Goal: Task Accomplishment & Management: Complete application form

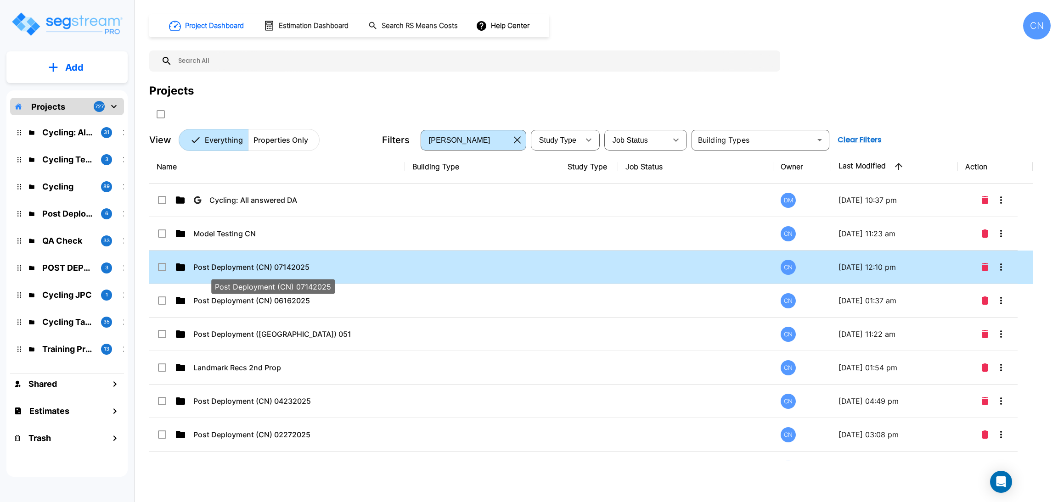
click at [314, 266] on p "Post Deployment (CN) 07142025" at bounding box center [272, 267] width 158 height 11
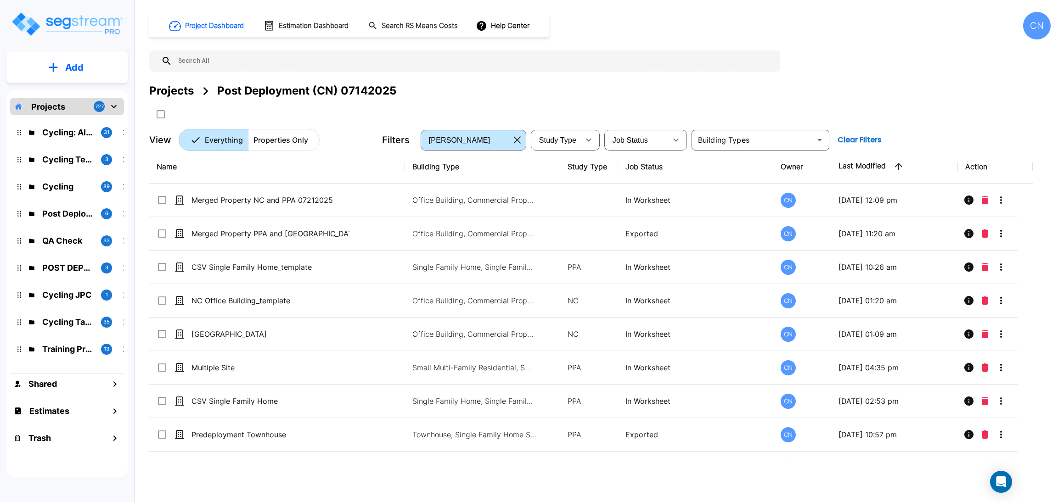
drag, startPoint x: 167, startPoint y: 94, endPoint x: 1056, endPoint y: 6, distance: 893.5
click at [167, 94] on div "Projects" at bounding box center [171, 91] width 45 height 17
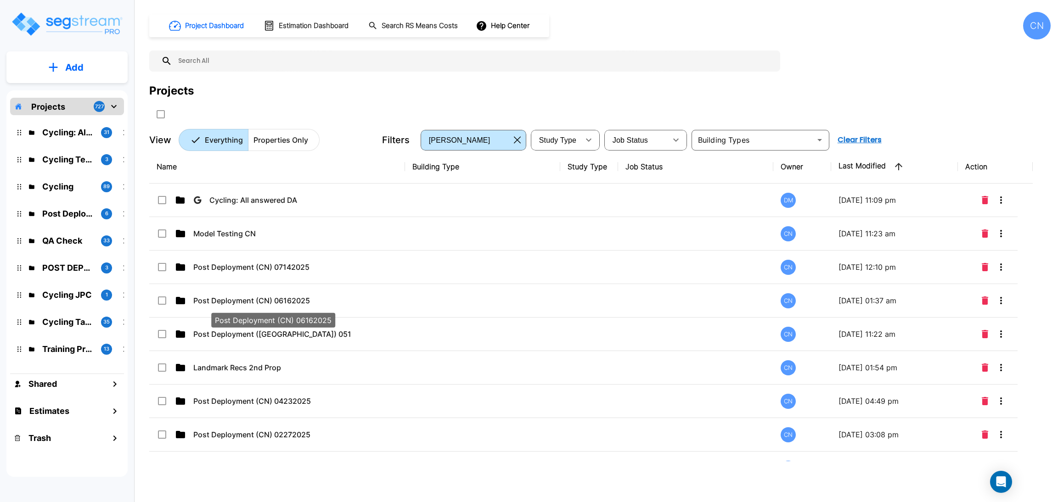
drag, startPoint x: 341, startPoint y: 301, endPoint x: 1054, endPoint y: 55, distance: 755.0
click at [341, 301] on p "Post Deployment (CN) 06162025" at bounding box center [272, 300] width 158 height 11
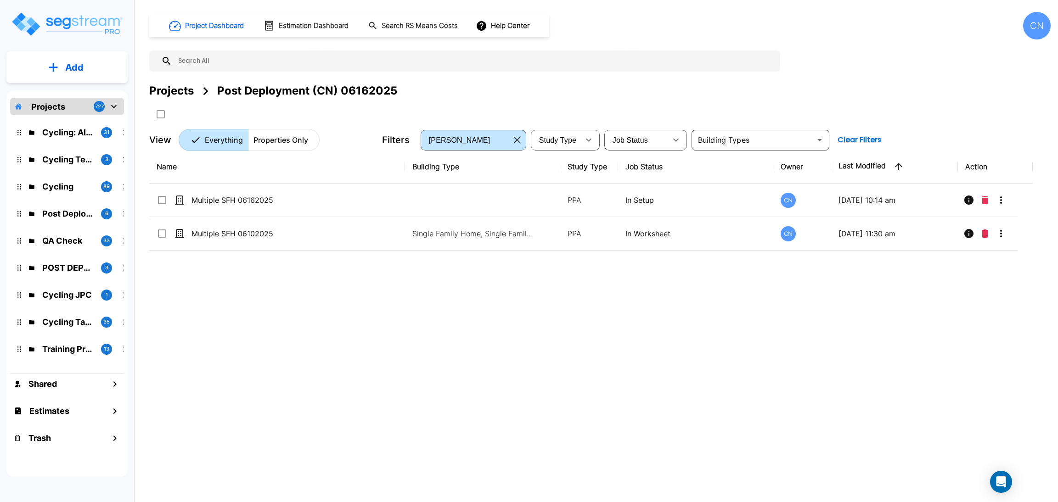
click at [479, 345] on div "Name Building Type Study Type Job Status Owner Last Modified Action Multiple SF…" at bounding box center [590, 305] width 883 height 311
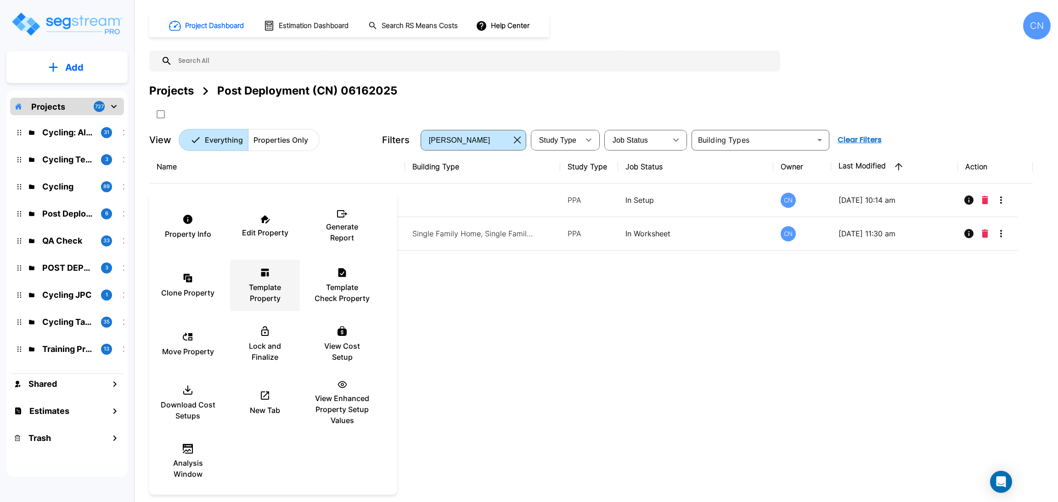
click at [247, 274] on div "Template Property" at bounding box center [264, 286] width 55 height 46
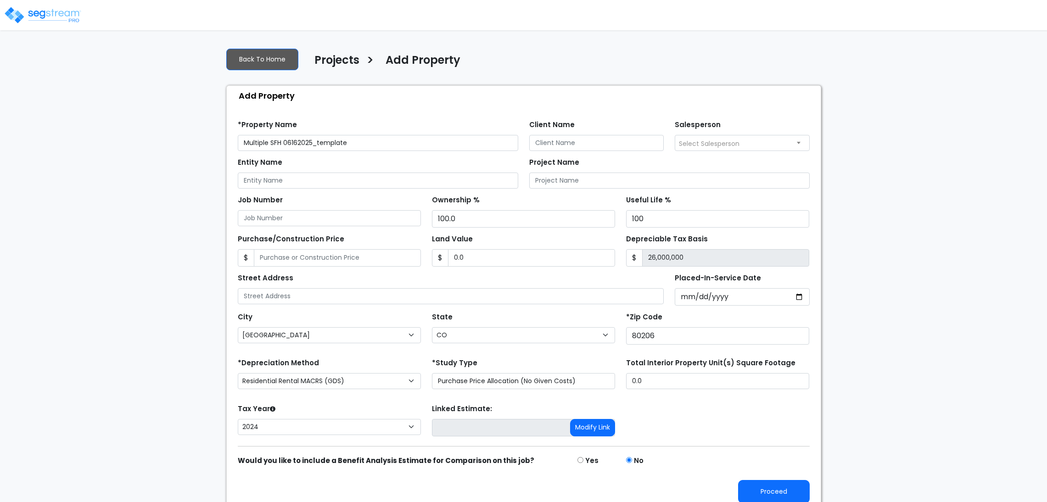
select select "Denver"
select select "CO"
select select "CRM(_5"
select select "2024"
drag, startPoint x: 356, startPoint y: 143, endPoint x: 285, endPoint y: 144, distance: 71.2
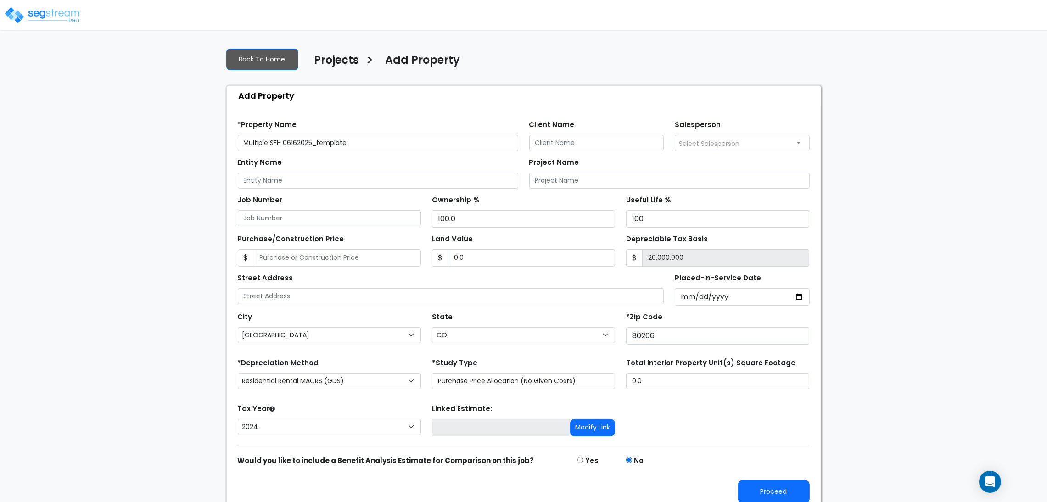
click at [285, 144] on input "Multiple SFH 06162025_template" at bounding box center [378, 143] width 280 height 16
type input "Multiple SFH 08112025"
click at [908, 320] on div "We are Building your Property. So please grab a coffee and let us do the heavy …" at bounding box center [523, 275] width 1047 height 471
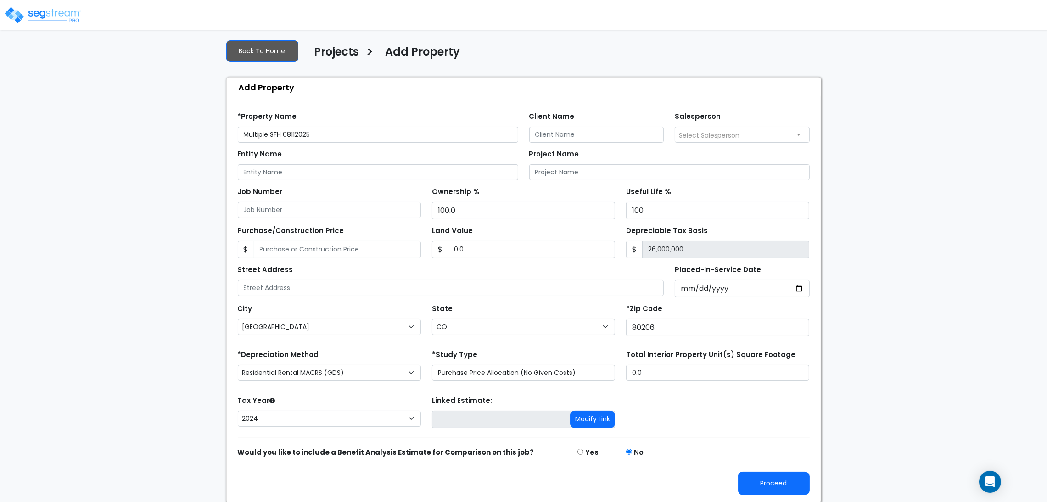
scroll to position [10, 0]
click at [763, 475] on button "Proceed" at bounding box center [774, 482] width 72 height 23
type input "0"
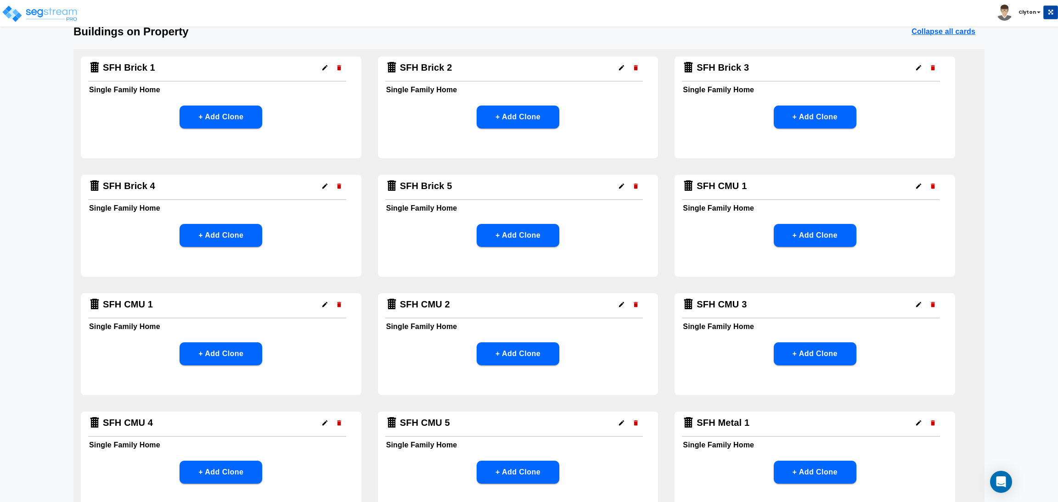
scroll to position [69, 0]
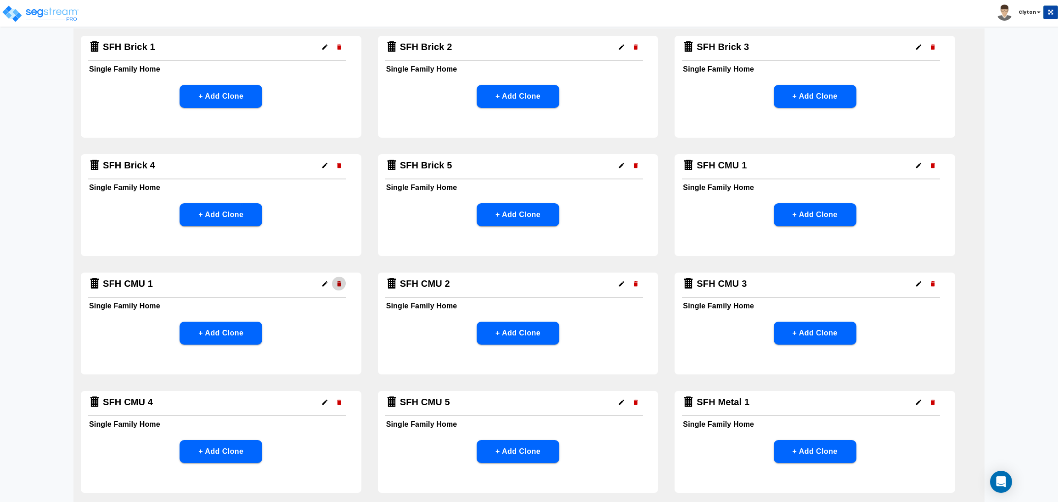
click at [337, 285] on icon "button" at bounding box center [339, 283] width 4 height 5
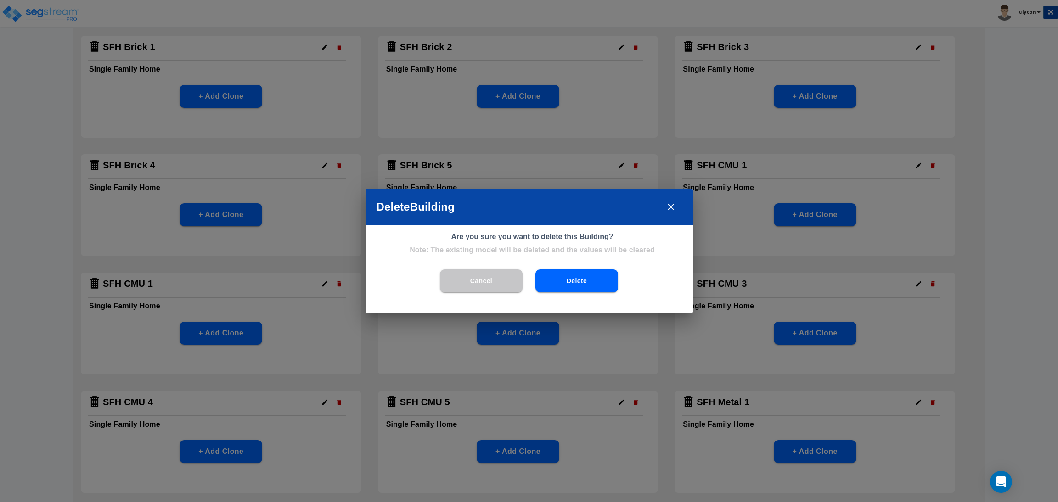
click at [553, 291] on button "Delete" at bounding box center [576, 280] width 83 height 23
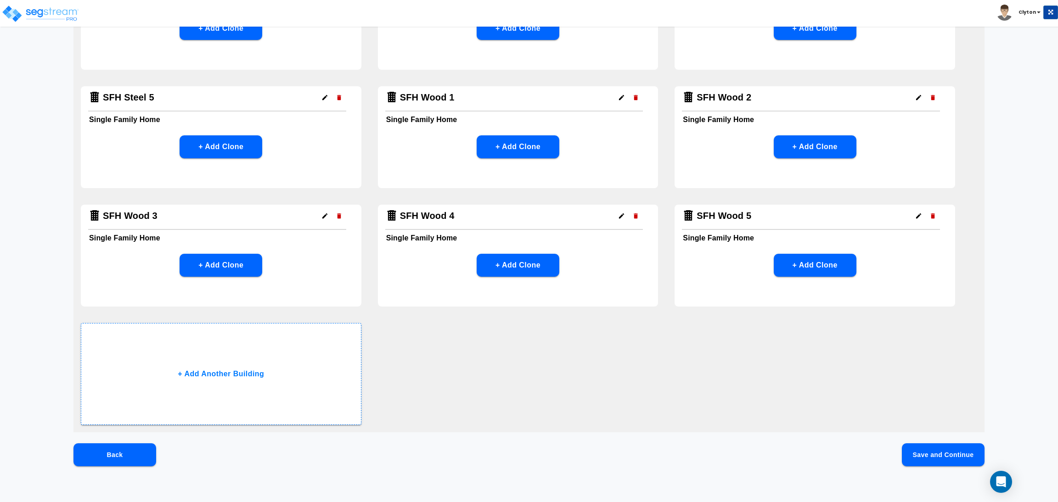
scroll to position [970, 0]
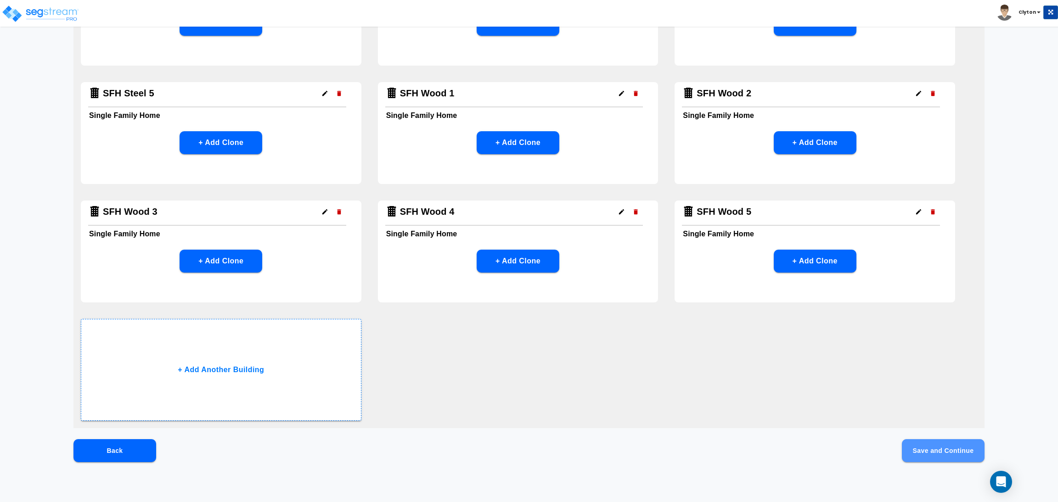
click at [937, 444] on button "Save and Continue" at bounding box center [943, 450] width 83 height 23
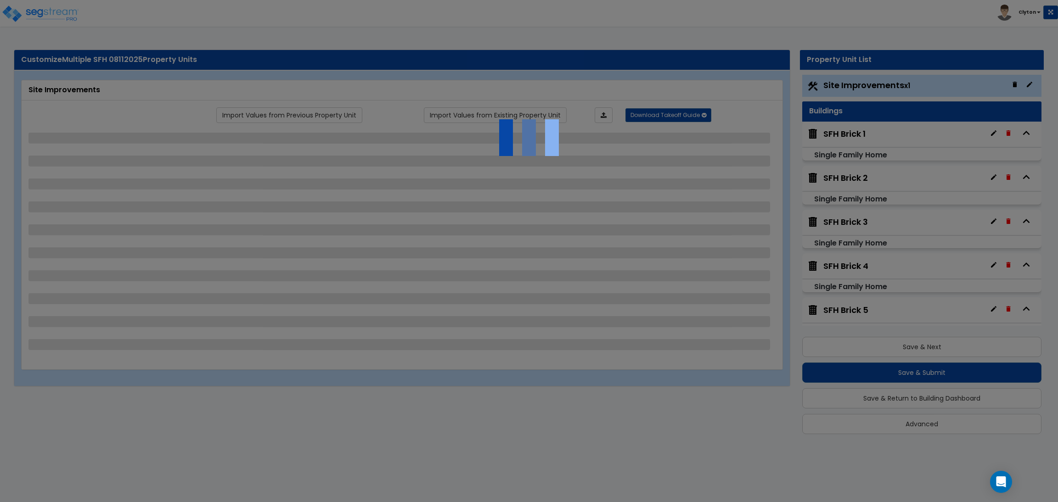
select select "2"
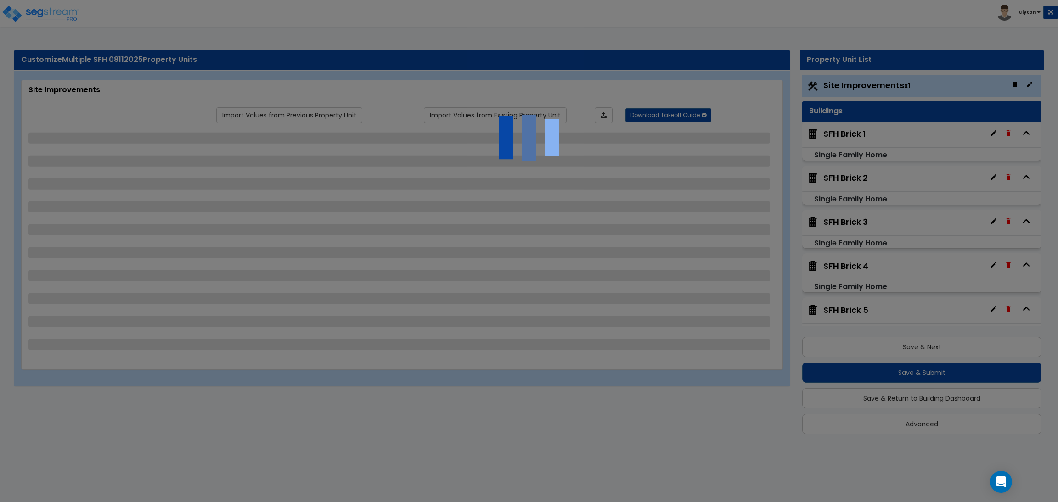
select select "1"
select select "2"
select select "1"
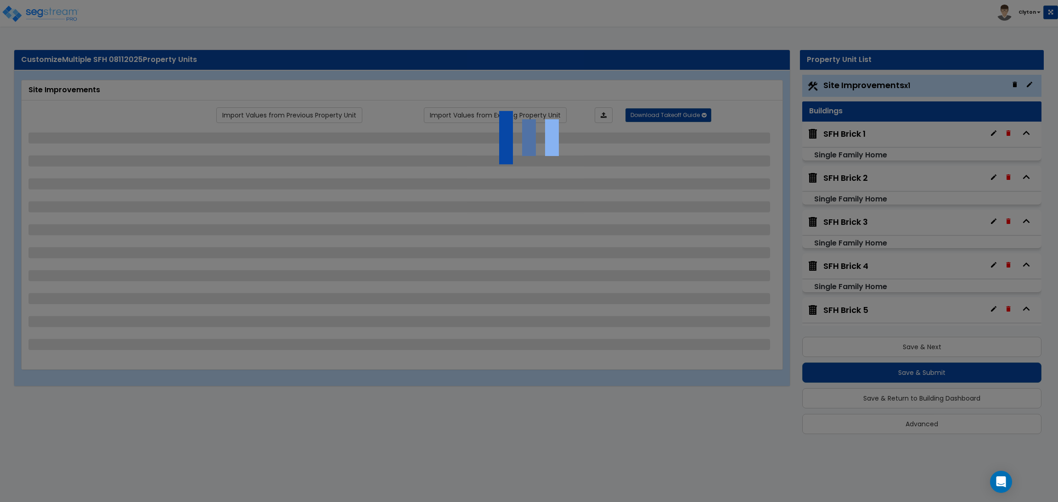
select select "2"
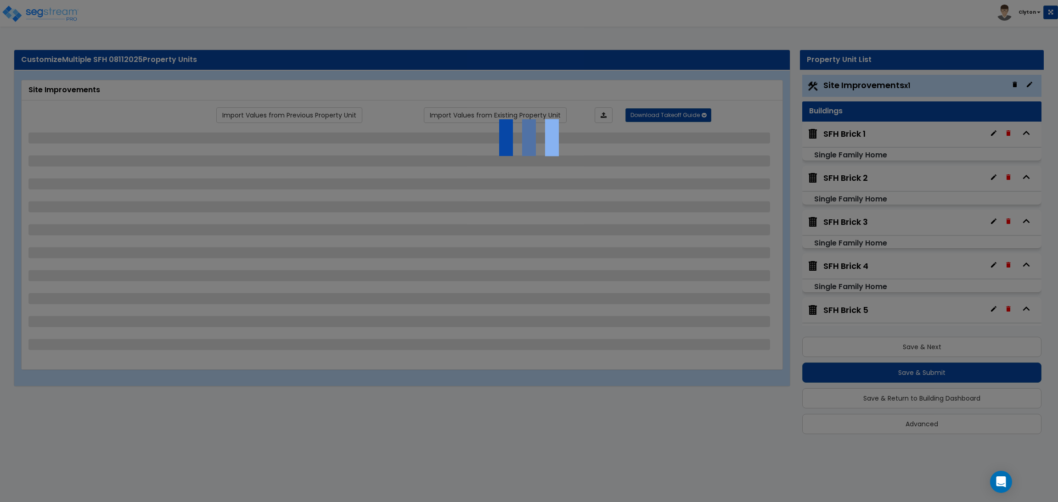
select select "1"
select select "2"
select select "3"
select select "6"
select select "10"
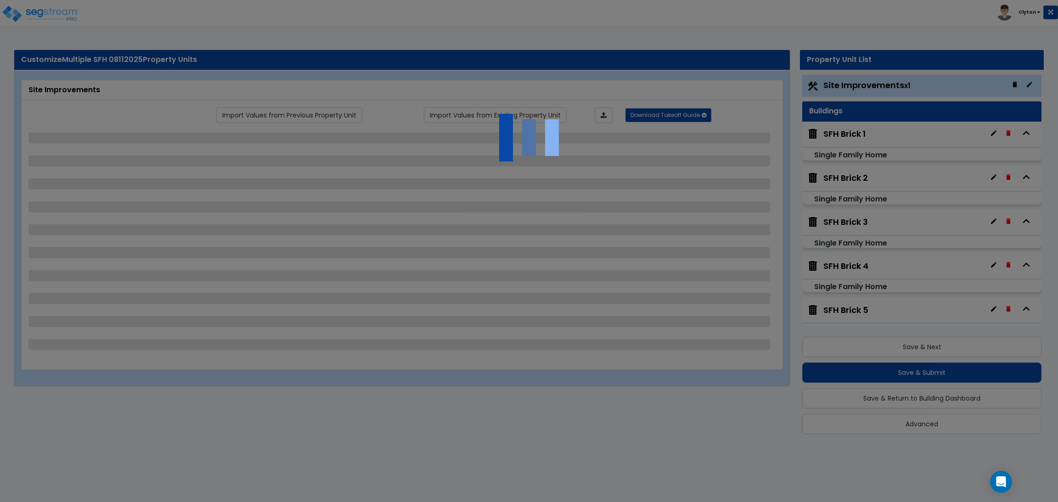
select select "8"
select select "3"
select select "1"
select select "2"
select select "3"
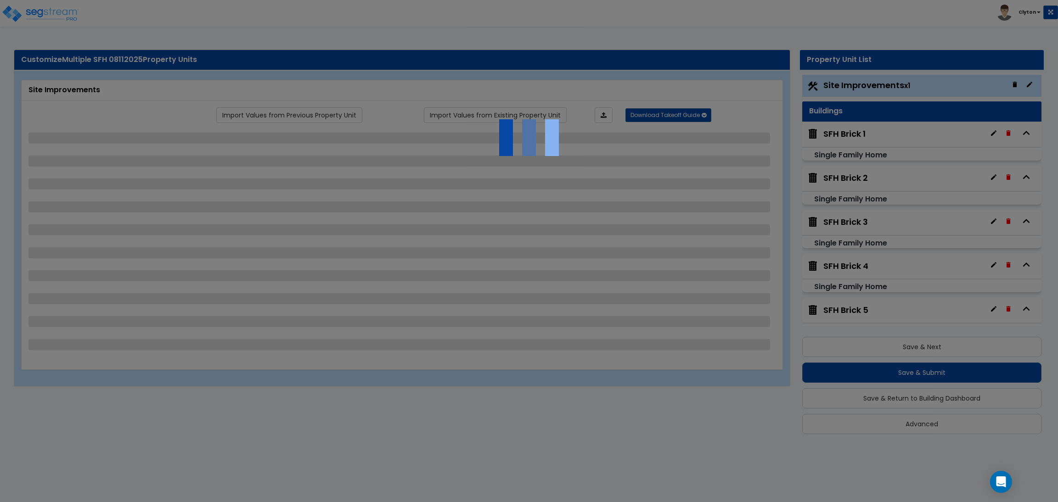
select select "1"
select select "3"
select select "1"
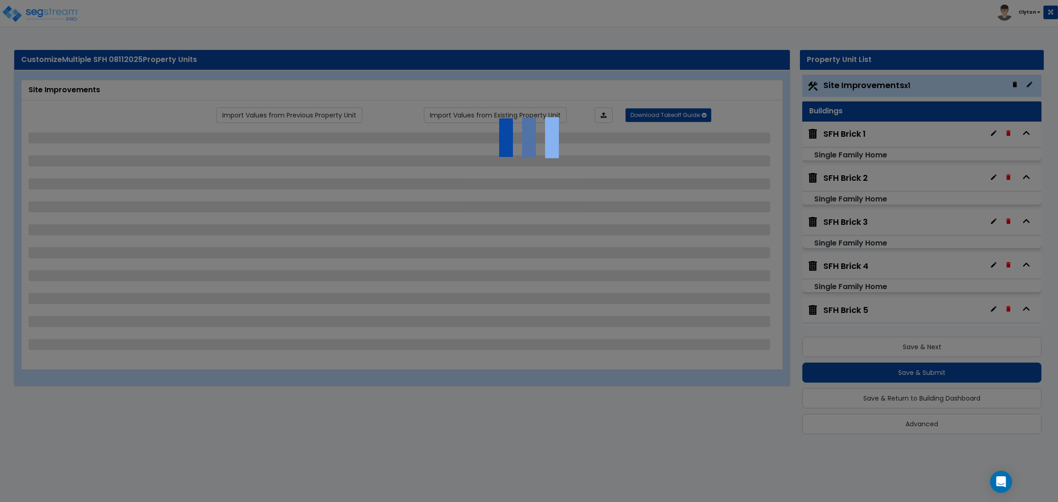
select select "2"
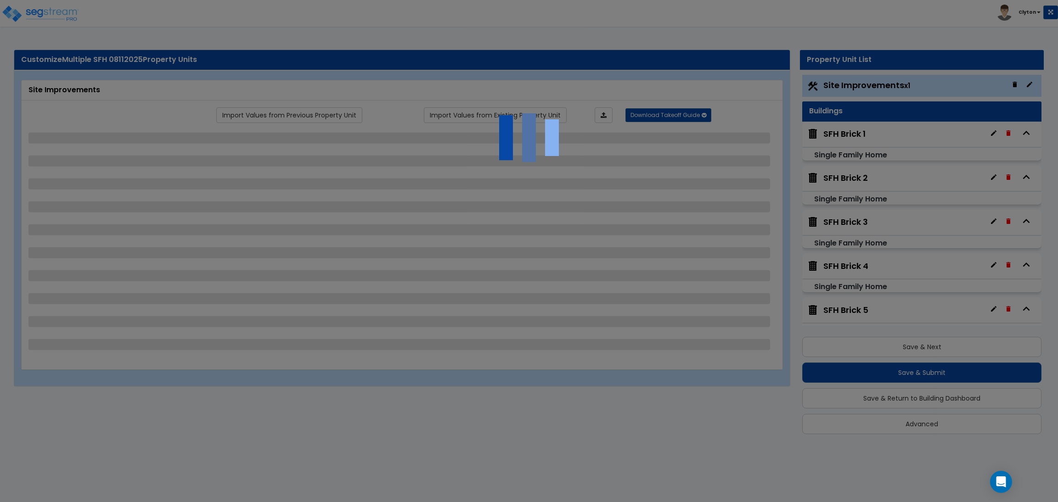
select select "5"
select select "0"
select select "3"
select select "1"
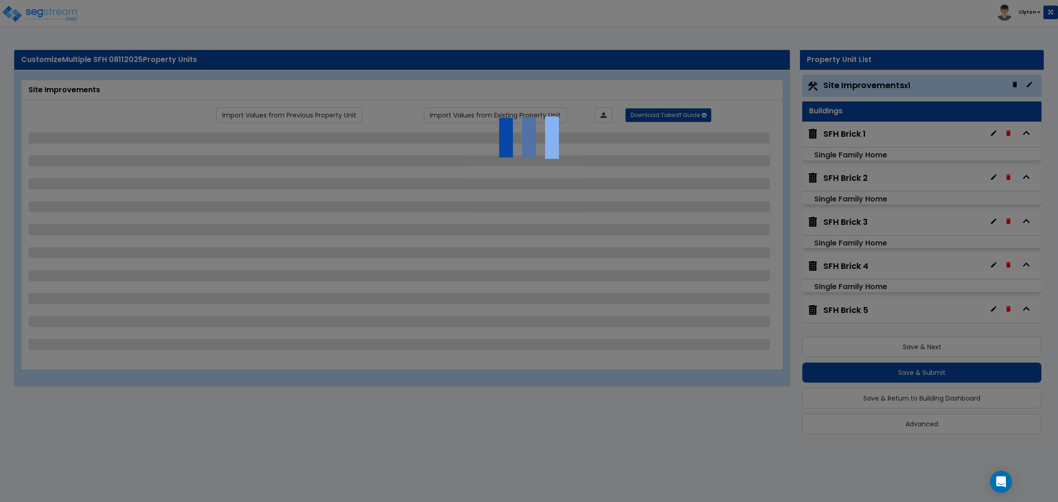
select select "2"
select select "1"
select select "2"
select select "1"
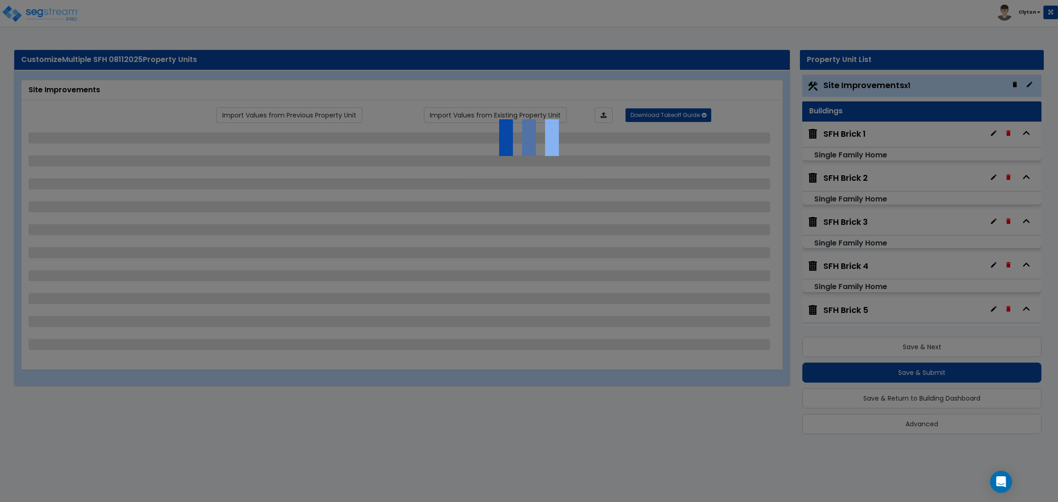
select select "1"
select select "2"
select select "4"
select select "1"
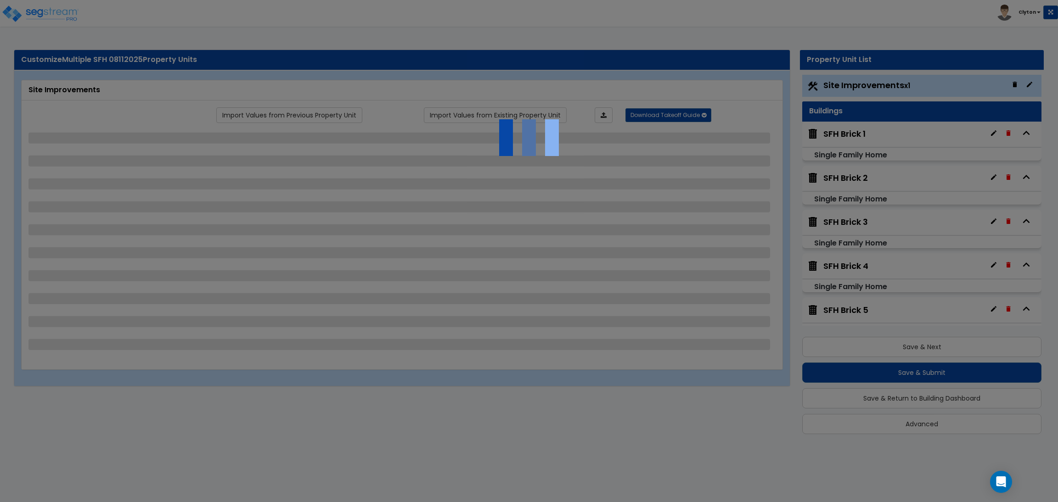
select select "1"
select select "10"
select select "3"
select select "1"
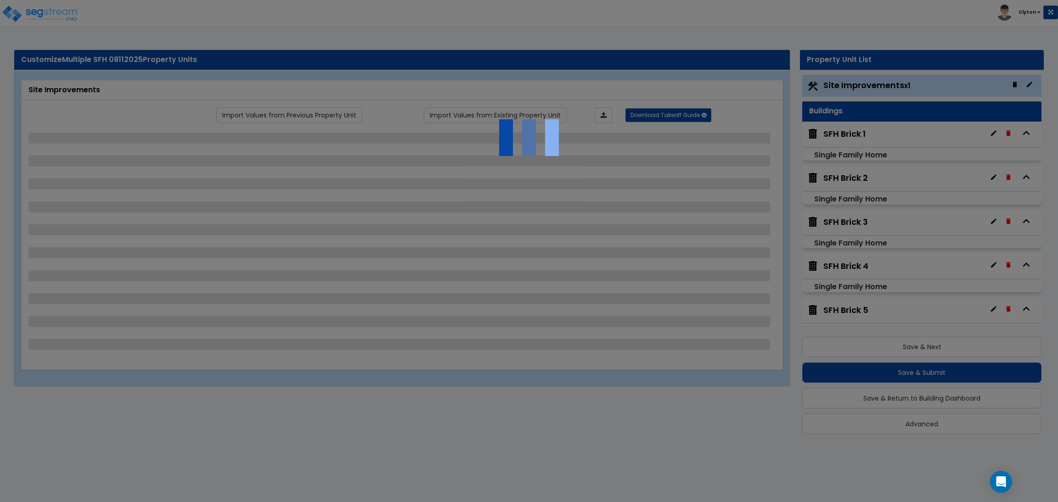
select select "1"
select select "2"
select select "3"
select select "1"
select select "2"
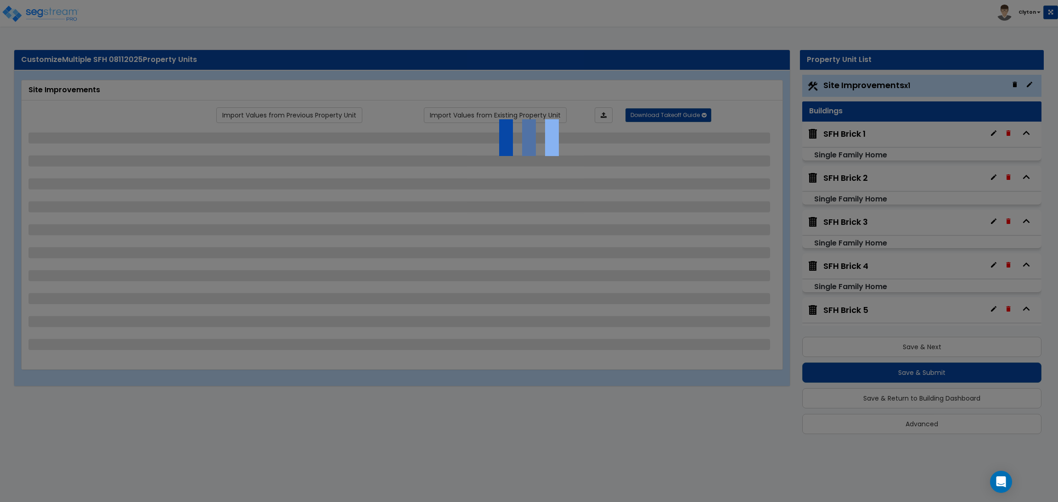
select select "1"
select select "2"
select select "1"
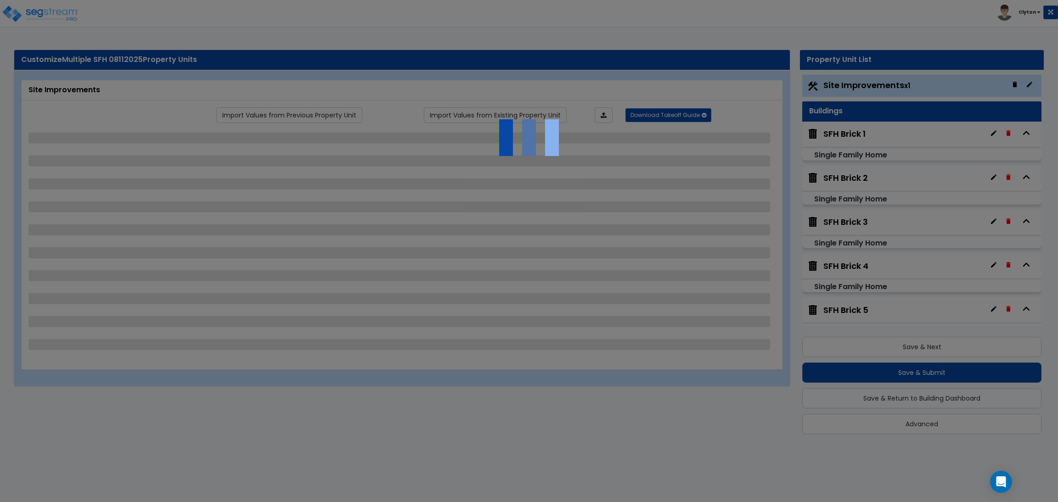
select select "1"
select select "2"
select select "3"
select select "11"
select select "8"
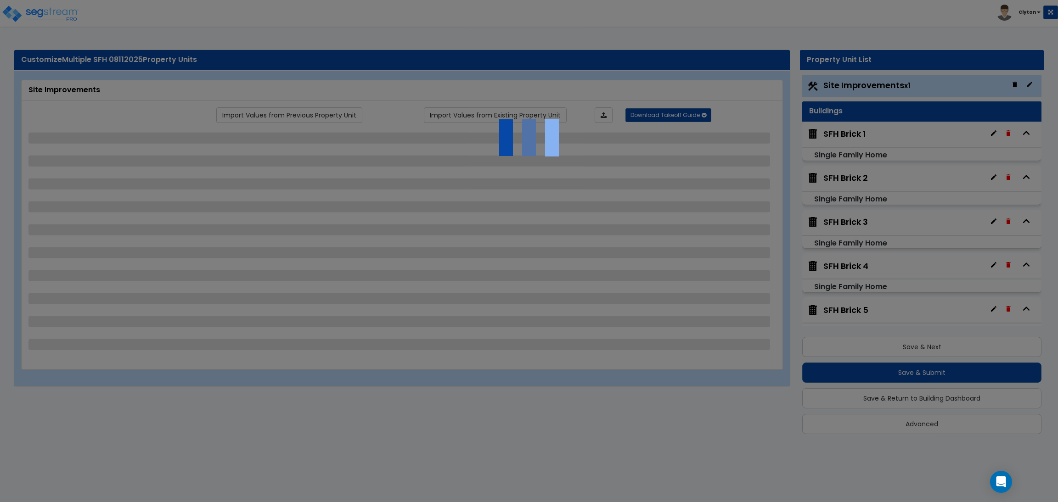
select select "5"
select select "3"
select select "1"
select select "5"
select select "7"
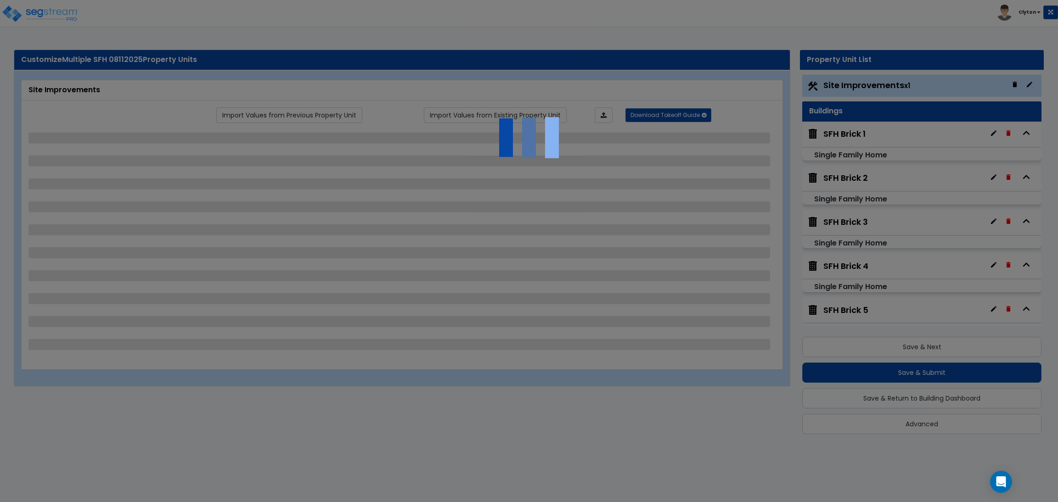
select select "2"
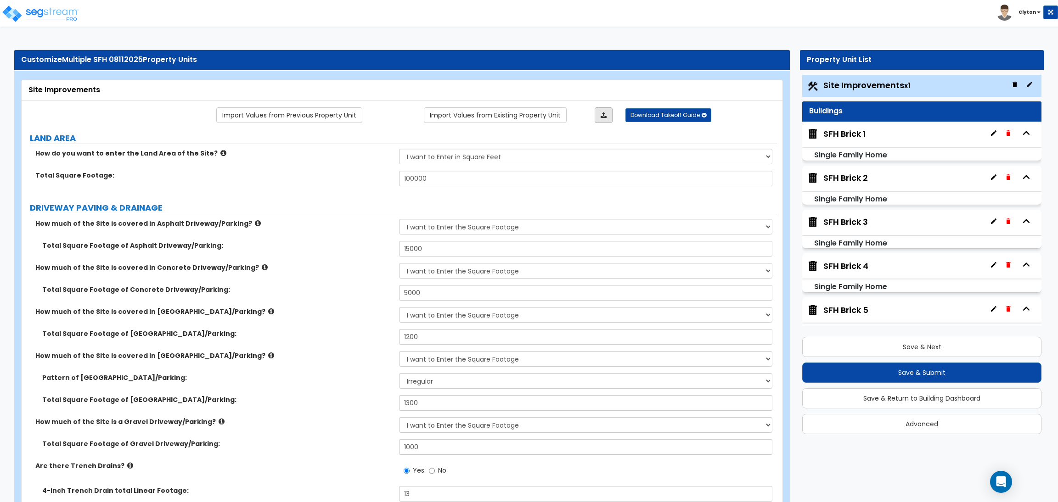
click at [608, 118] on link at bounding box center [603, 115] width 18 height 16
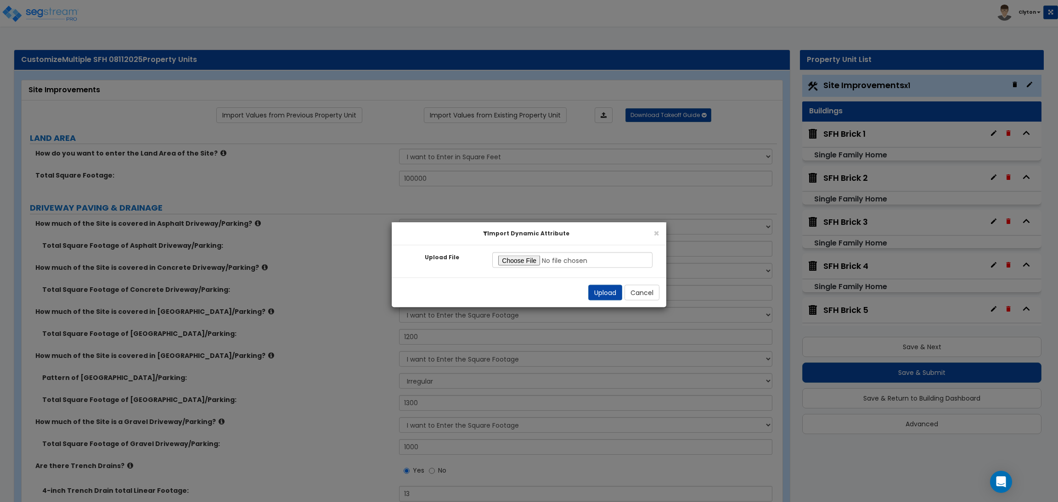
type input "C:\fakepath\SegStream Takeoff Guide - Multiple SFH 07312025 - Site Improvements…"
click at [602, 290] on button "Upload" at bounding box center [605, 293] width 34 height 16
radio input "false"
radio input "true"
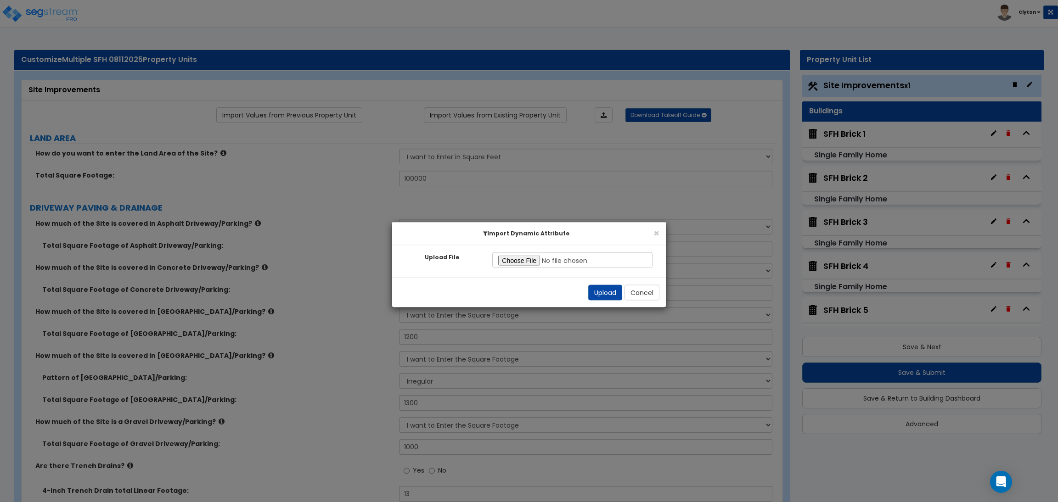
radio input "true"
select select "2"
select select "1"
type input "1"
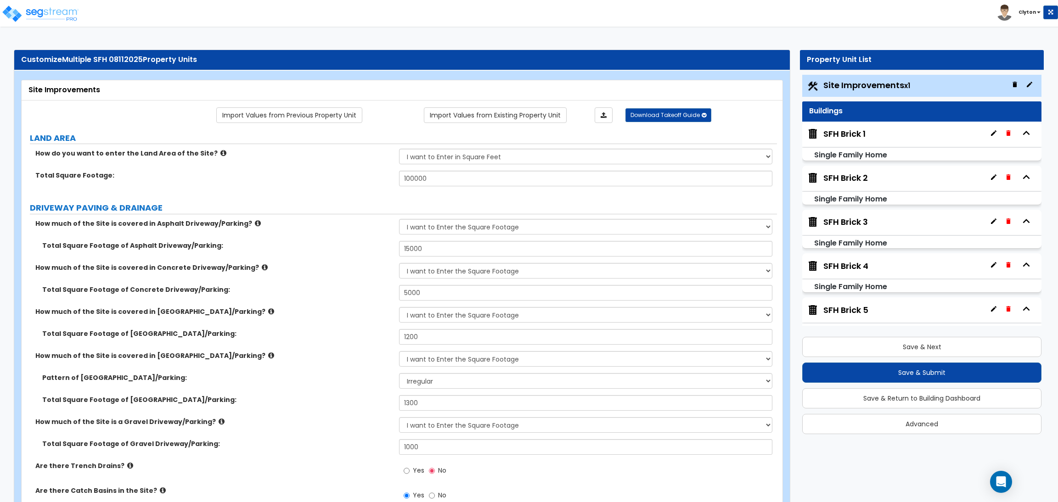
type input "40"
select select "1"
radio input "true"
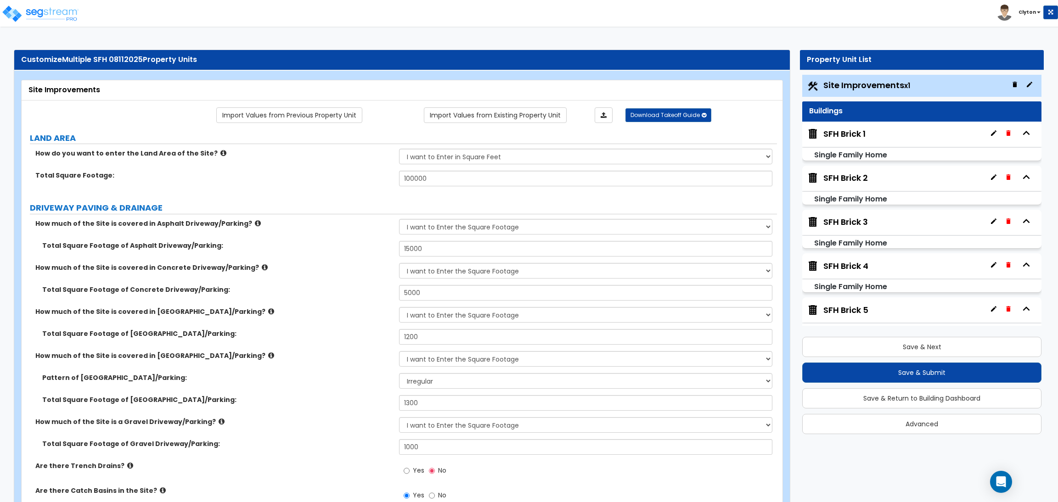
select select "1"
radio input "true"
type input "14"
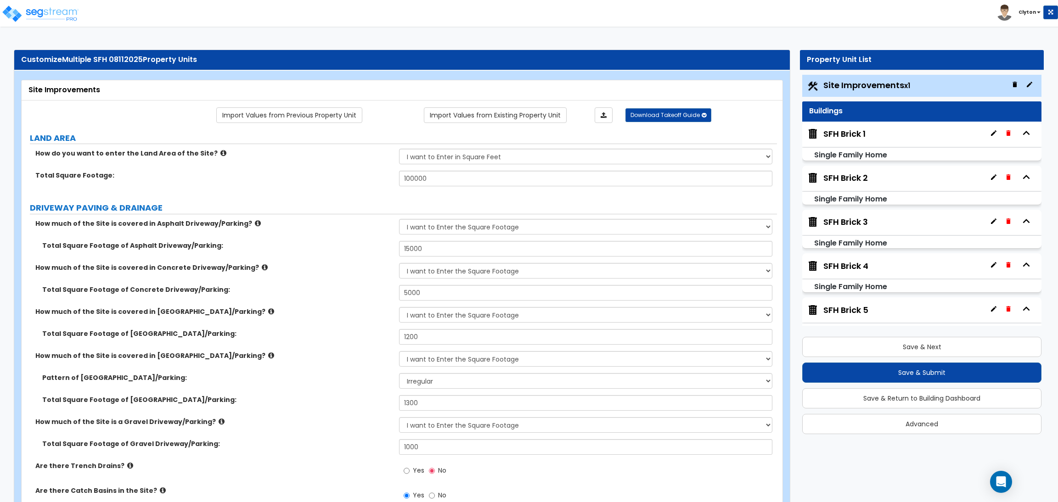
type input "14"
select select "1"
type input "40"
select select "2"
radio input "true"
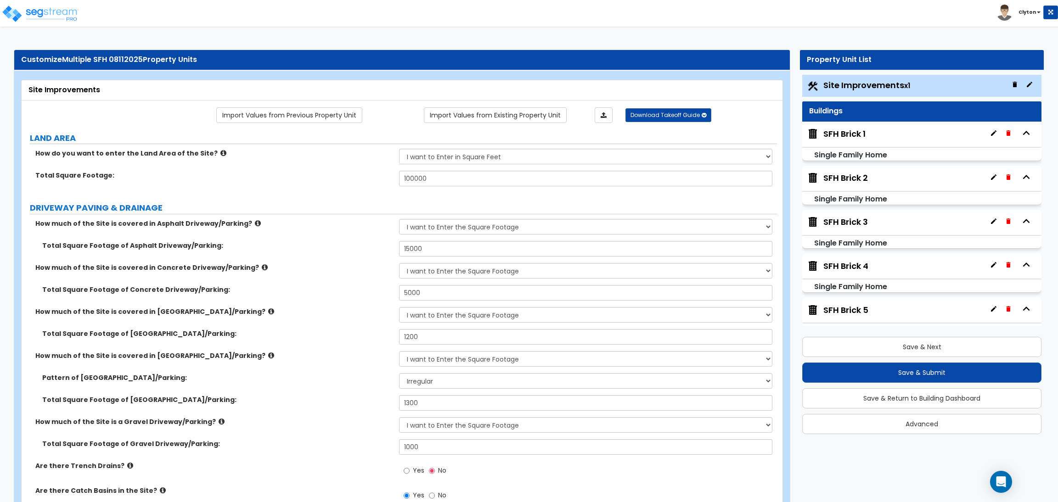
select select "2"
type input "500"
select select "2"
select select "1"
type input "250"
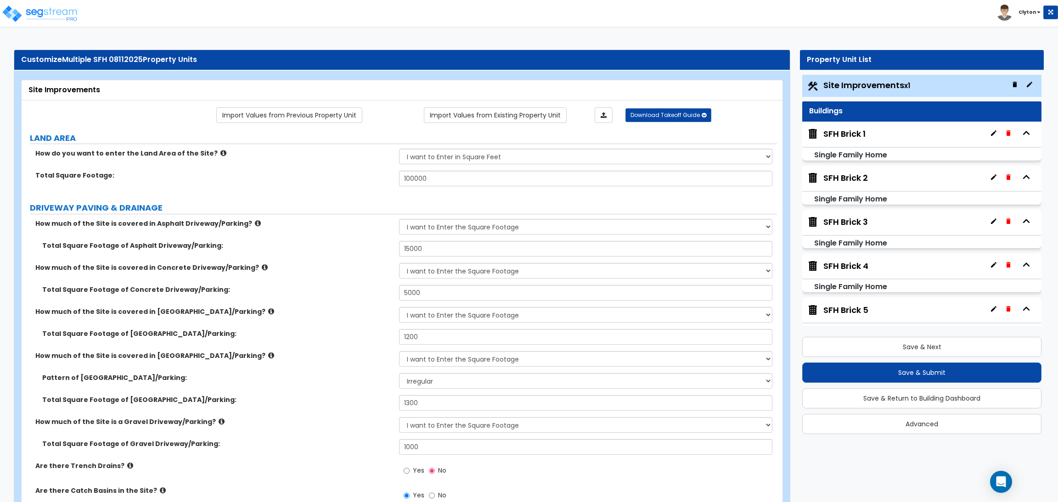
select select "2"
select select "1"
type input "12"
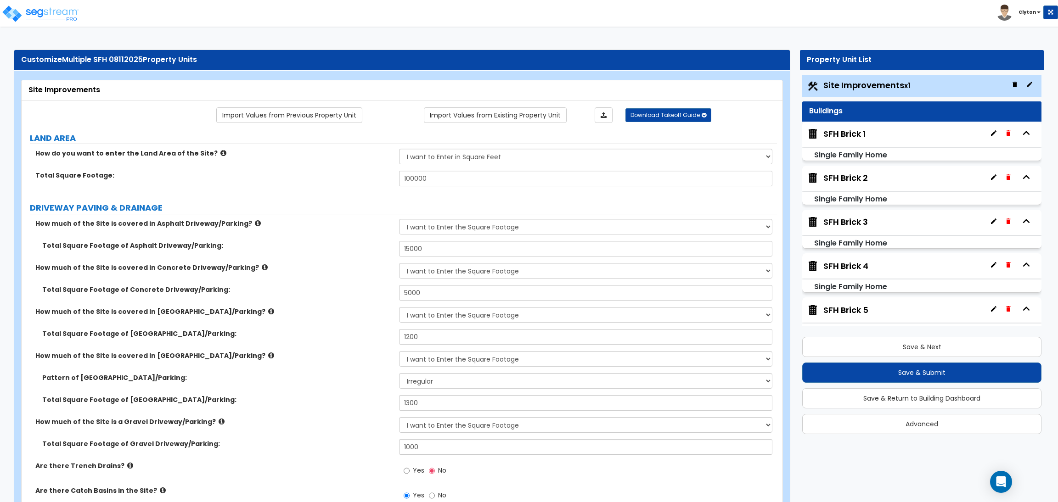
select select "1"
type input "15"
click at [336, 336] on label "Total Square Footage of Brick Driveway/Parking:" at bounding box center [217, 333] width 350 height 9
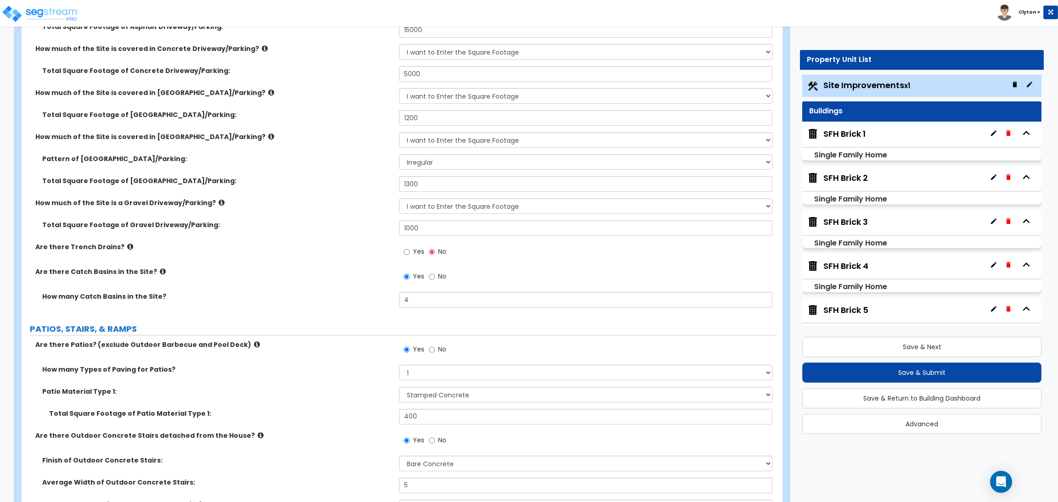
scroll to position [344, 0]
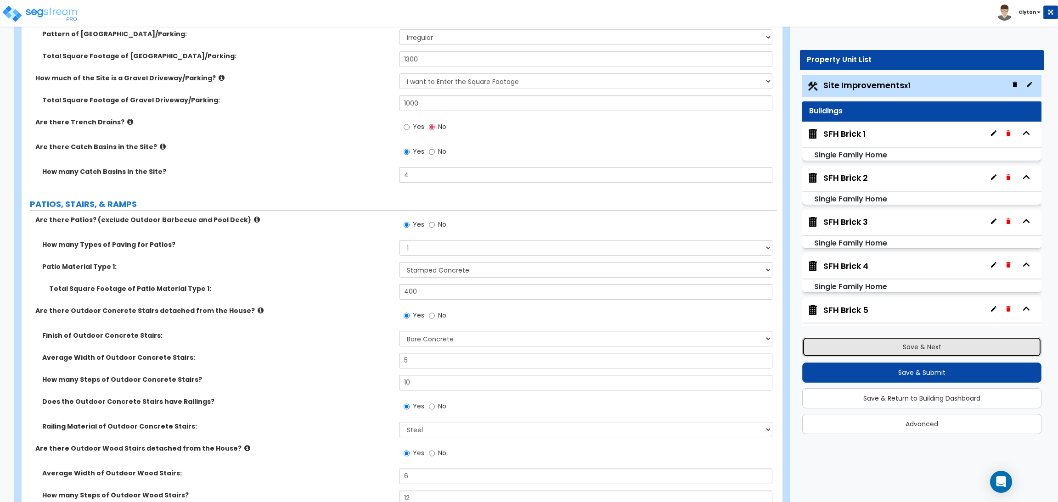
click at [925, 353] on button "Save & Next" at bounding box center [921, 347] width 239 height 20
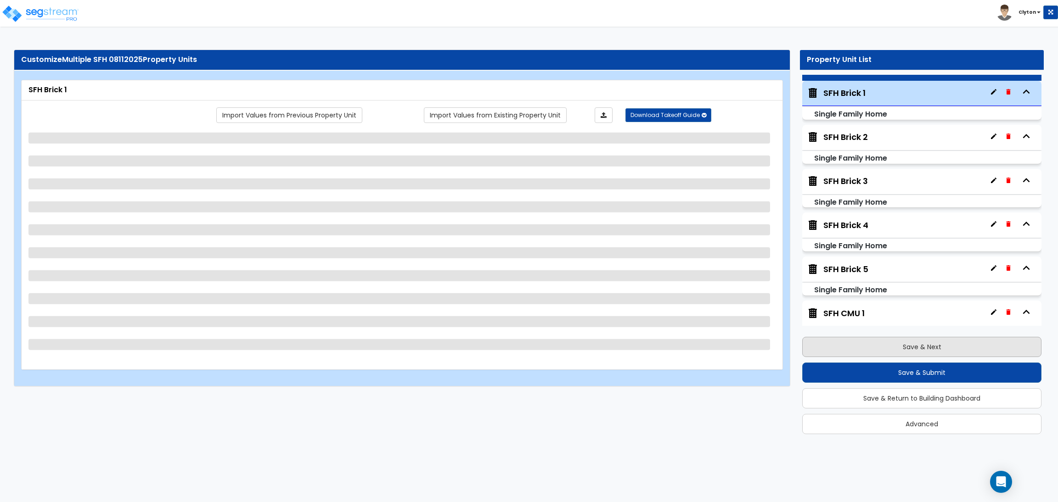
scroll to position [46, 0]
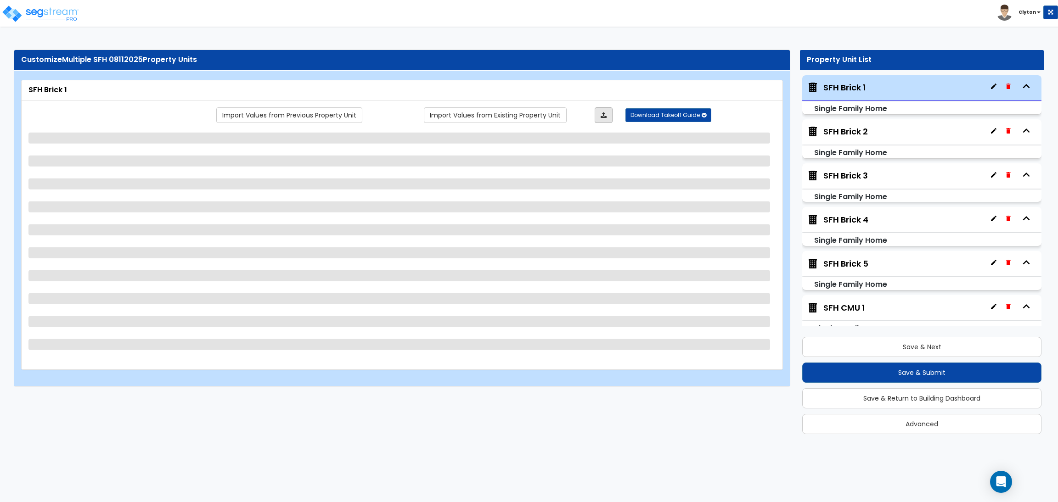
select select "1"
select select "4"
select select "2"
select select "1"
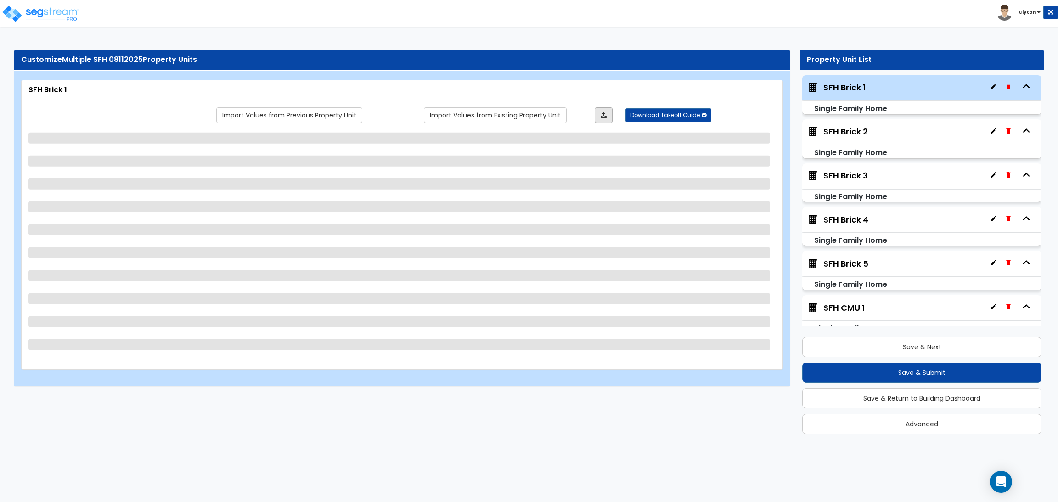
select select "4"
select select "1"
select select "5"
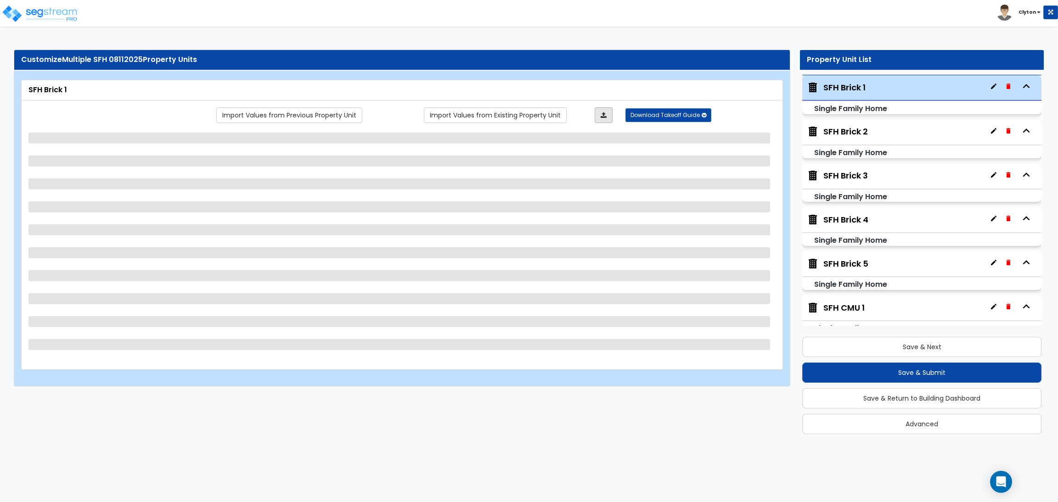
select select "2"
select select "3"
select select "1"
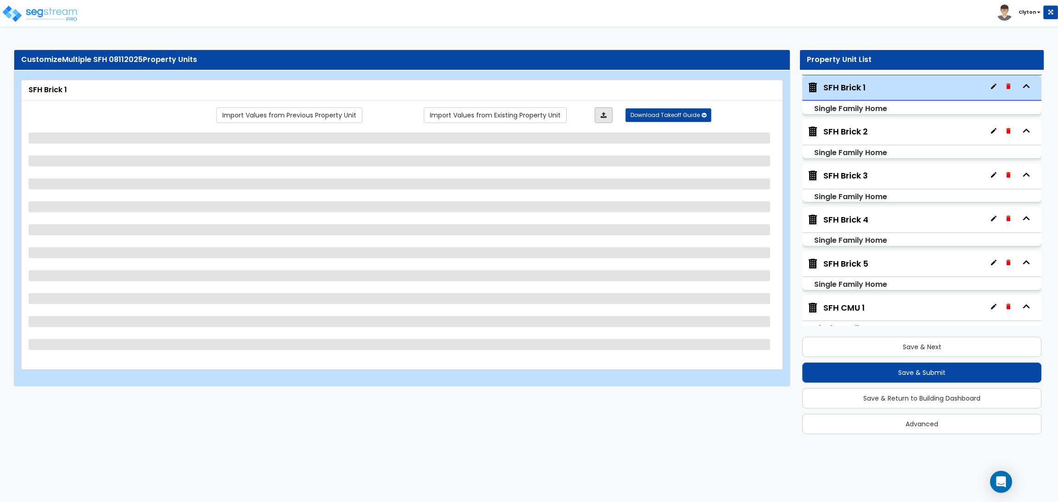
select select "1"
select select "2"
select select "3"
select select "2"
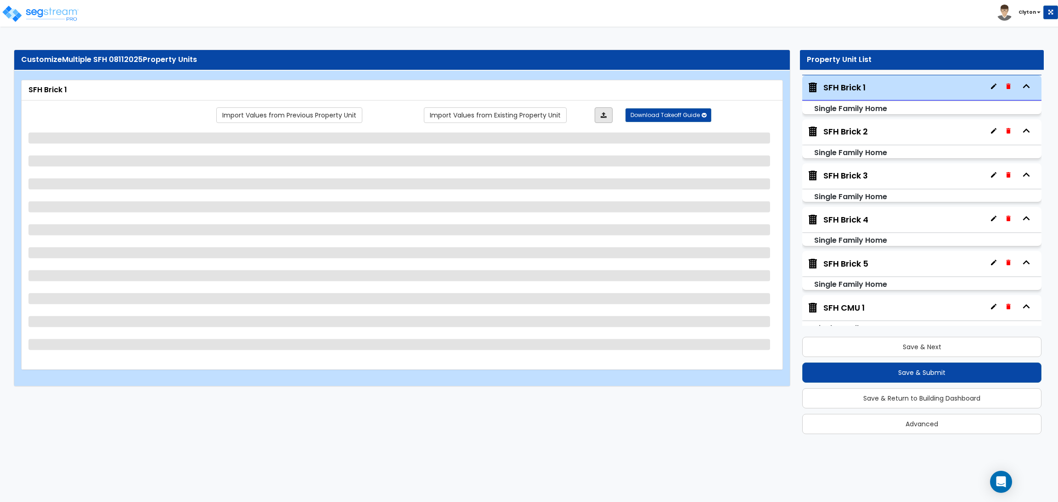
select select "3"
select select "1"
select select "2"
select select "3"
select select "2"
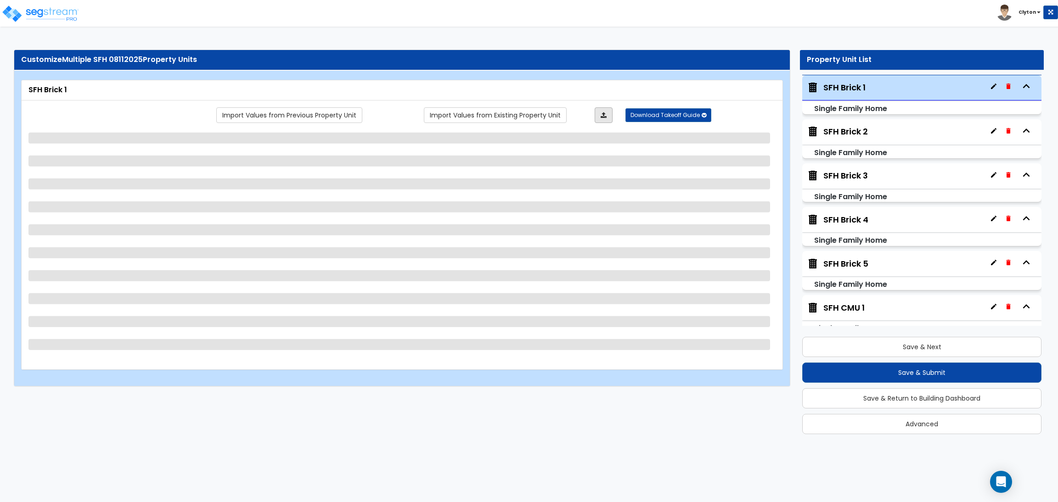
select select "2"
select select "1"
select select "2"
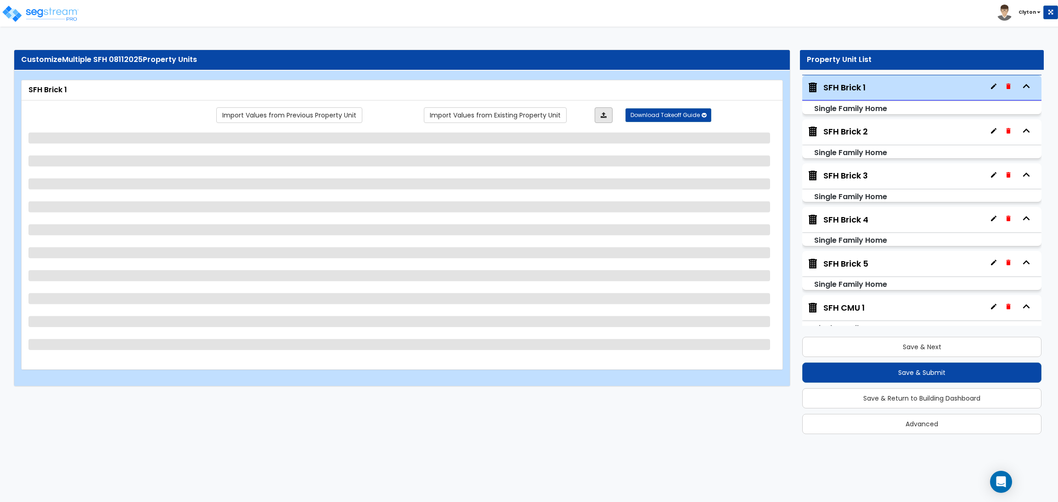
select select "2"
select select "1"
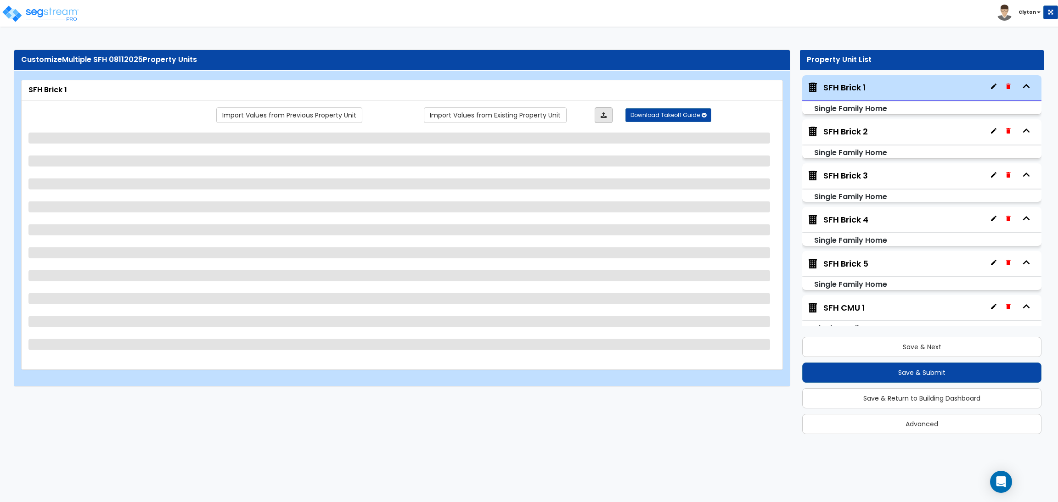
select select "1"
select select "2"
select select "1"
select select "2"
select select "1"
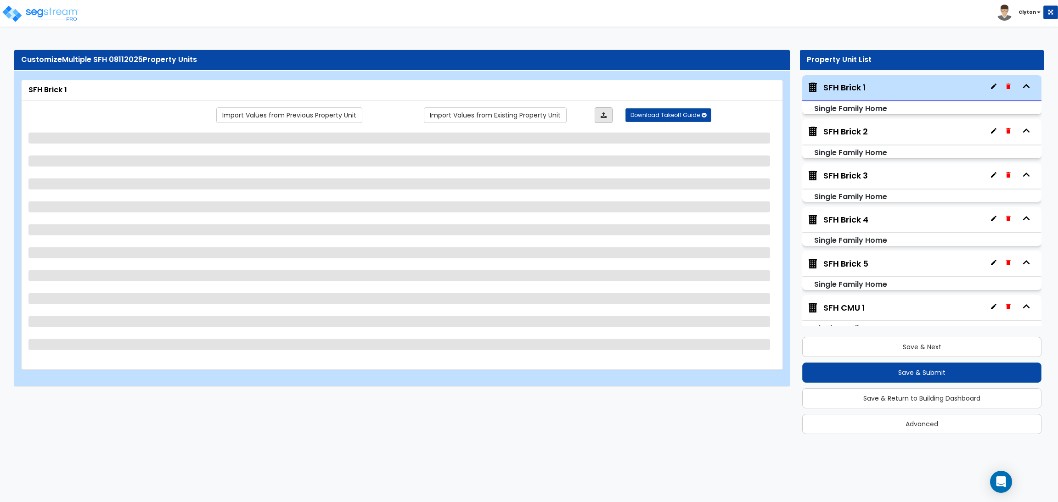
select select "3"
select select "1"
select select "5"
select select "4"
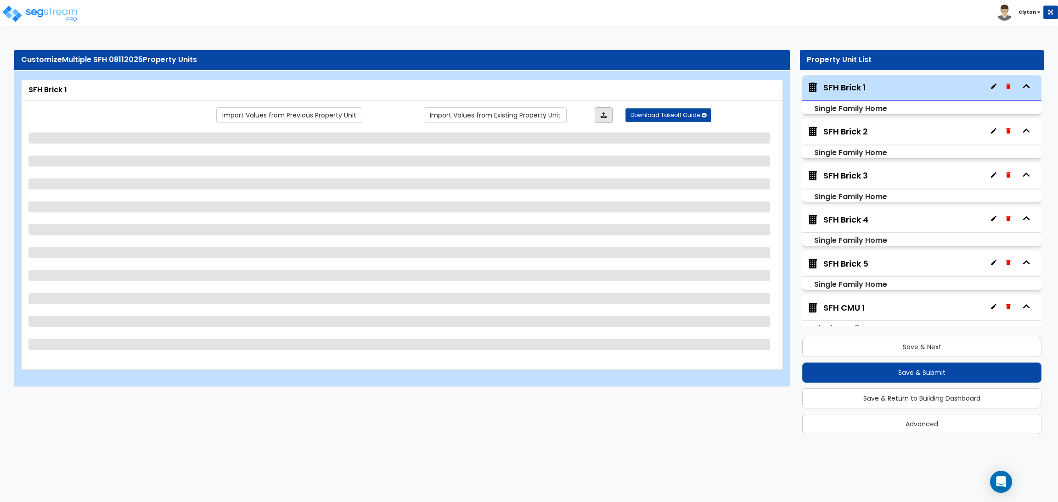
select select "1"
select select "2"
select select "3"
select select "1"
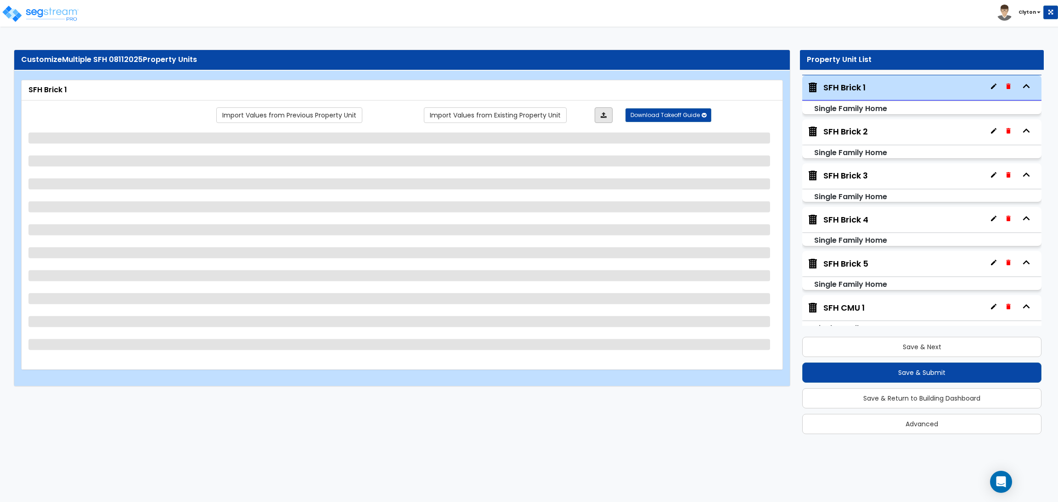
select select "2"
select select "1"
select select "5"
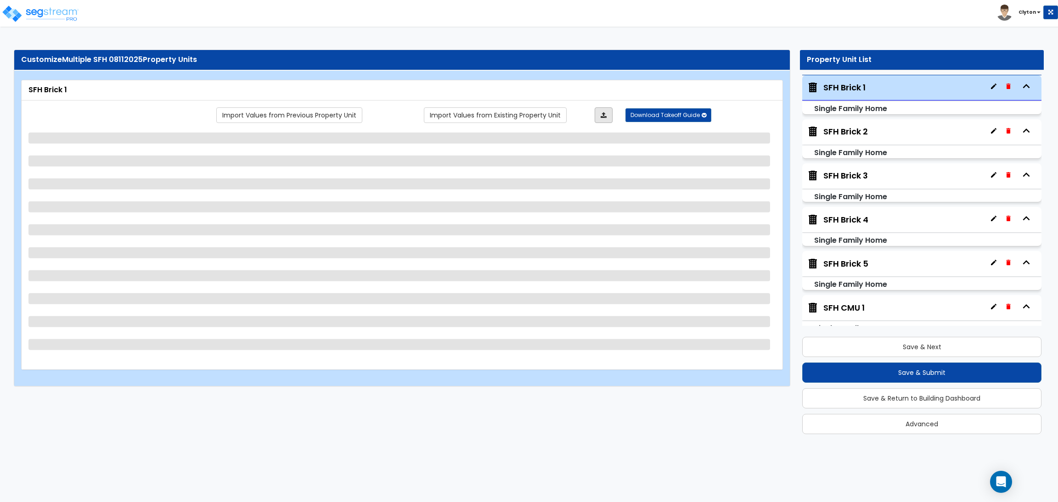
select select "3"
select select "1"
select select "2"
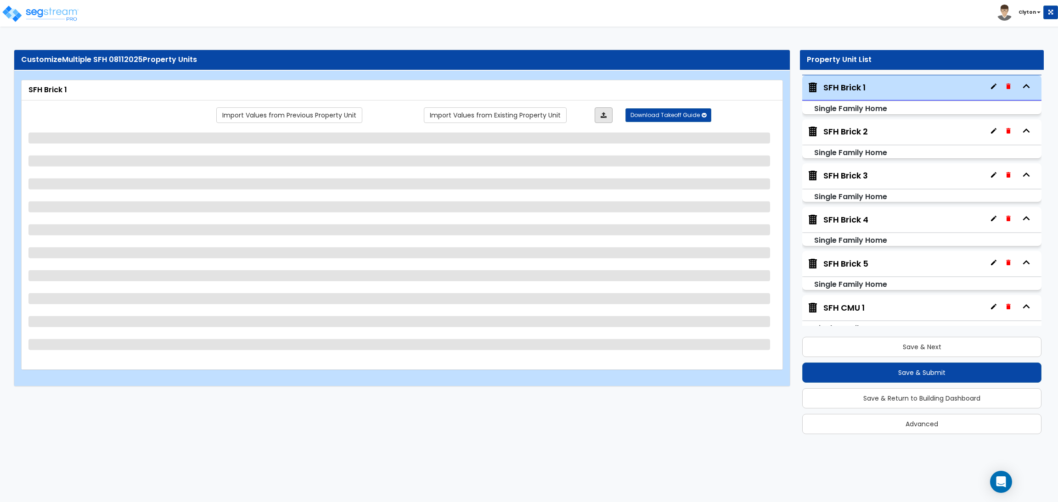
select select "1"
select select "2"
select select "3"
select select "4"
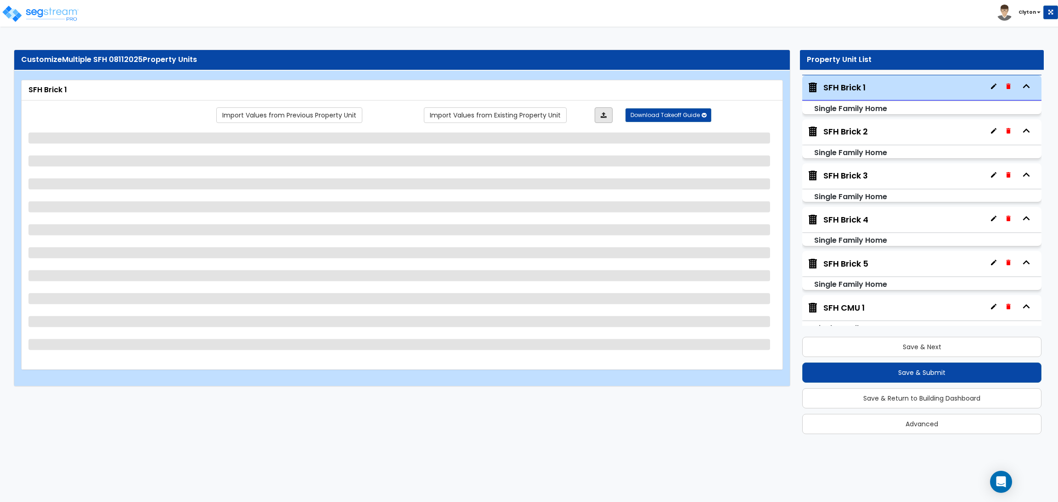
select select "1"
select select "2"
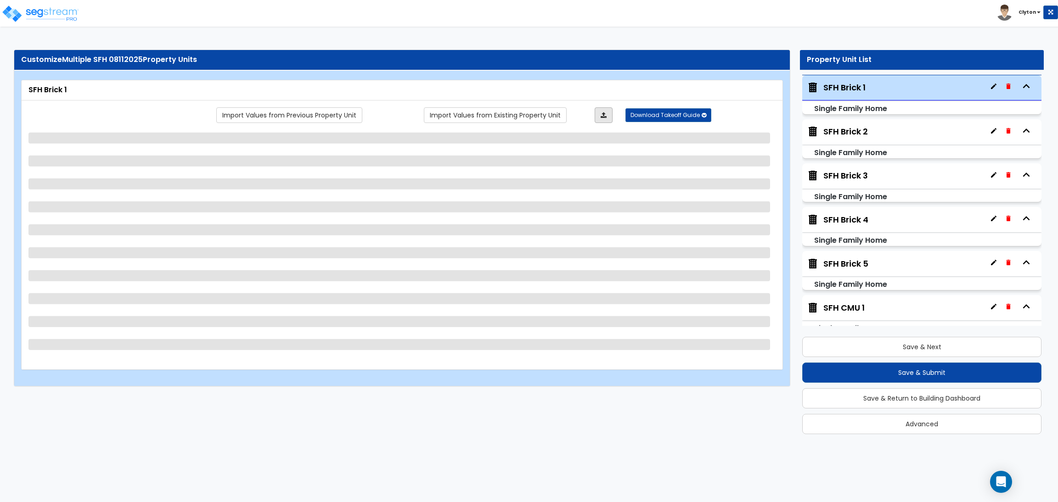
select select "2"
select select "1"
select select "2"
select select "6"
select select "2"
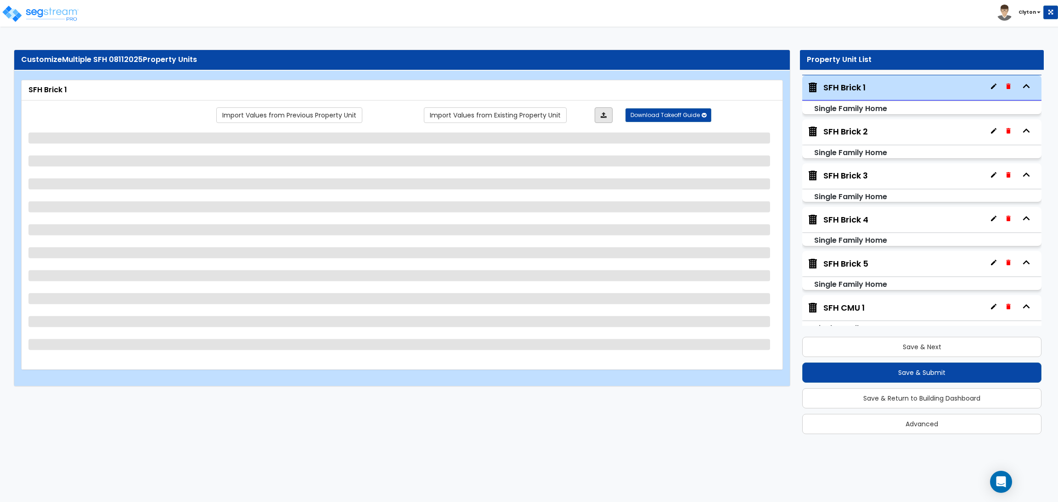
select select "1"
select select "2"
select select "1"
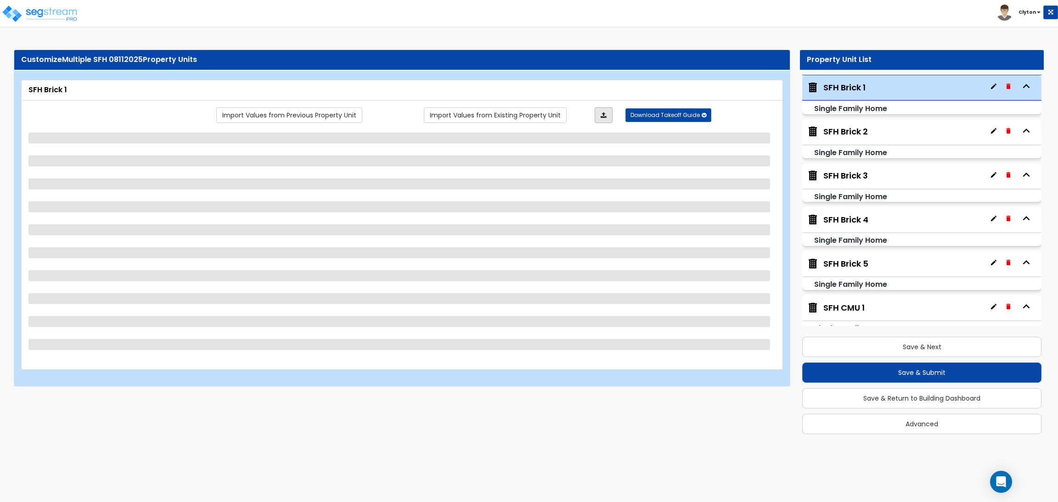
select select "1"
select select "5"
select select "1"
select select "2"
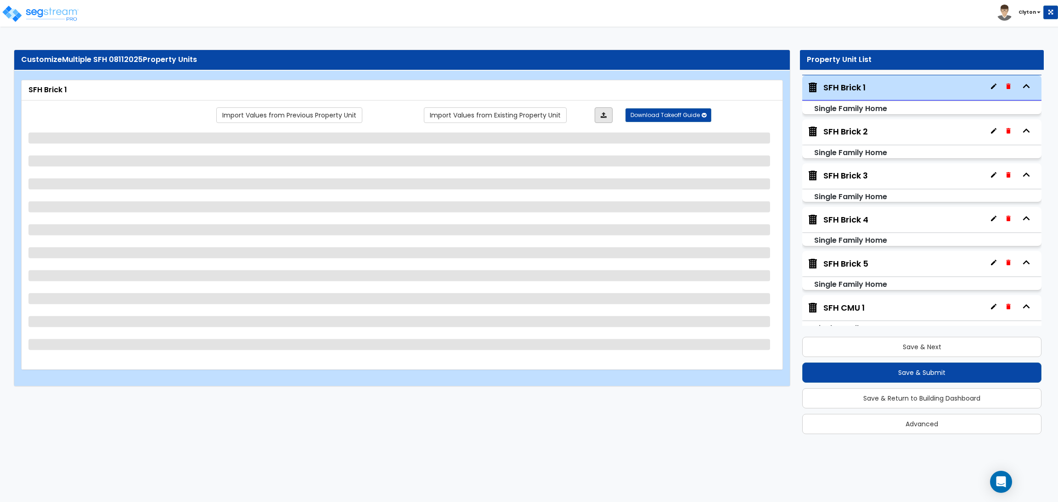
select select "3"
select select "1"
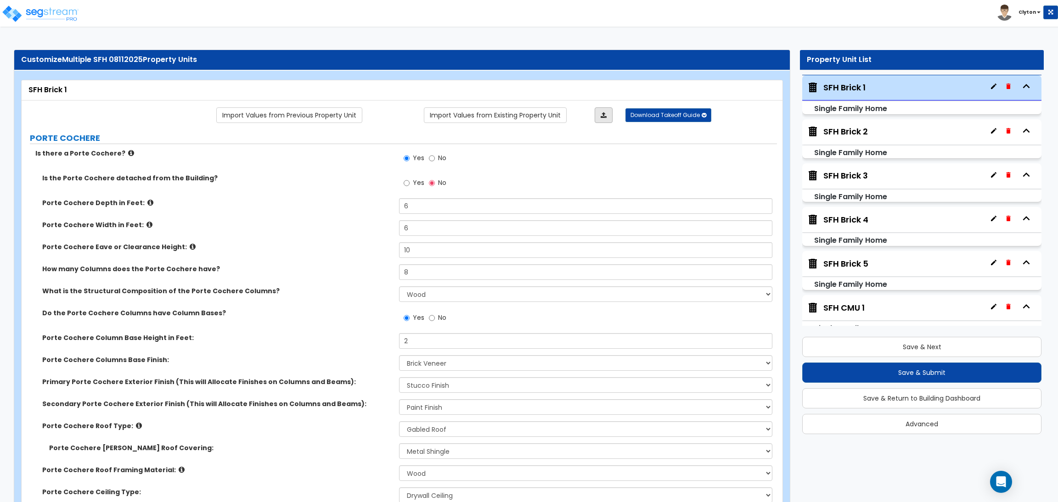
click at [599, 116] on link at bounding box center [603, 115] width 18 height 16
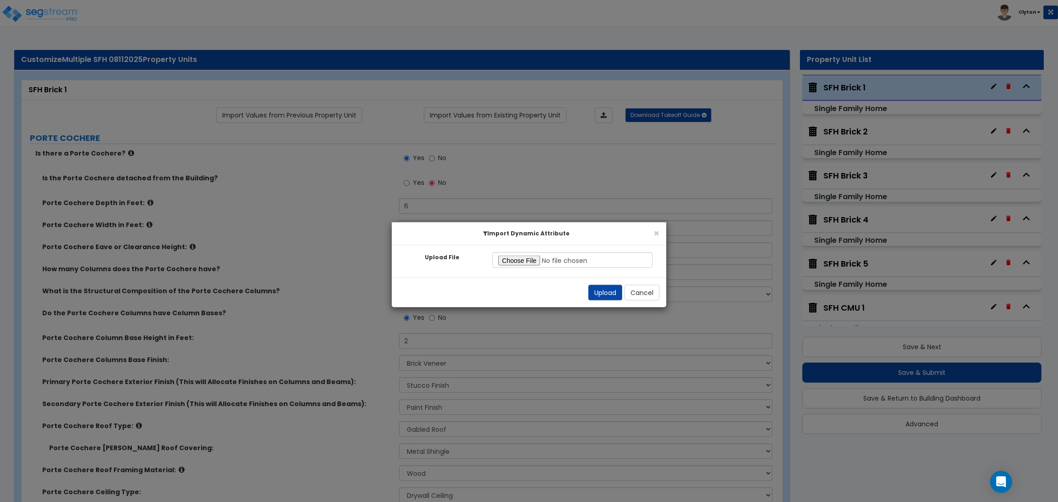
type input "C:\fakepath\SegStream Takeoff Guide - Multiple SFH 07312025 - SFH Brick 1 - 08_…"
click at [609, 295] on button "Upload" at bounding box center [605, 293] width 34 height 16
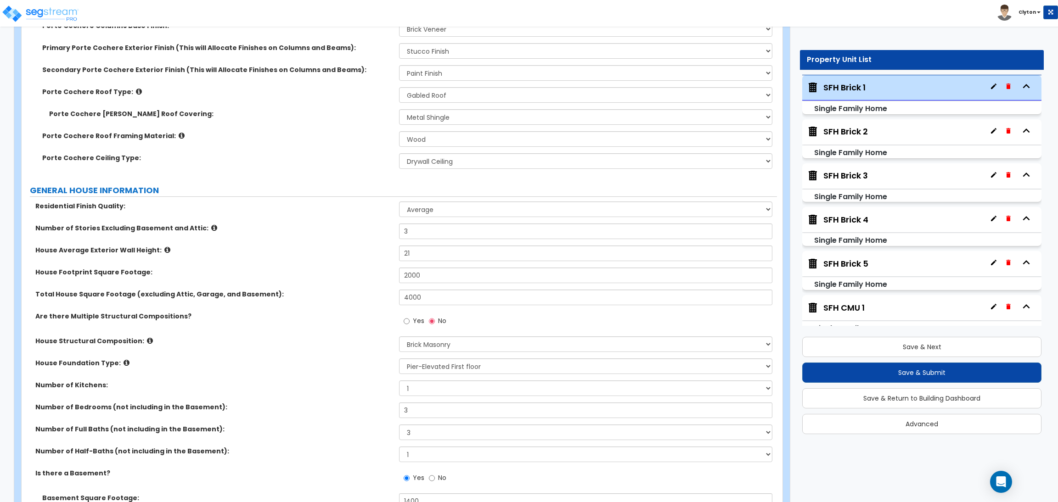
scroll to position [482, 0]
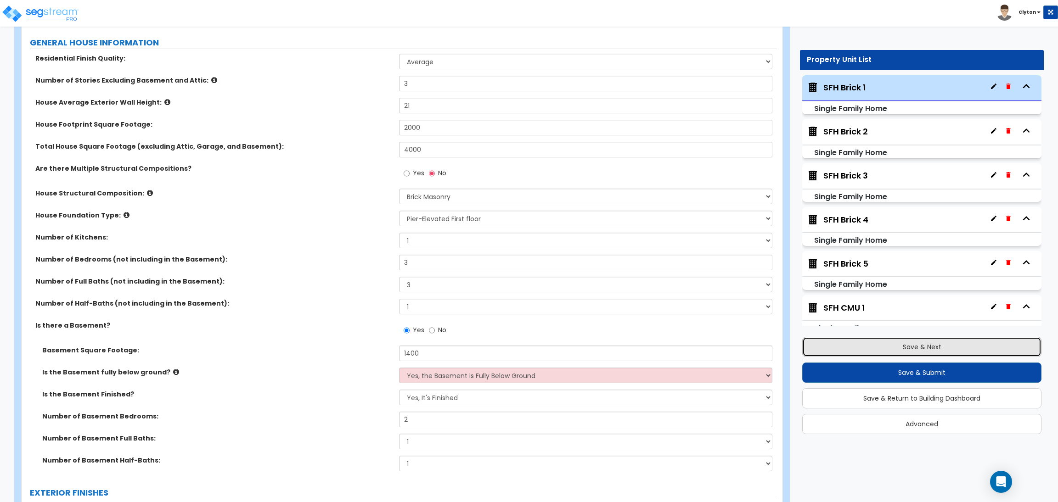
click at [837, 342] on button "Save & Next" at bounding box center [921, 347] width 239 height 20
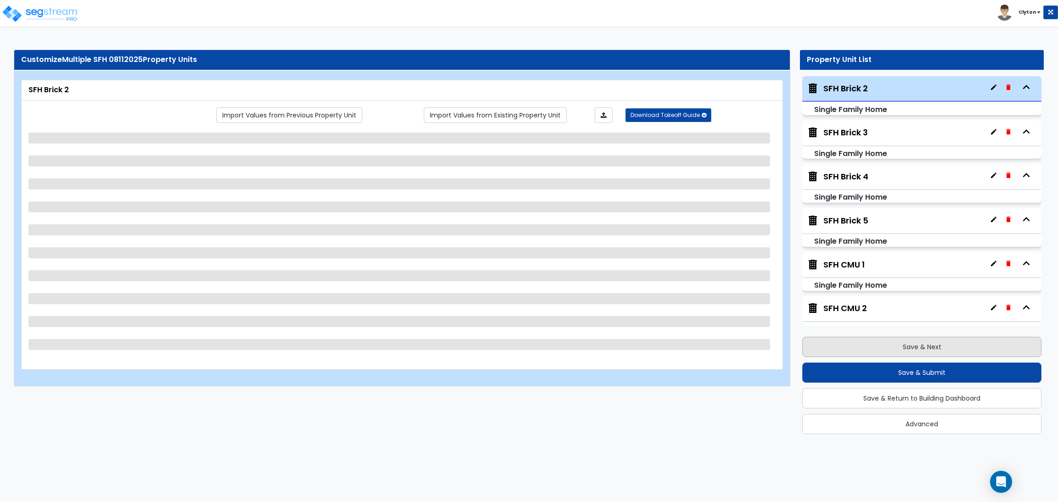
scroll to position [90, 0]
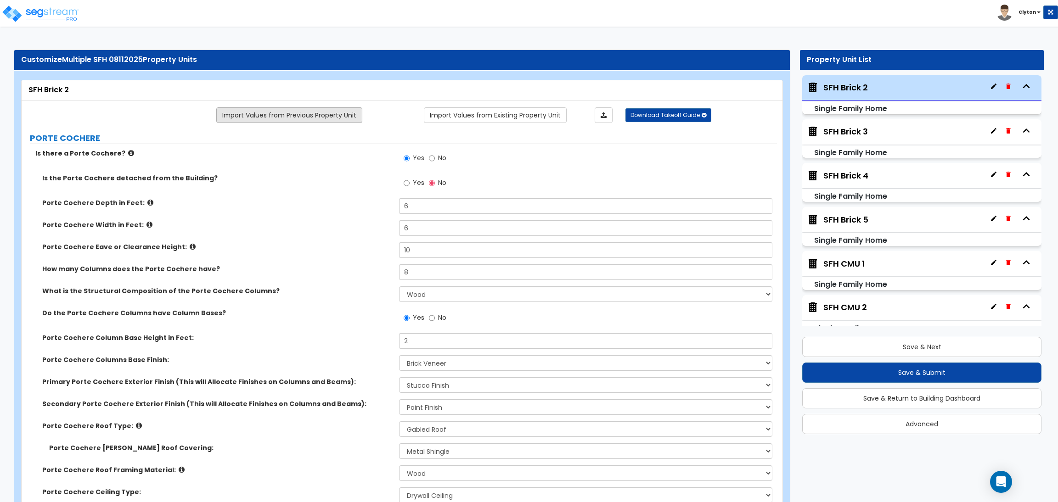
click at [318, 118] on link "Import Values from Previous Property Unit" at bounding box center [289, 115] width 146 height 16
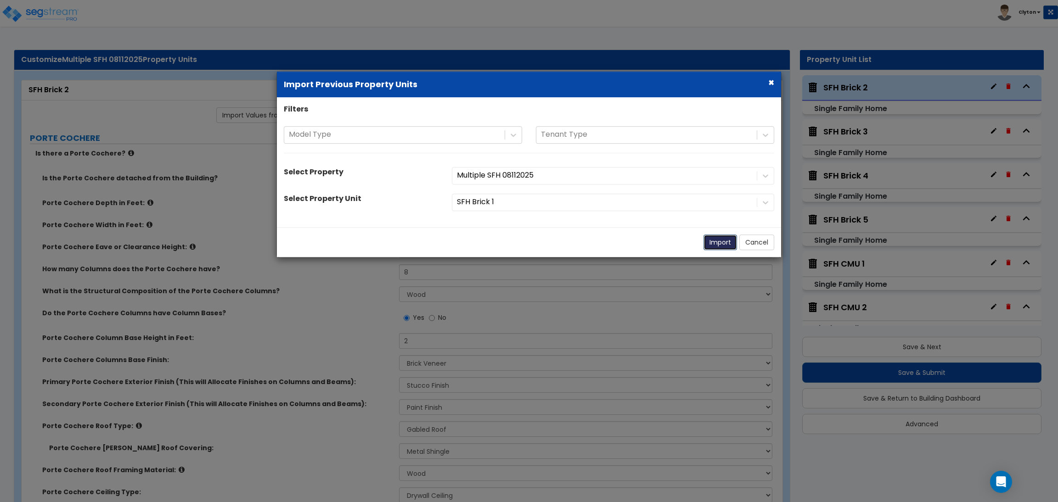
click at [715, 241] on button "Import" at bounding box center [720, 243] width 34 height 16
click at [712, 245] on button "Import" at bounding box center [720, 243] width 34 height 16
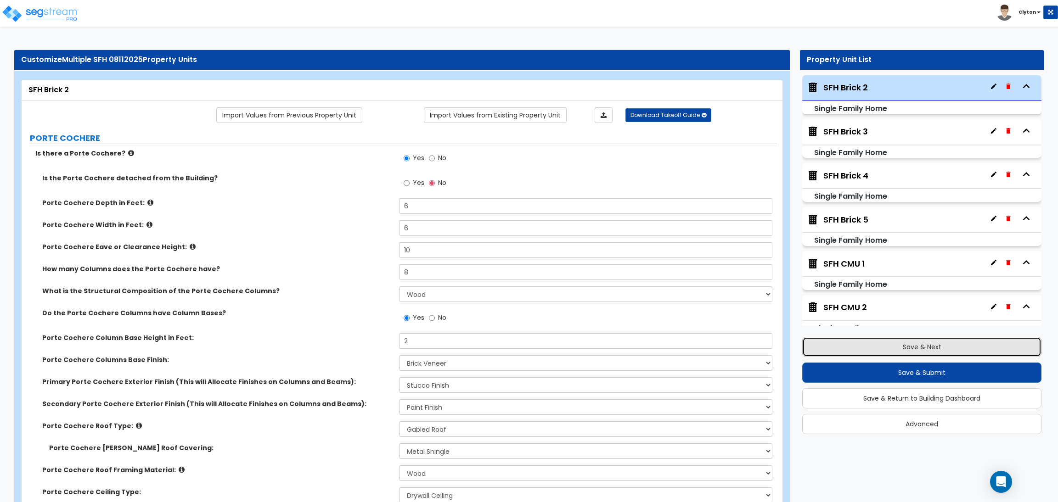
click at [877, 348] on button "Save & Next" at bounding box center [921, 347] width 239 height 20
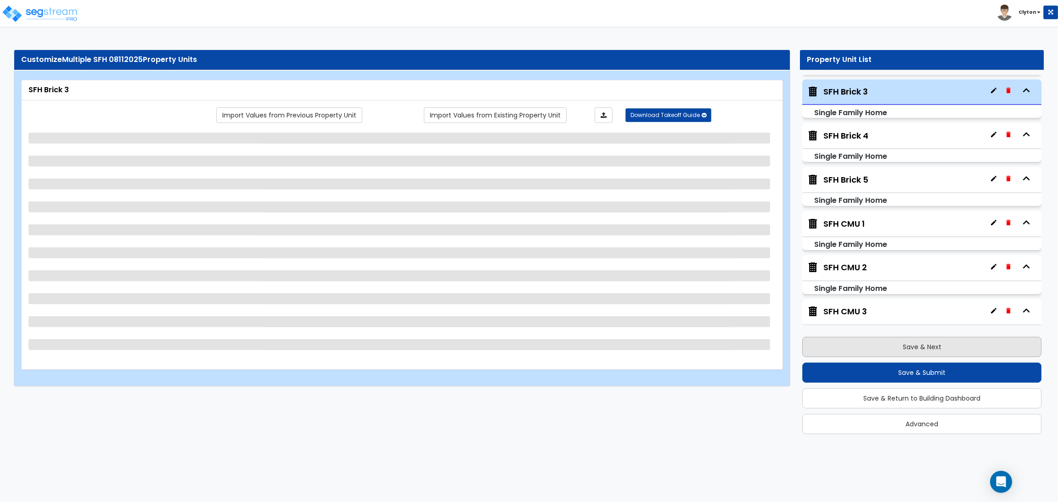
scroll to position [135, 0]
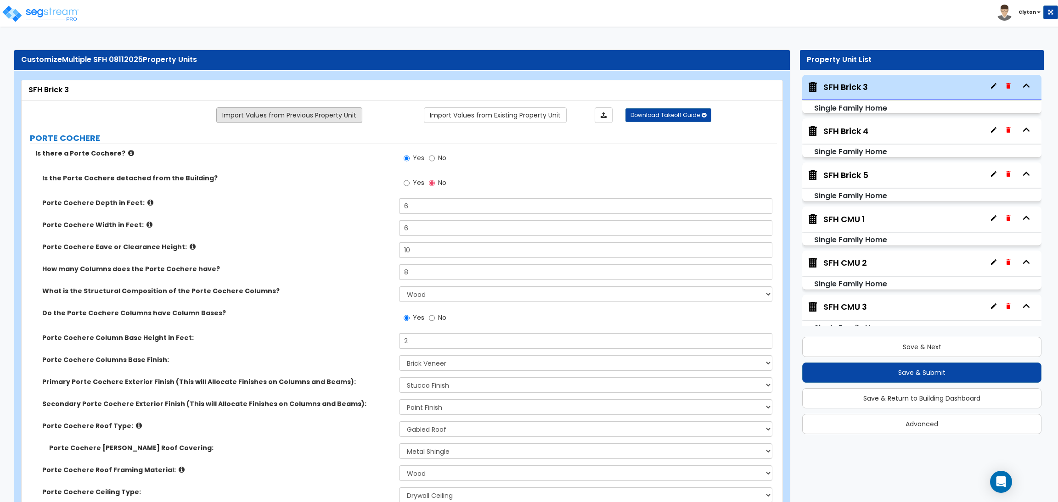
click at [316, 116] on link "Import Values from Previous Property Unit" at bounding box center [289, 115] width 146 height 16
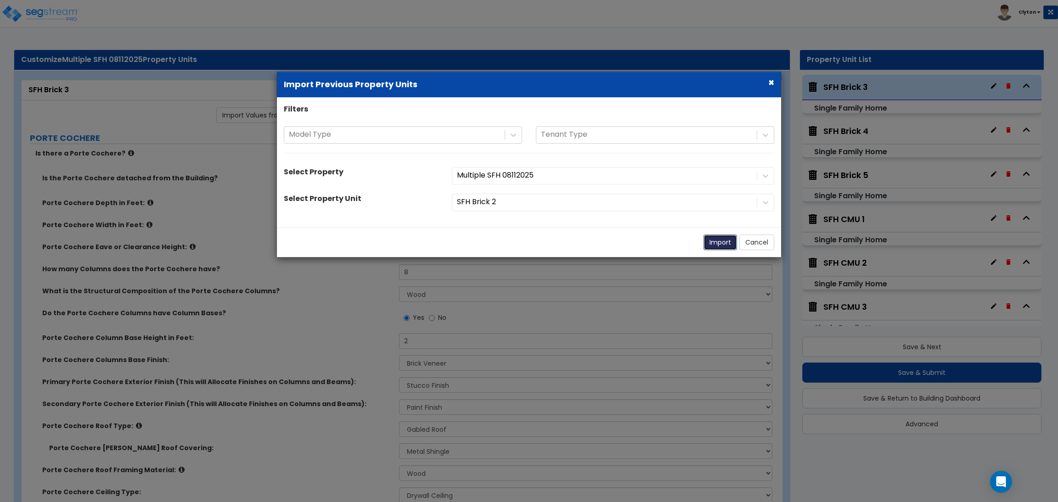
click at [710, 243] on button "Import" at bounding box center [720, 243] width 34 height 16
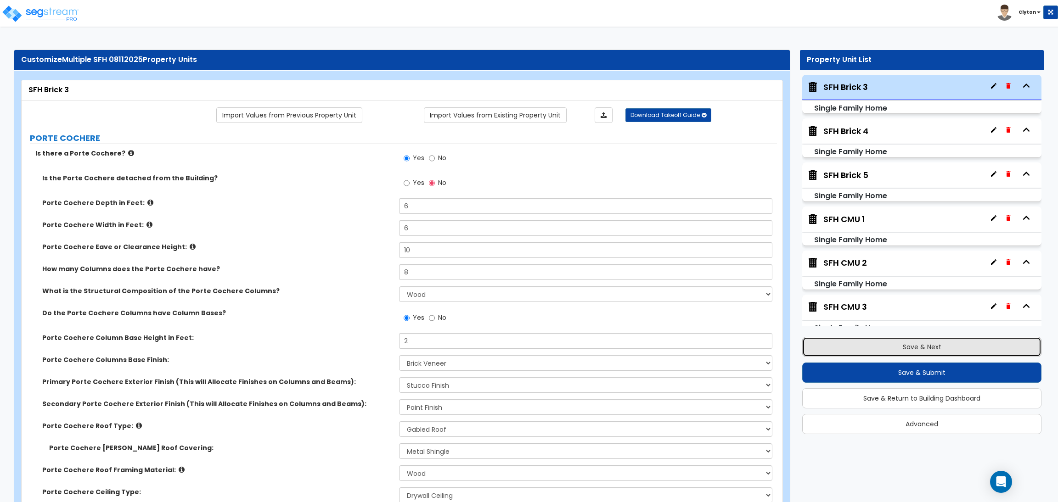
click at [878, 346] on button "Save & Next" at bounding box center [921, 347] width 239 height 20
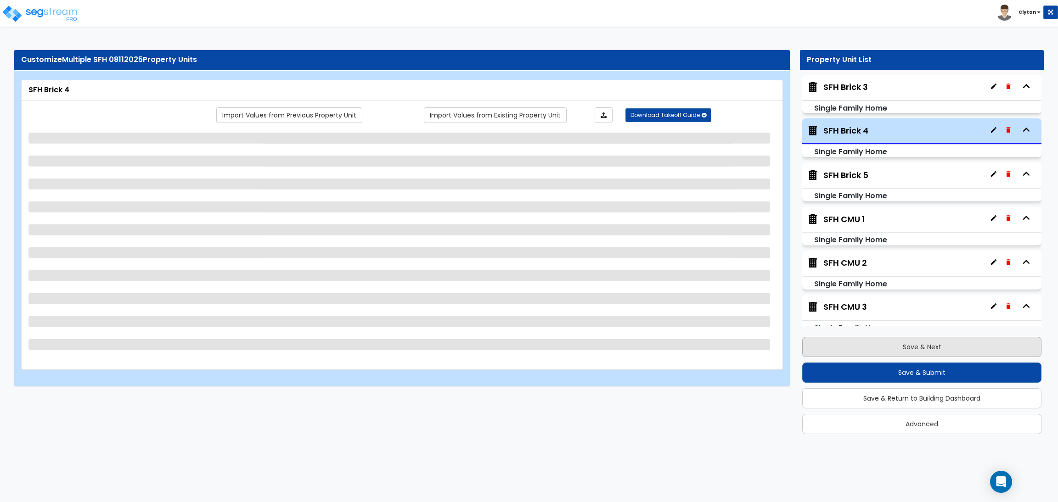
scroll to position [179, 0]
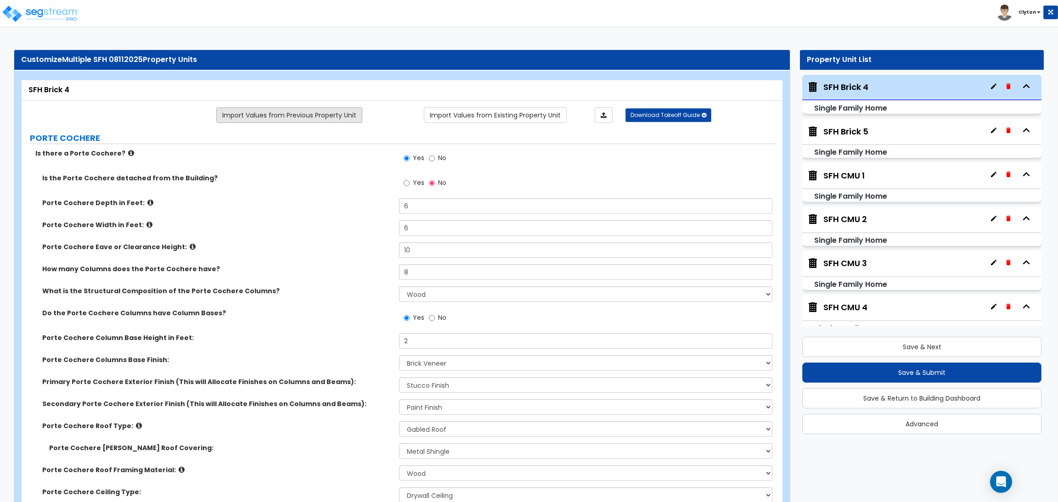
click at [320, 117] on link "Import Values from Previous Property Unit" at bounding box center [289, 115] width 146 height 16
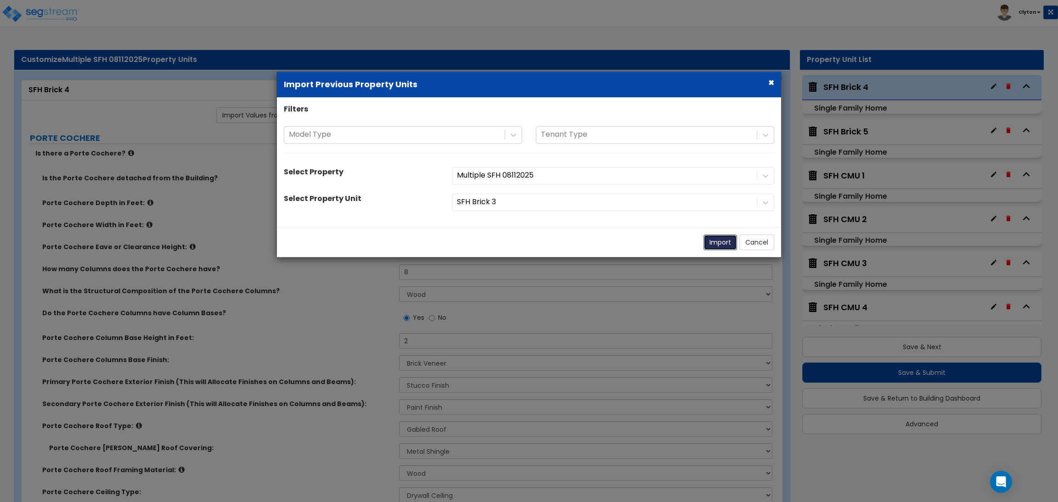
click at [718, 240] on button "Import" at bounding box center [720, 243] width 34 height 16
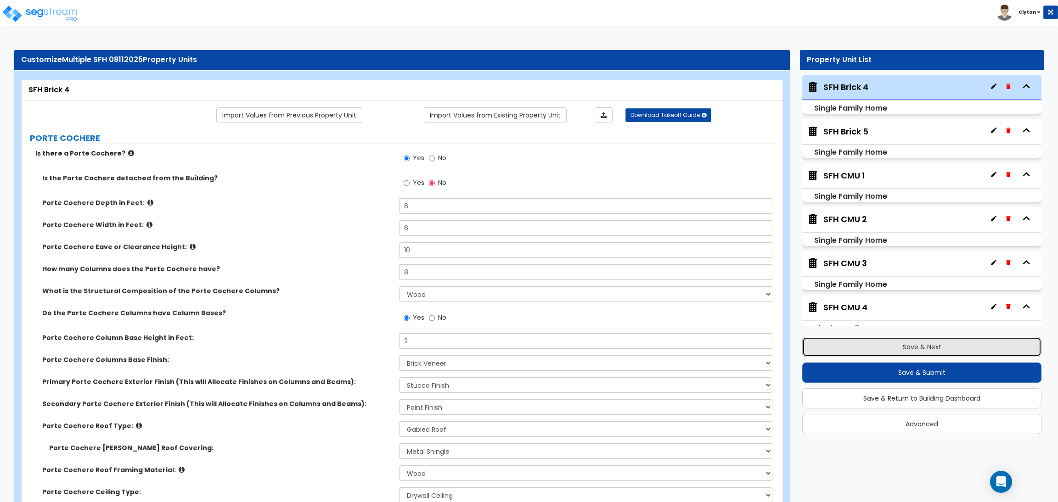
click at [855, 339] on button "Save & Next" at bounding box center [921, 347] width 239 height 20
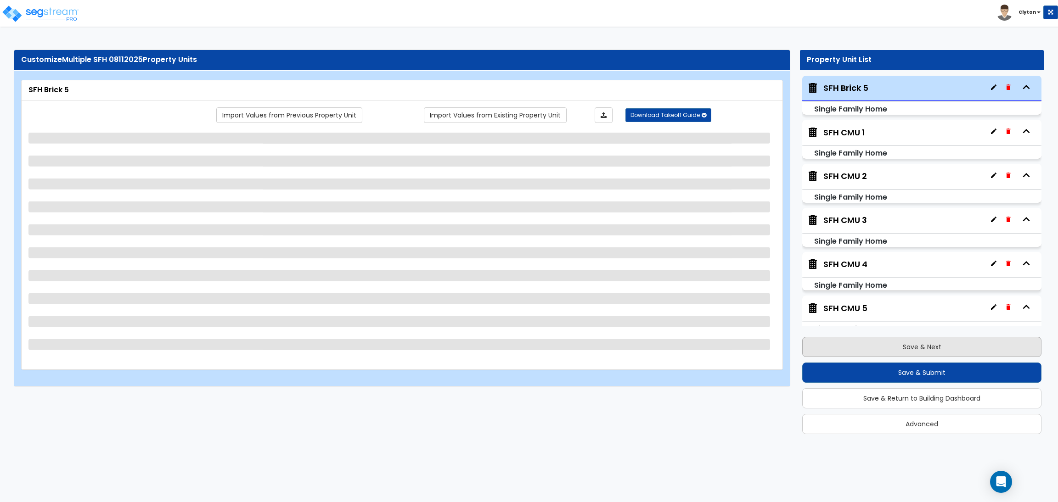
scroll to position [223, 0]
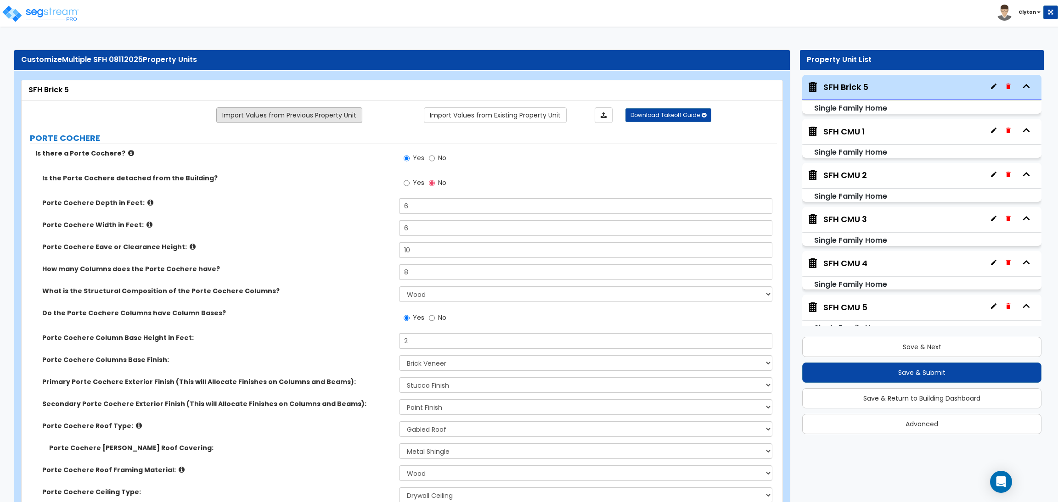
click at [304, 113] on link "Import Values from Previous Property Unit" at bounding box center [289, 115] width 146 height 16
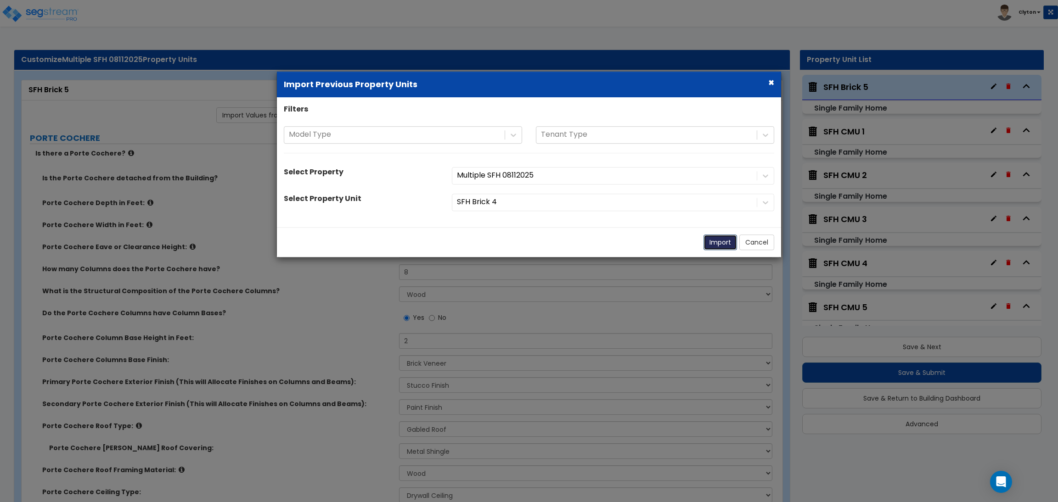
click at [710, 246] on button "Import" at bounding box center [720, 243] width 34 height 16
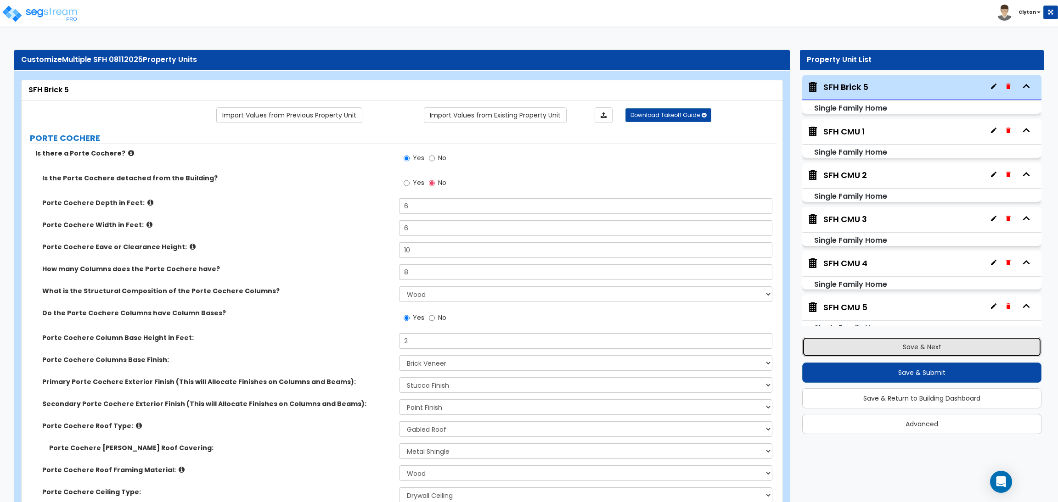
click at [914, 351] on button "Save & Next" at bounding box center [921, 347] width 239 height 20
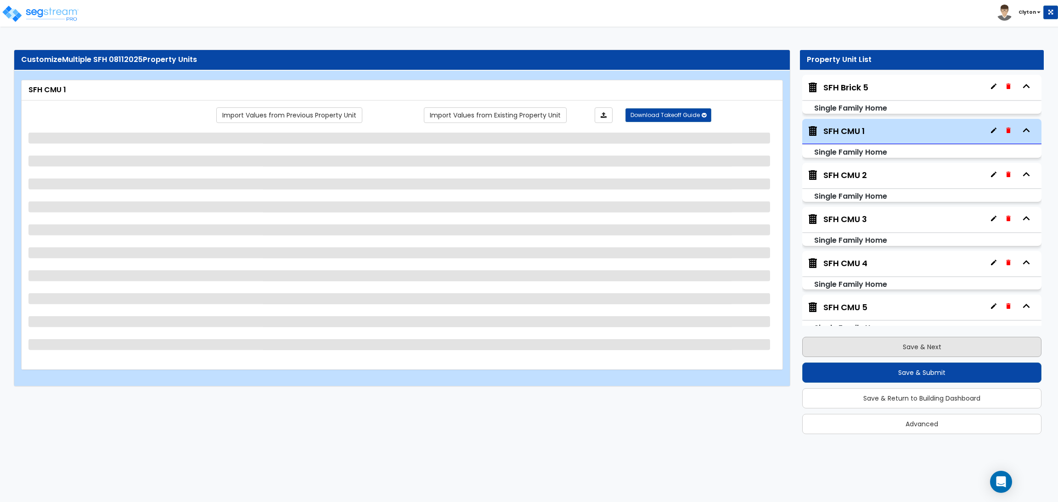
scroll to position [267, 0]
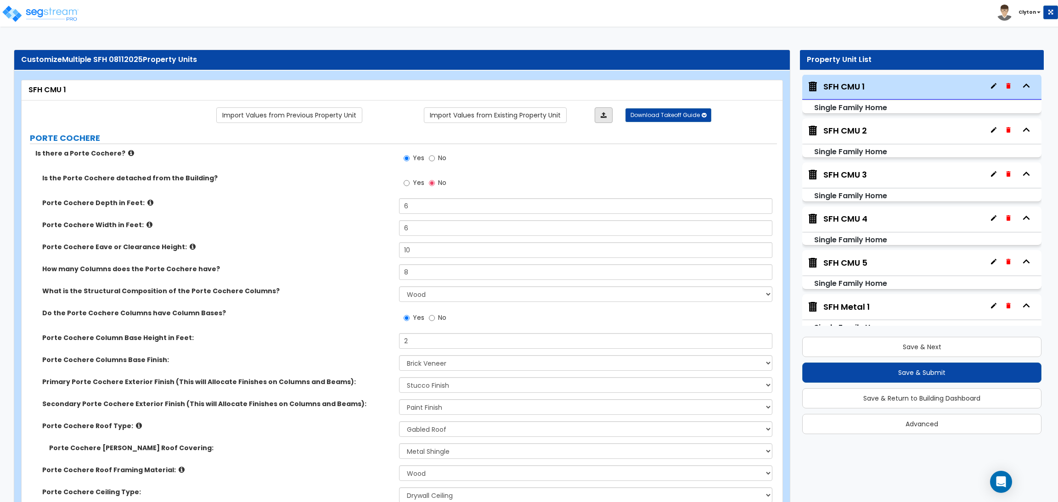
click at [599, 118] on link at bounding box center [603, 115] width 18 height 16
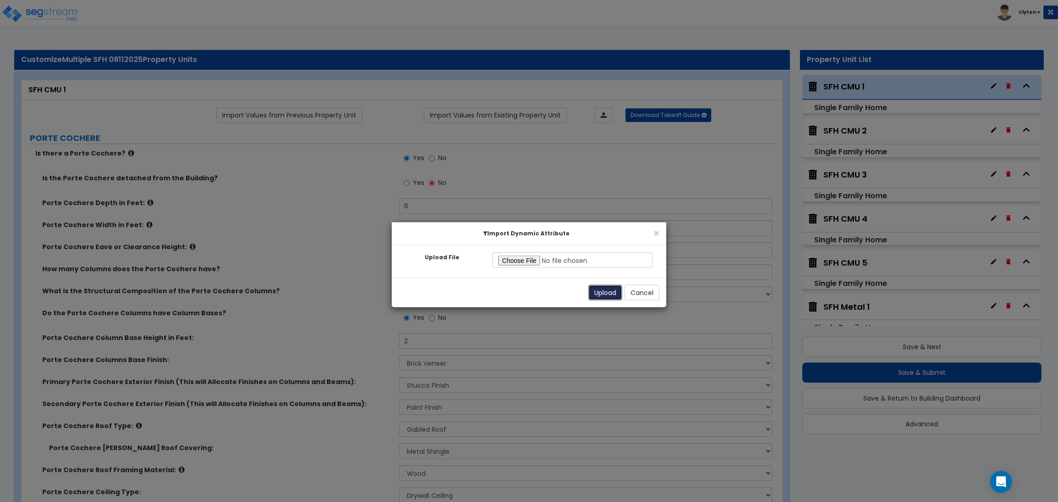
click at [602, 292] on button "Upload" at bounding box center [605, 293] width 34 height 16
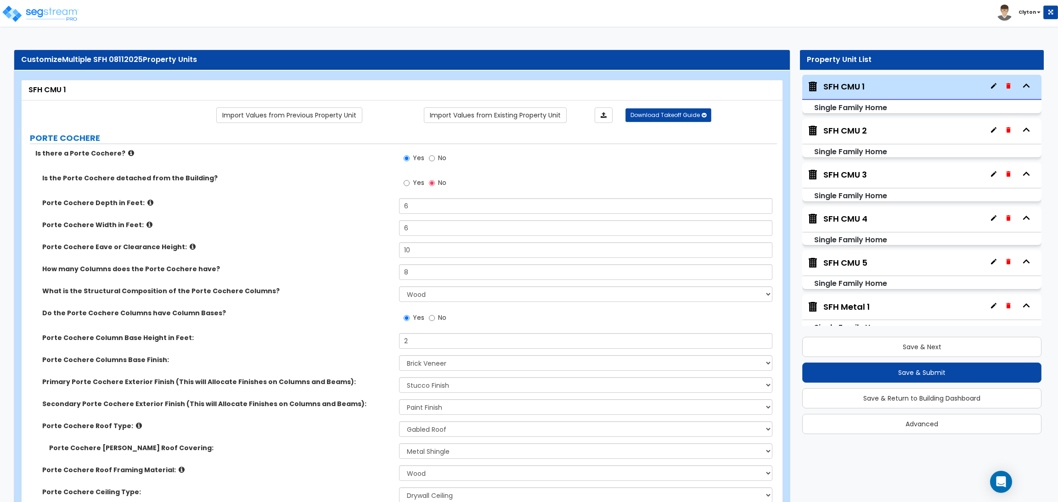
click at [340, 246] on label "Porte Cochere Eave or Clearance Height:" at bounding box center [217, 246] width 350 height 9
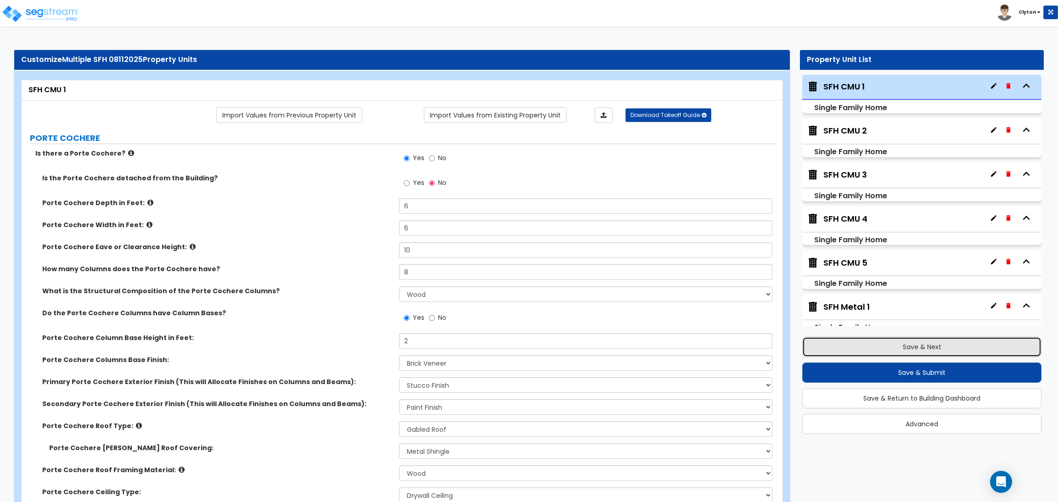
click at [914, 342] on button "Save & Next" at bounding box center [921, 347] width 239 height 20
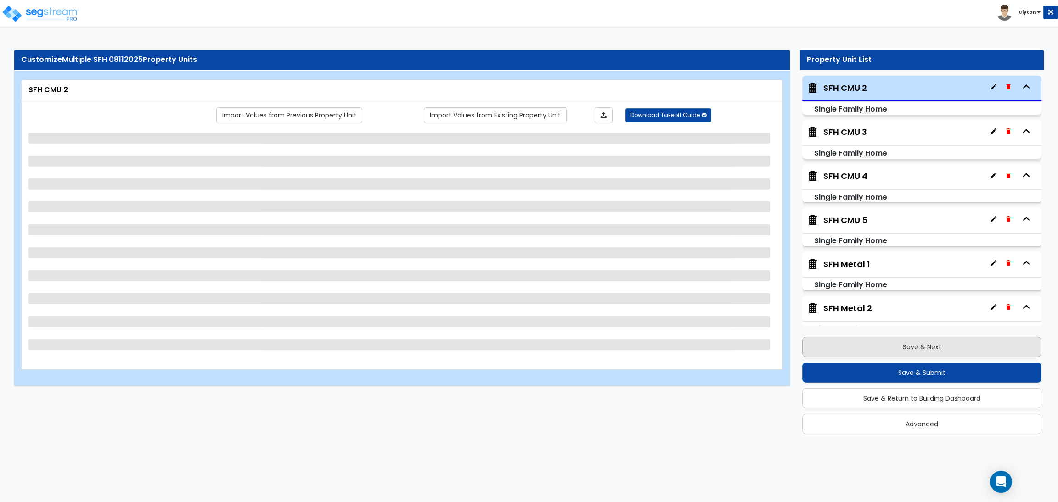
scroll to position [311, 0]
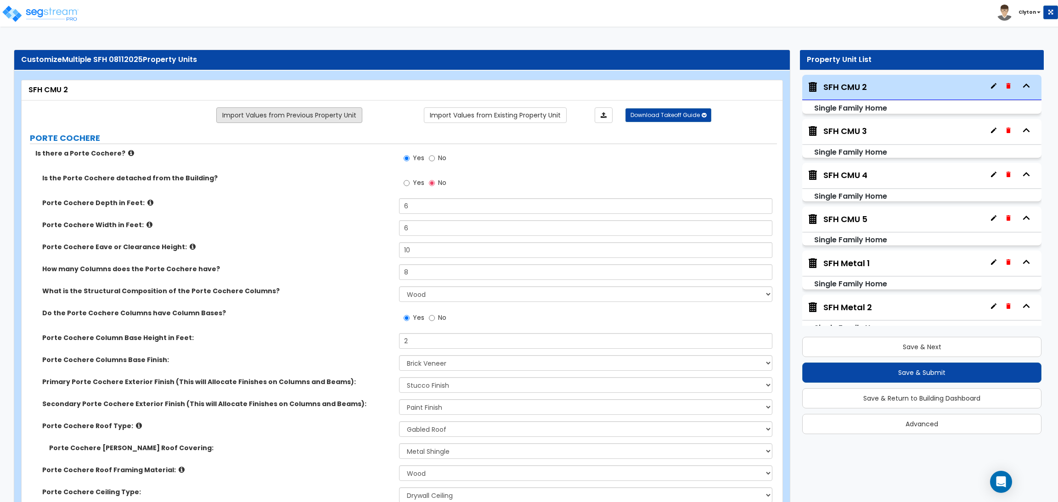
click at [305, 123] on link "Import Values from Previous Property Unit" at bounding box center [289, 115] width 146 height 16
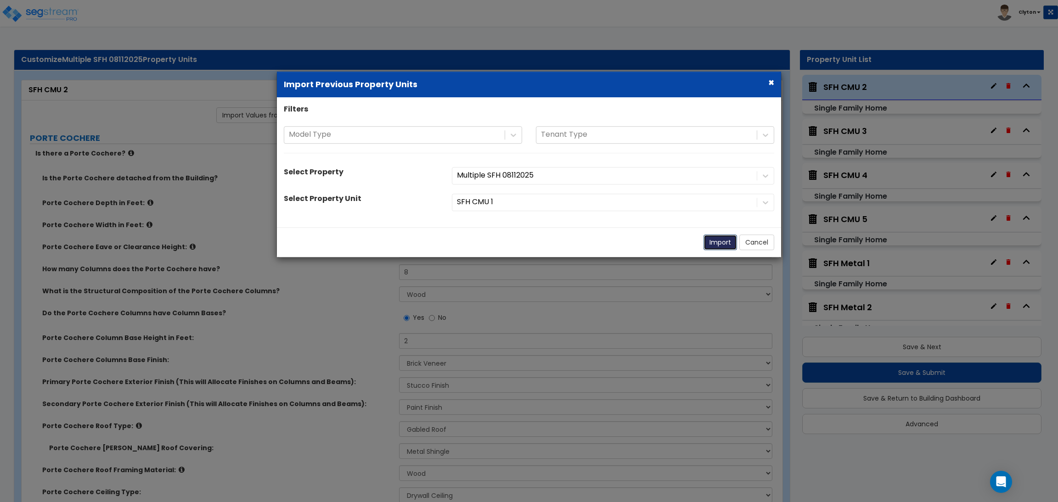
click at [717, 245] on button "Import" at bounding box center [720, 243] width 34 height 16
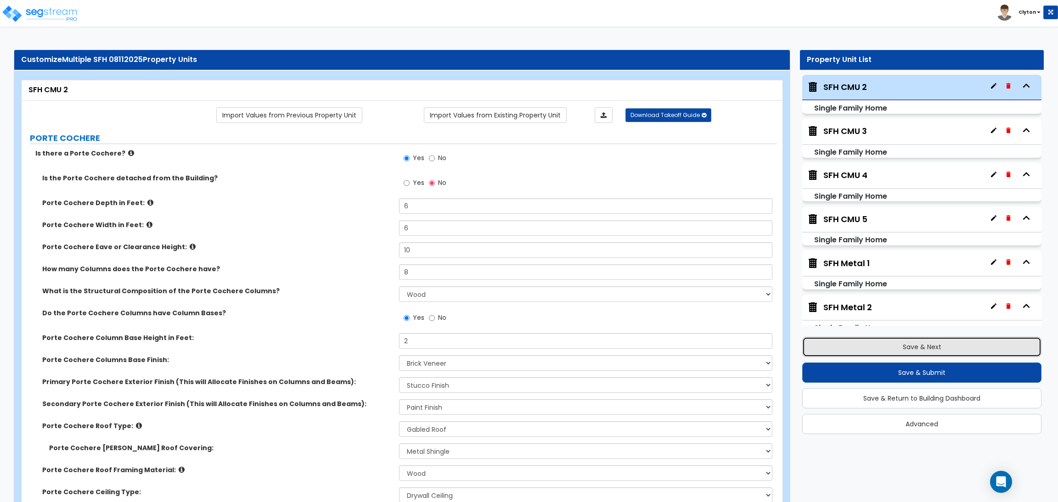
click at [885, 346] on button "Save & Next" at bounding box center [921, 347] width 239 height 20
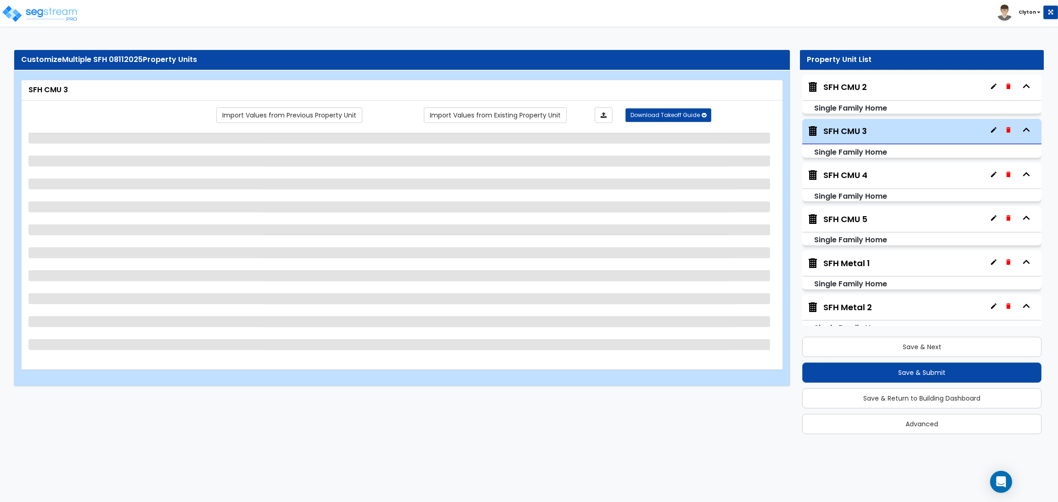
scroll to position [355, 0]
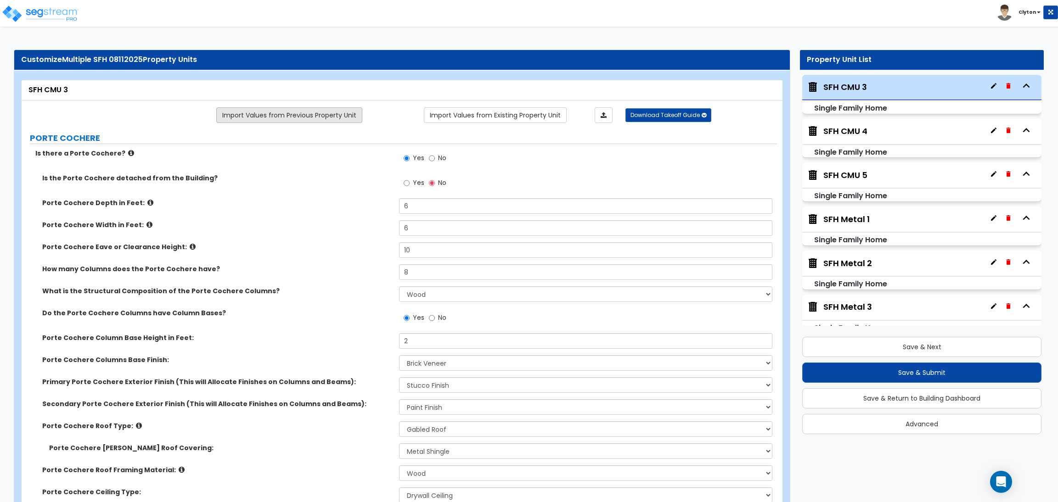
click at [314, 112] on link "Import Values from Previous Property Unit" at bounding box center [289, 115] width 146 height 16
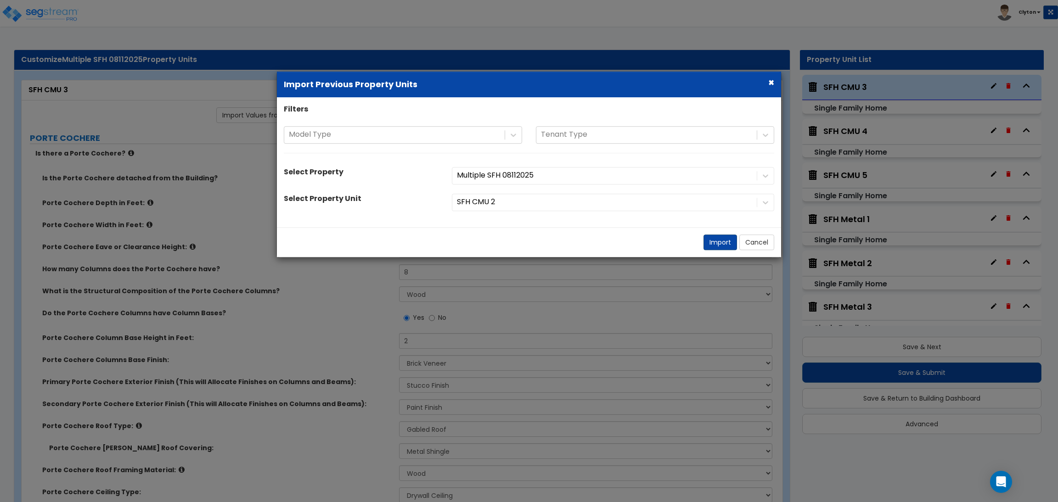
click at [722, 248] on button "Import" at bounding box center [720, 243] width 34 height 16
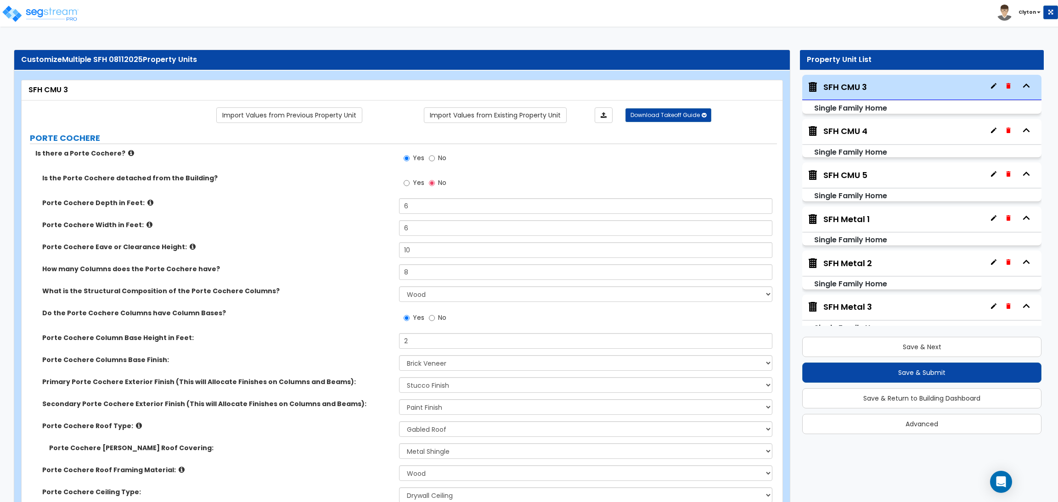
click at [318, 251] on label "Porte Cochere Eave or Clearance Height:" at bounding box center [217, 246] width 350 height 9
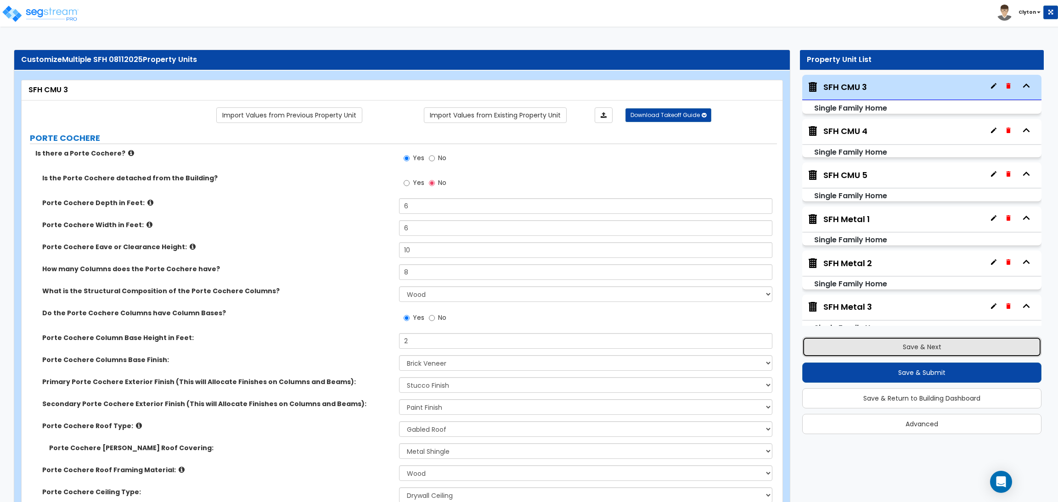
click at [888, 348] on button "Save & Next" at bounding box center [921, 347] width 239 height 20
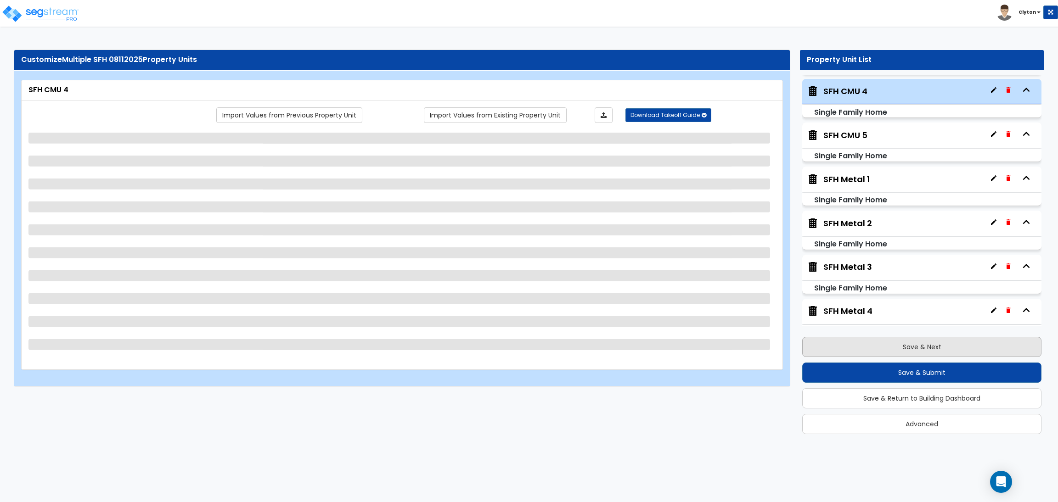
scroll to position [399, 0]
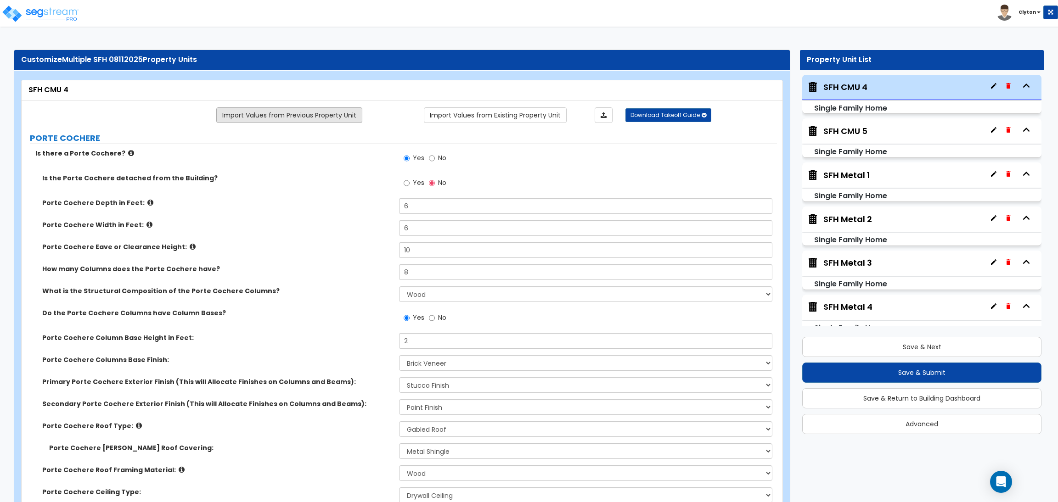
click at [335, 114] on link "Import Values from Previous Property Unit" at bounding box center [289, 115] width 146 height 16
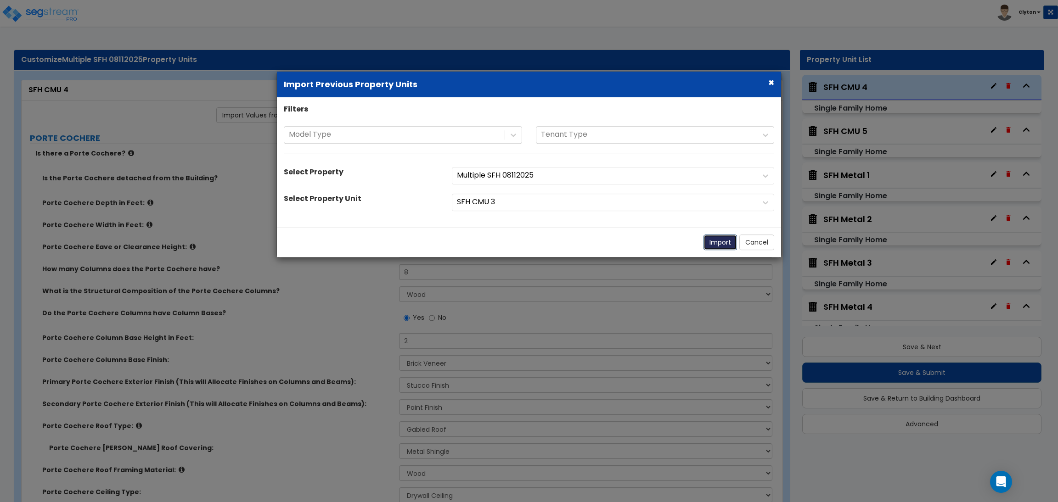
click at [718, 244] on button "Import" at bounding box center [720, 243] width 34 height 16
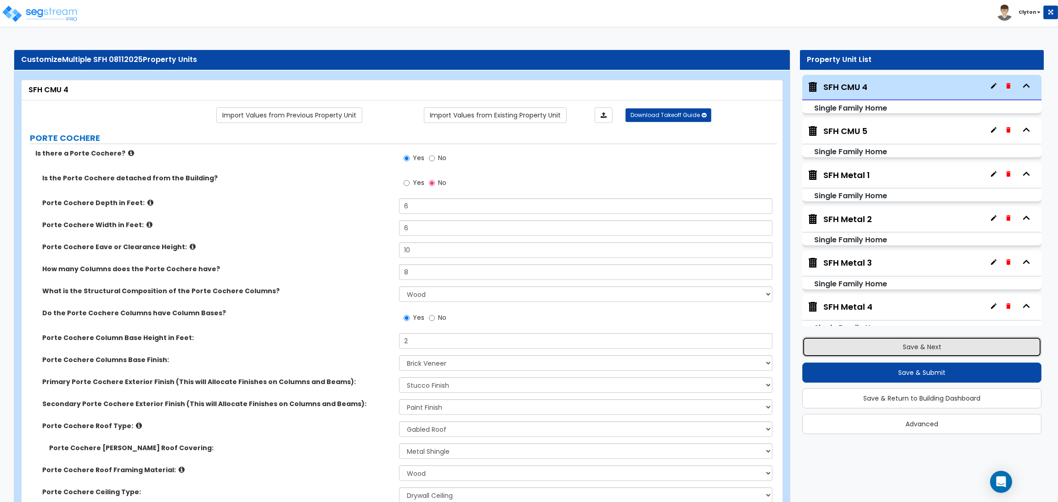
click at [885, 349] on button "Save & Next" at bounding box center [921, 347] width 239 height 20
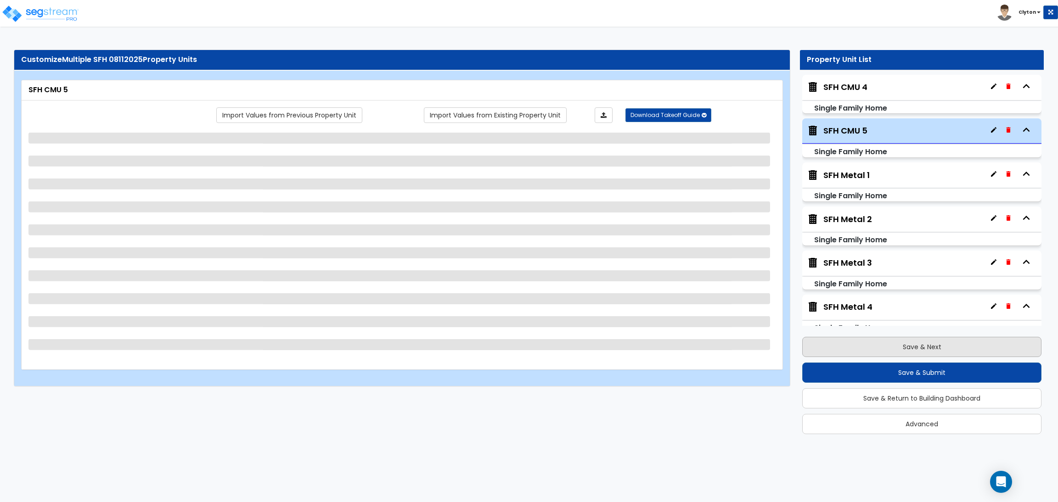
scroll to position [443, 0]
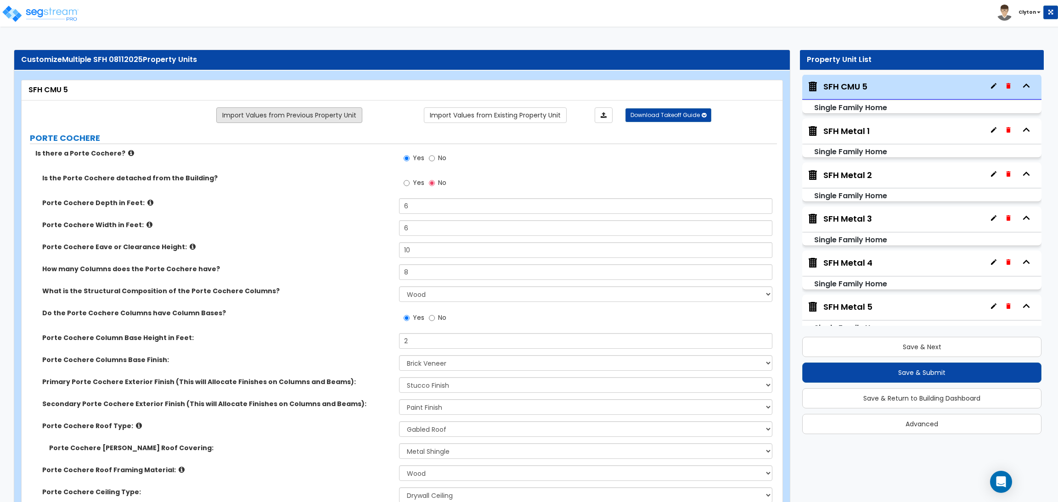
click at [281, 118] on link "Import Values from Previous Property Unit" at bounding box center [289, 115] width 146 height 16
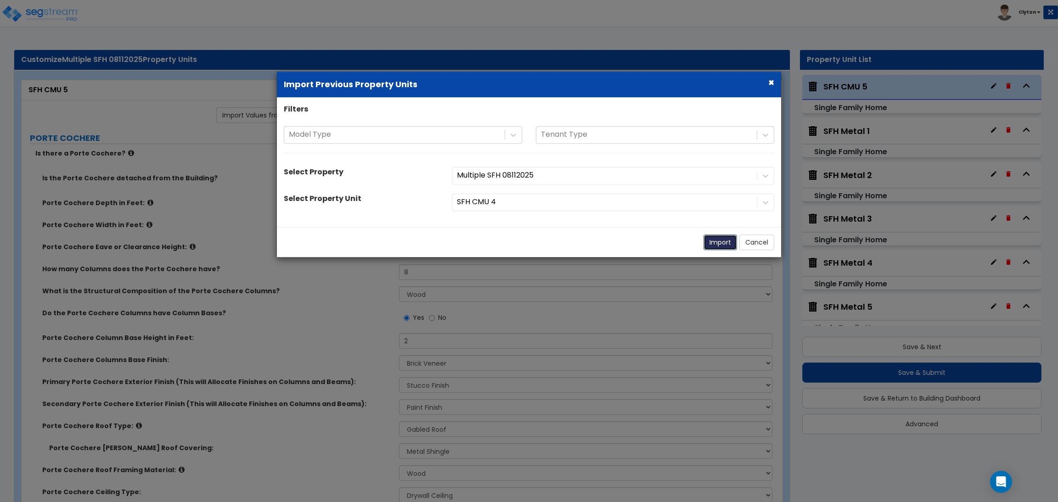
click at [715, 242] on button "Import" at bounding box center [720, 243] width 34 height 16
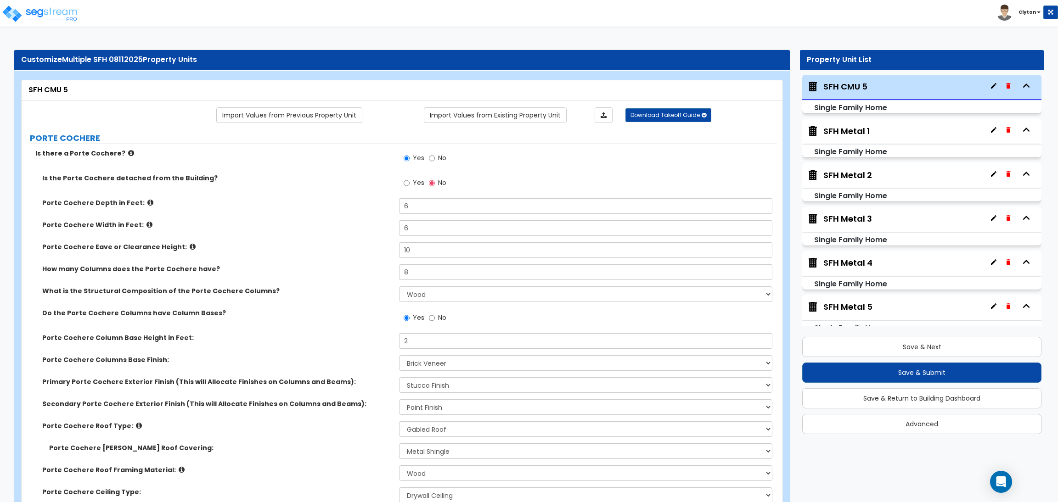
click at [290, 257] on div "Porte Cochere Eave or Clearance Height: 10" at bounding box center [399, 253] width 755 height 22
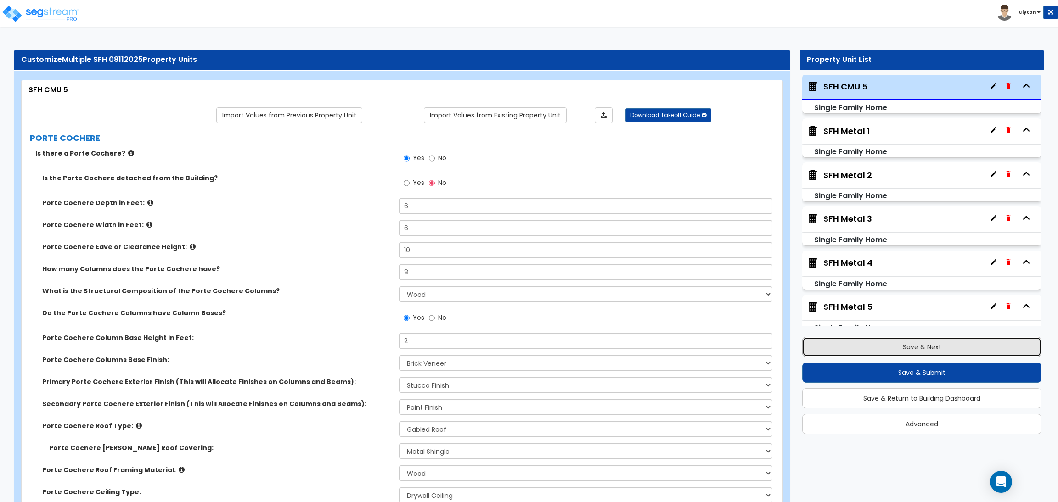
click at [885, 352] on button "Save & Next" at bounding box center [921, 347] width 239 height 20
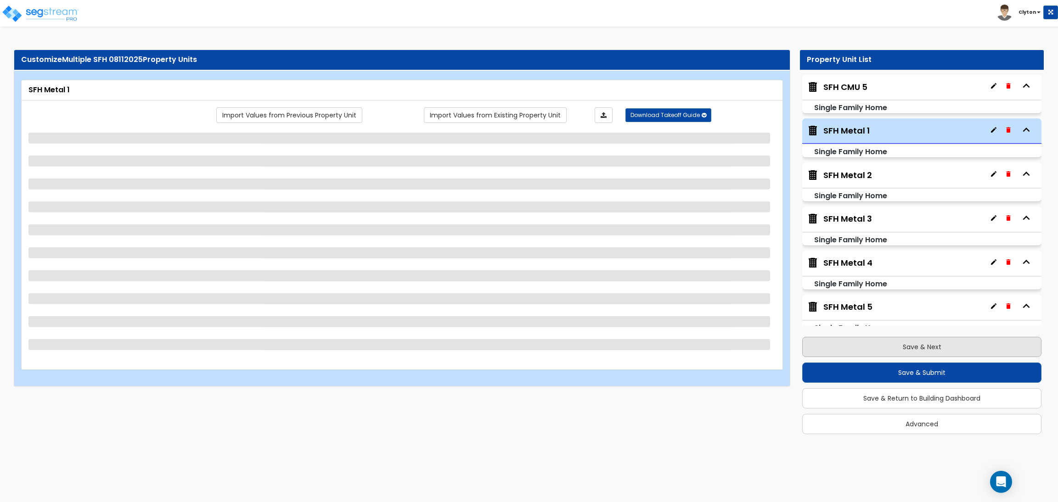
scroll to position [488, 0]
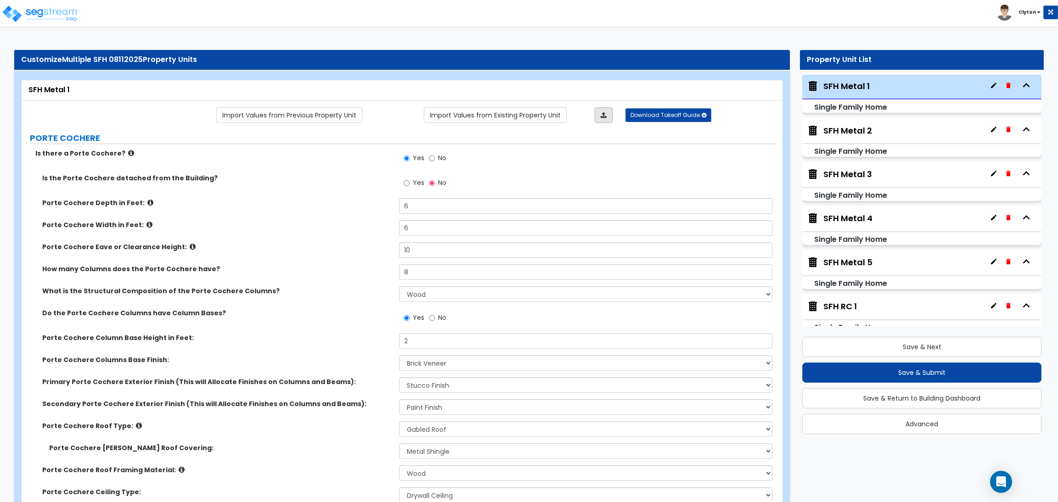
click at [603, 119] on link at bounding box center [603, 115] width 18 height 16
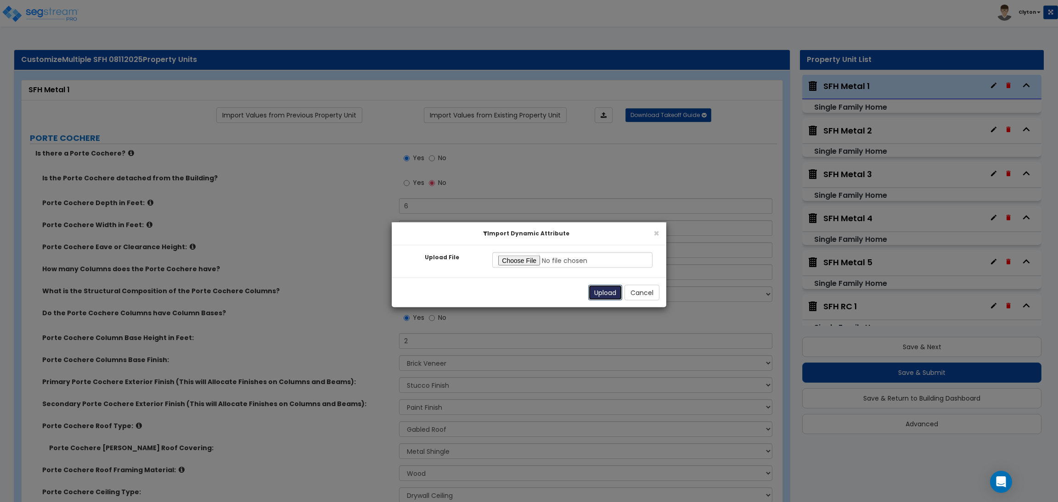
click at [595, 294] on button "Upload" at bounding box center [605, 293] width 34 height 16
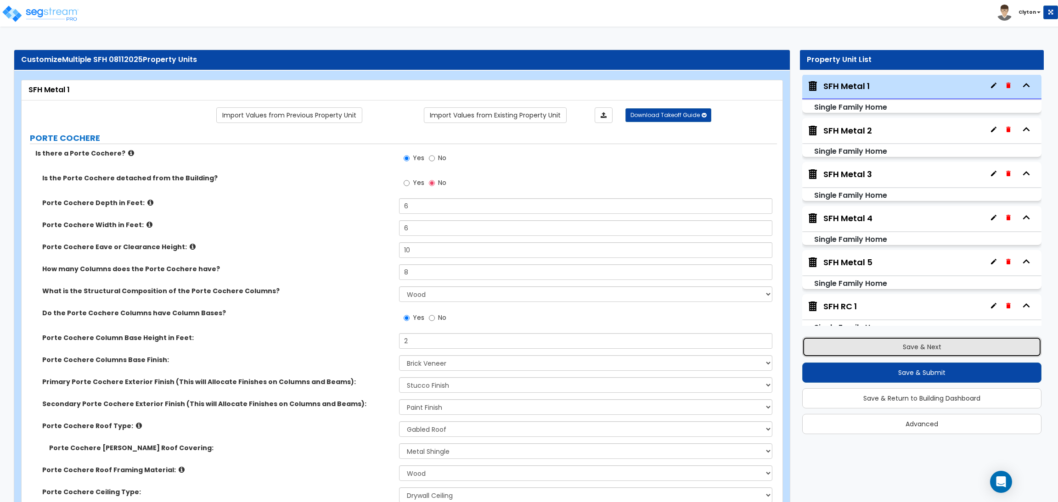
click at [913, 345] on button "Save & Next" at bounding box center [921, 347] width 239 height 20
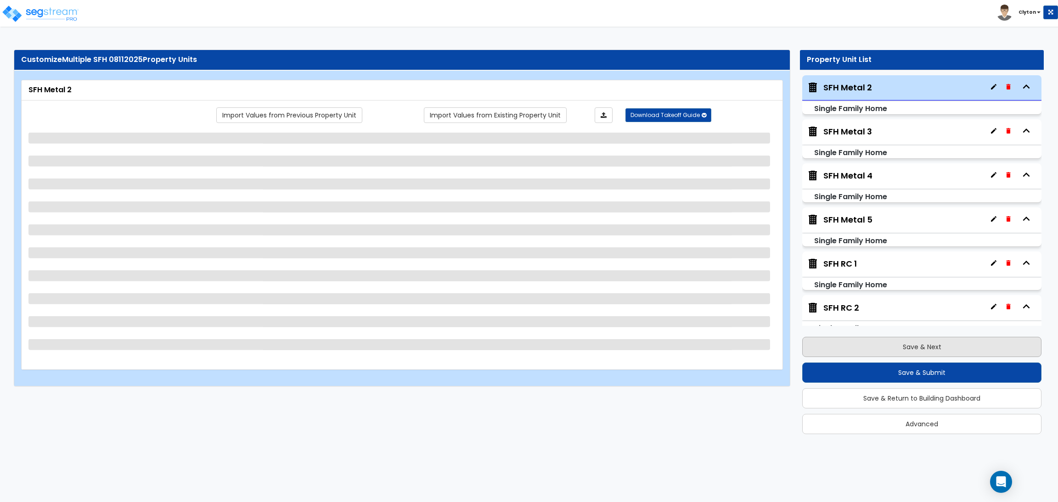
scroll to position [532, 0]
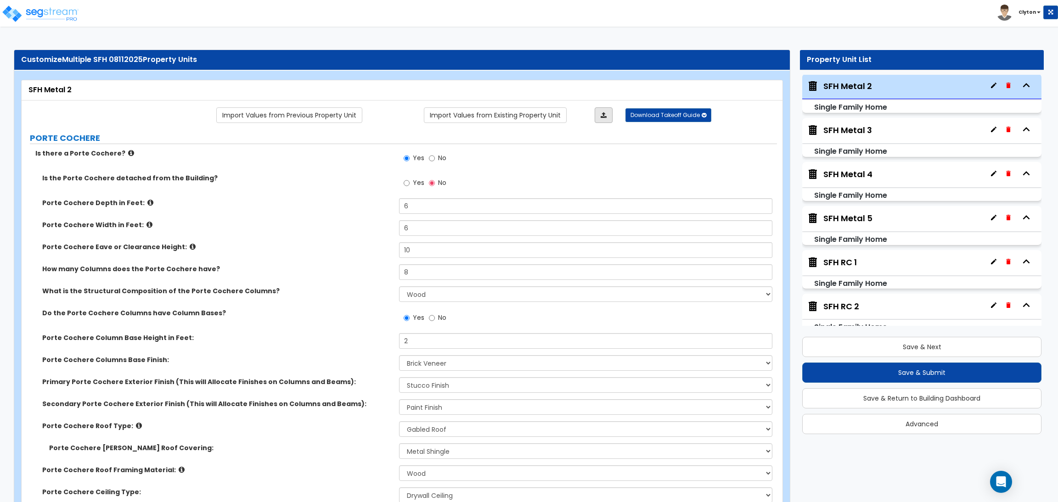
click at [600, 111] on link at bounding box center [603, 115] width 18 height 16
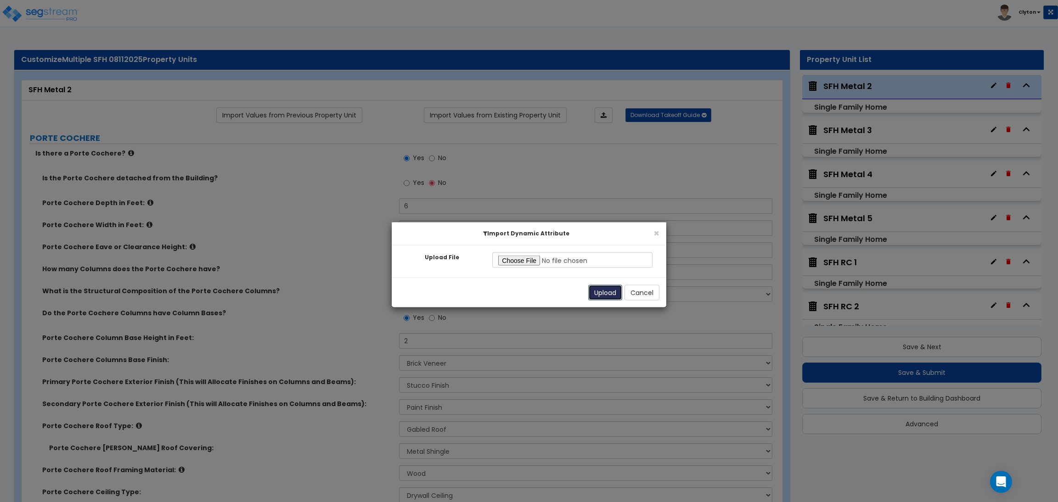
click at [600, 288] on button "Upload" at bounding box center [605, 293] width 34 height 16
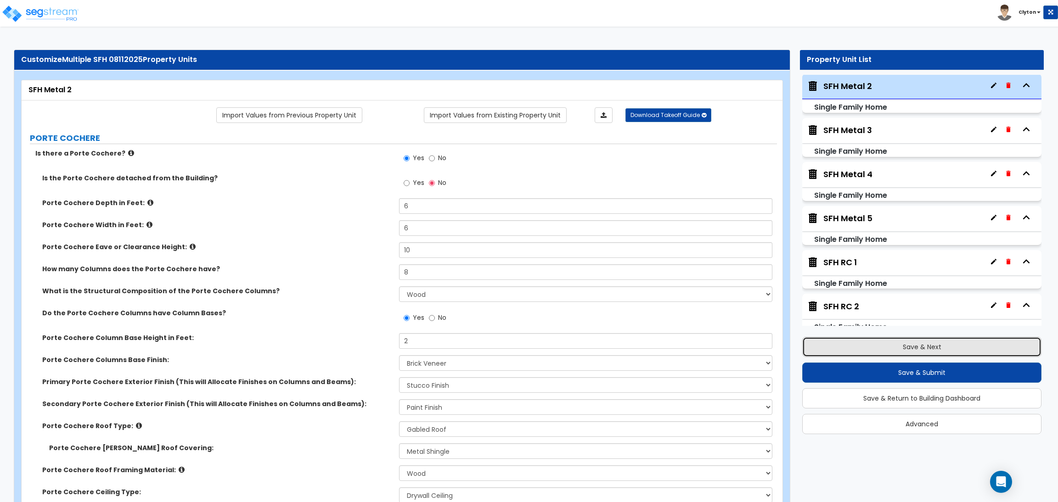
click at [916, 354] on button "Save & Next" at bounding box center [921, 347] width 239 height 20
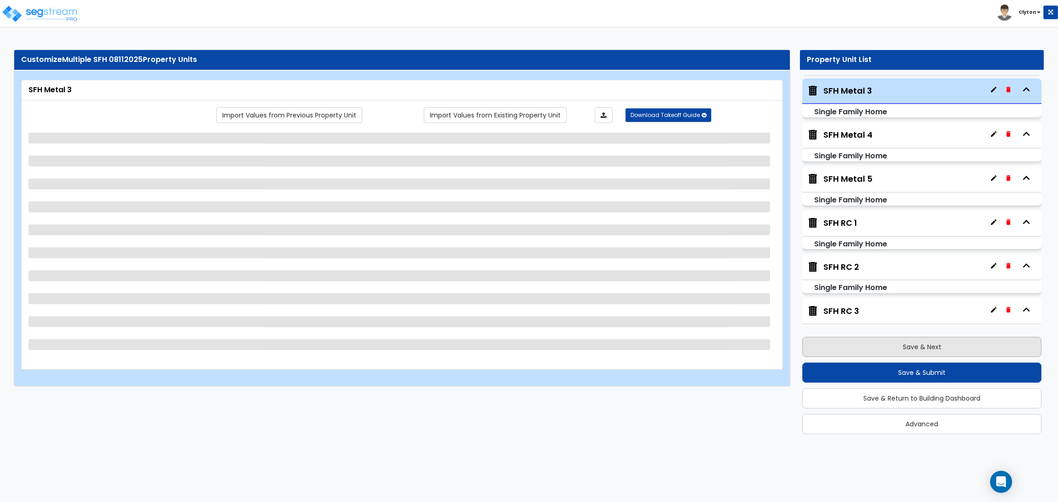
scroll to position [576, 0]
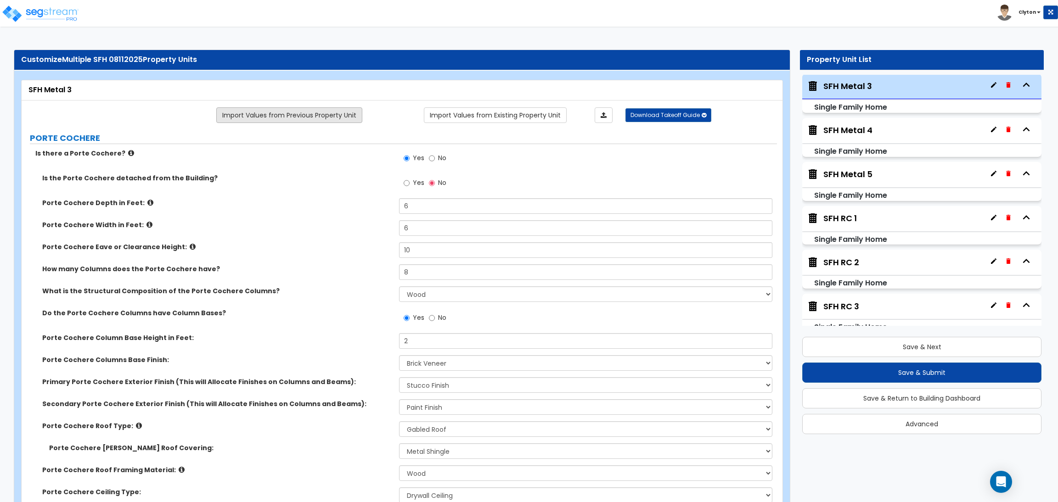
click at [339, 121] on link "Import Values from Previous Property Unit" at bounding box center [289, 115] width 146 height 16
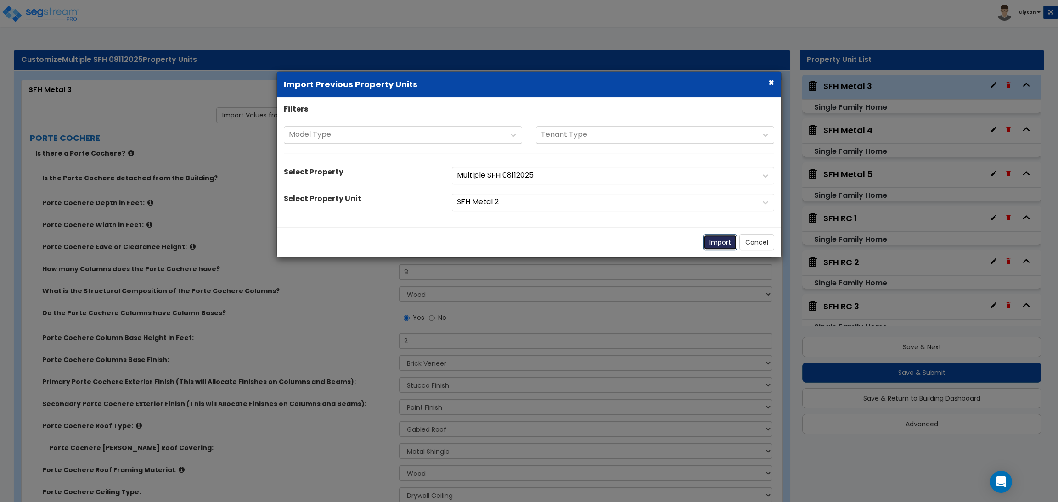
click at [712, 238] on button "Import" at bounding box center [720, 243] width 34 height 16
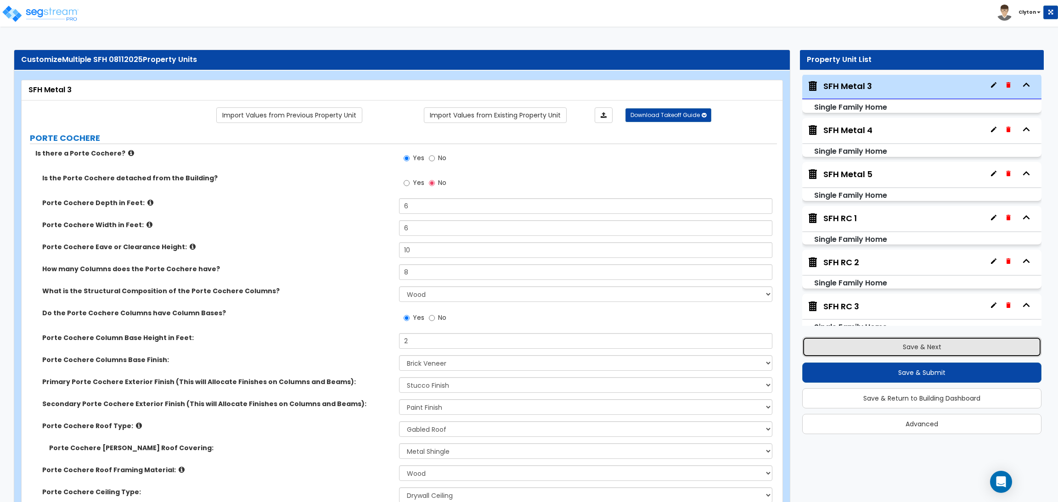
click at [940, 349] on button "Save & Next" at bounding box center [921, 347] width 239 height 20
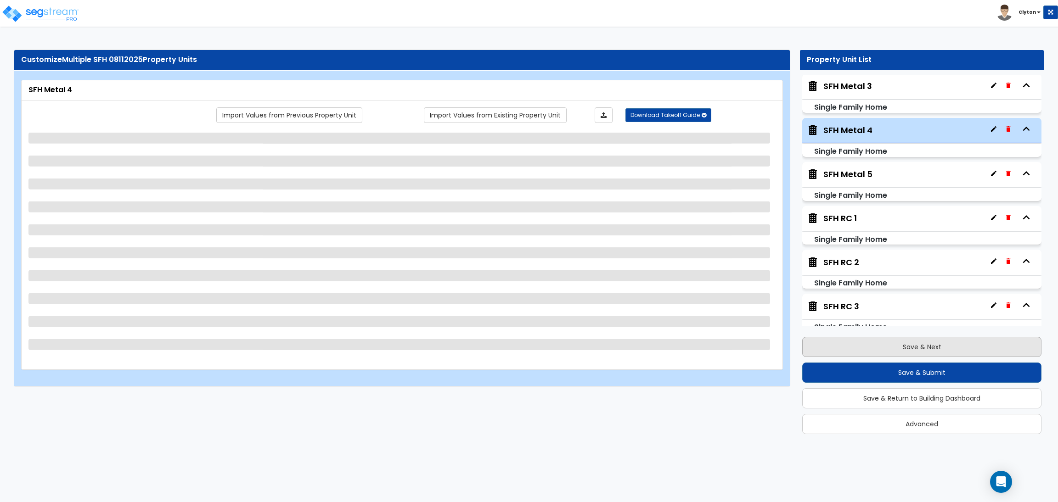
scroll to position [619, 0]
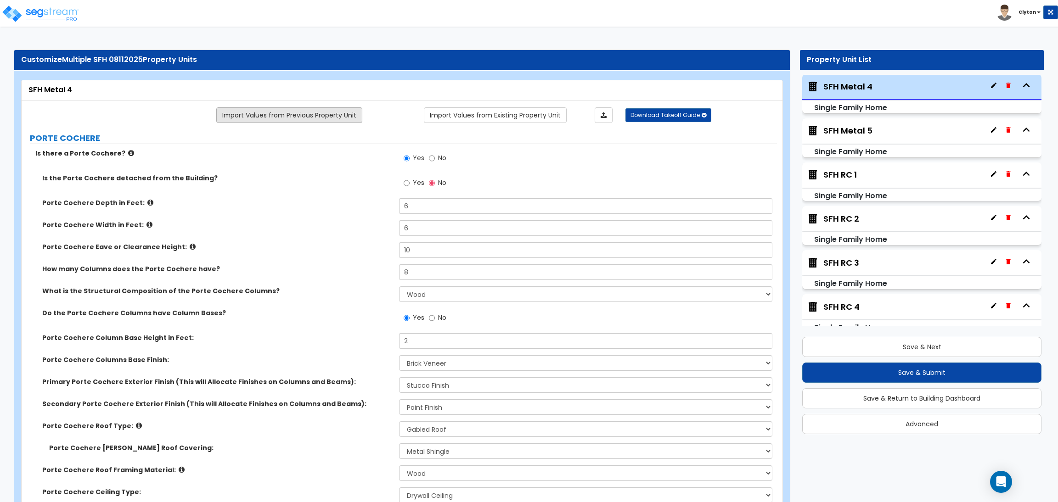
click at [256, 121] on link "Import Values from Previous Property Unit" at bounding box center [289, 115] width 146 height 16
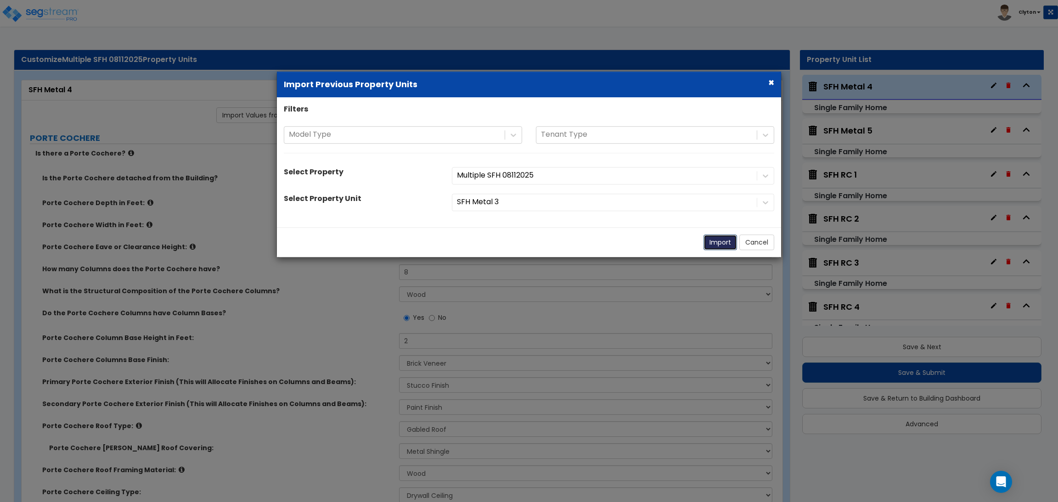
click at [711, 242] on button "Import" at bounding box center [720, 243] width 34 height 16
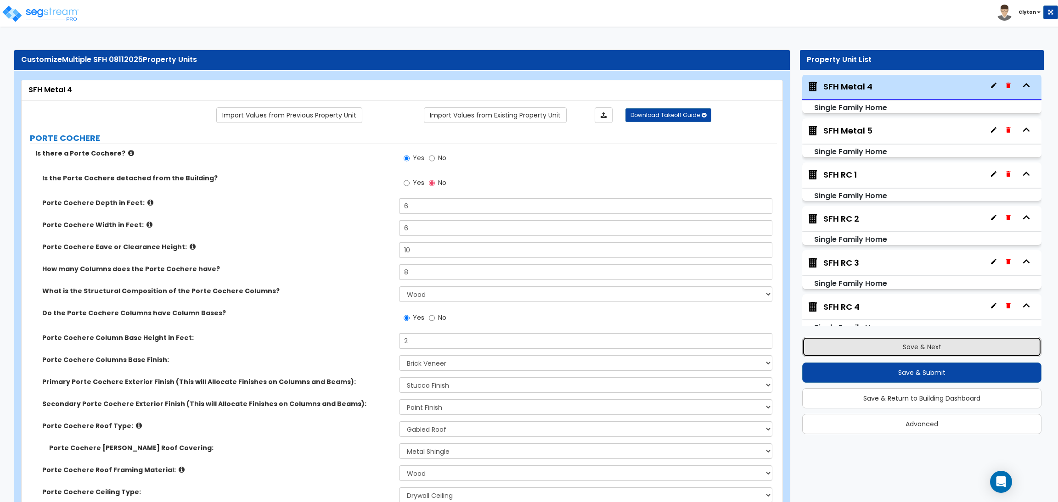
click at [869, 345] on button "Save & Next" at bounding box center [921, 347] width 239 height 20
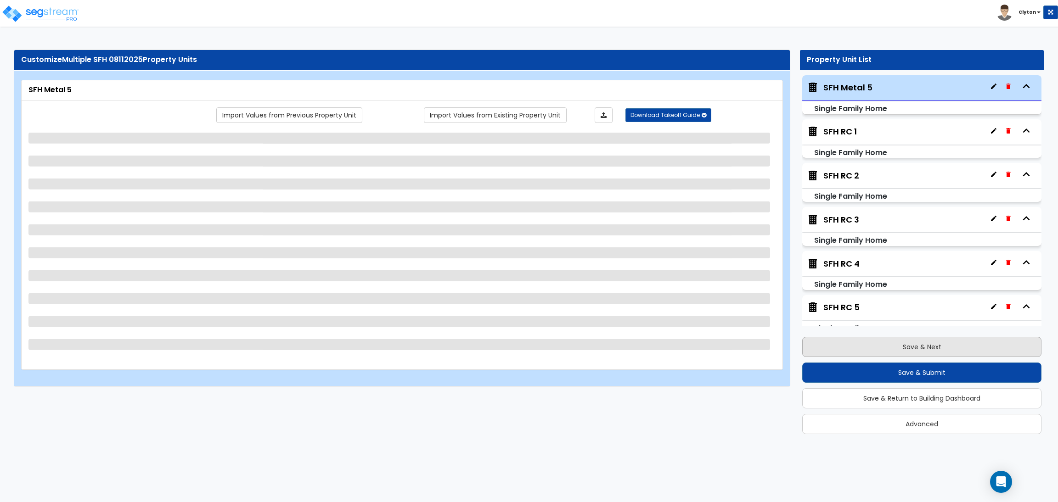
scroll to position [663, 0]
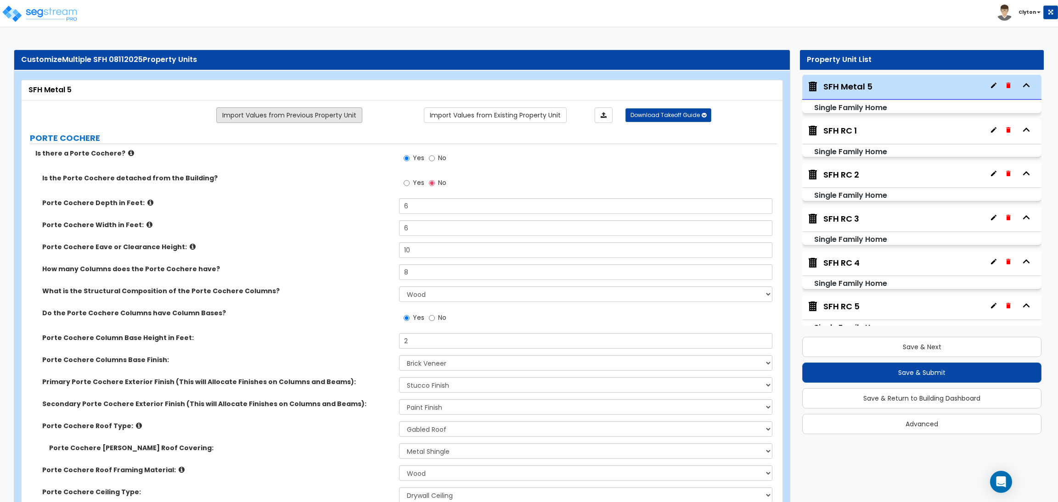
click at [320, 109] on link "Import Values from Previous Property Unit" at bounding box center [289, 115] width 146 height 16
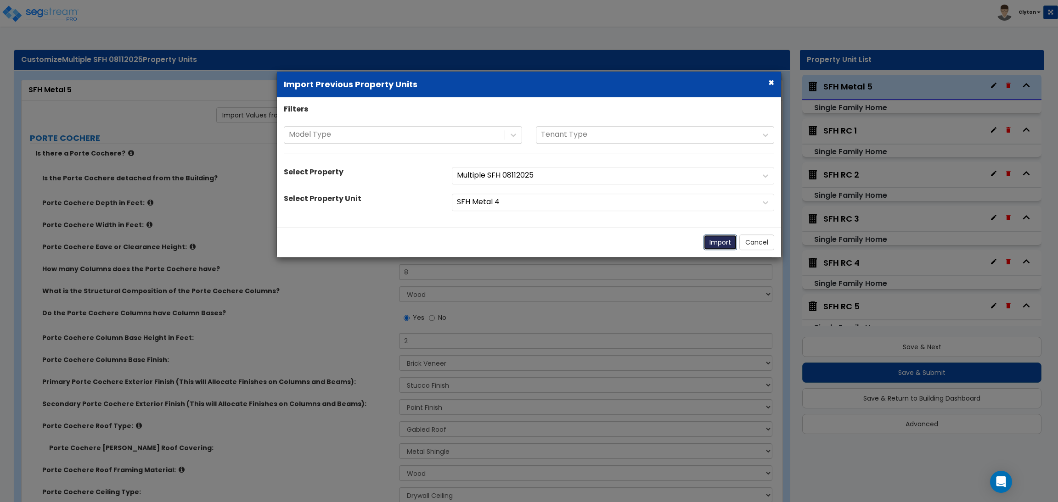
click at [719, 247] on button "Import" at bounding box center [720, 243] width 34 height 16
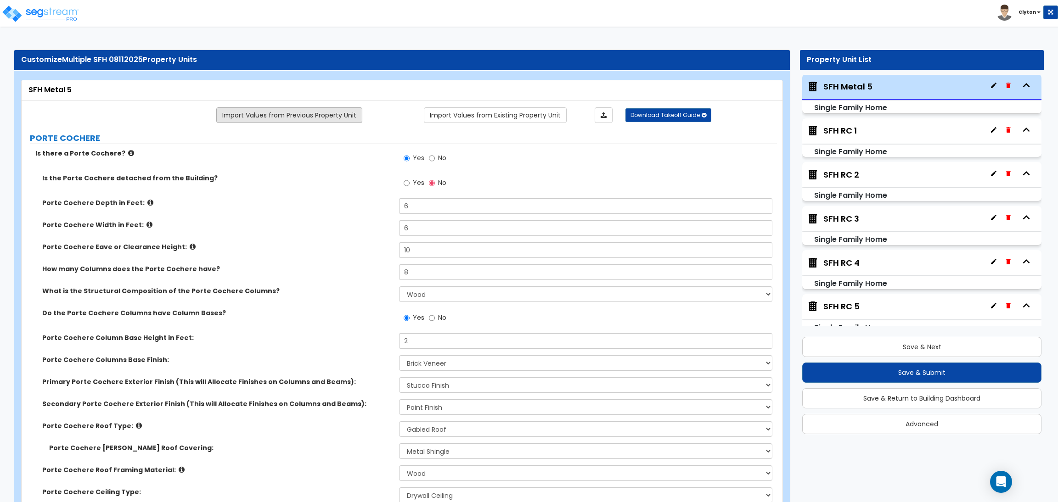
click at [314, 113] on link "Import Values from Previous Property Unit" at bounding box center [289, 115] width 146 height 16
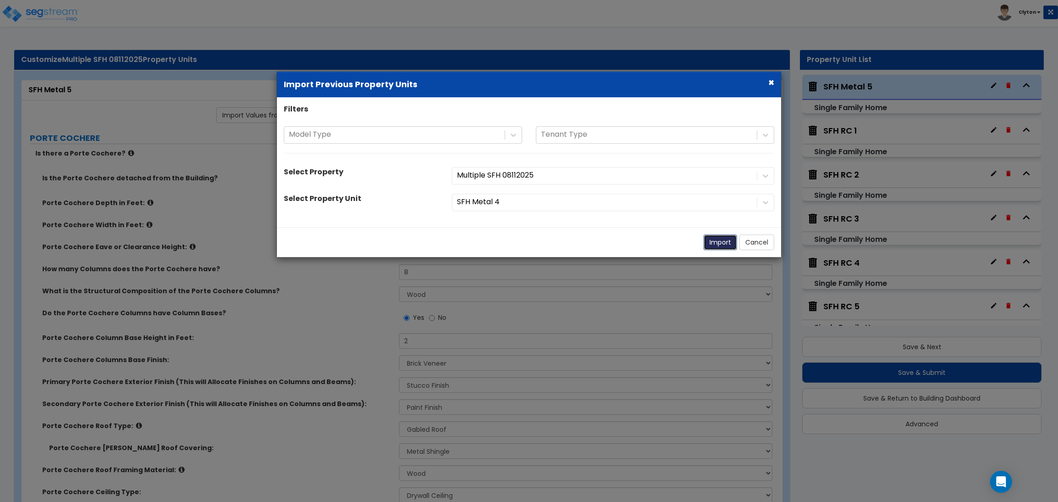
click at [714, 242] on button "Import" at bounding box center [720, 243] width 34 height 16
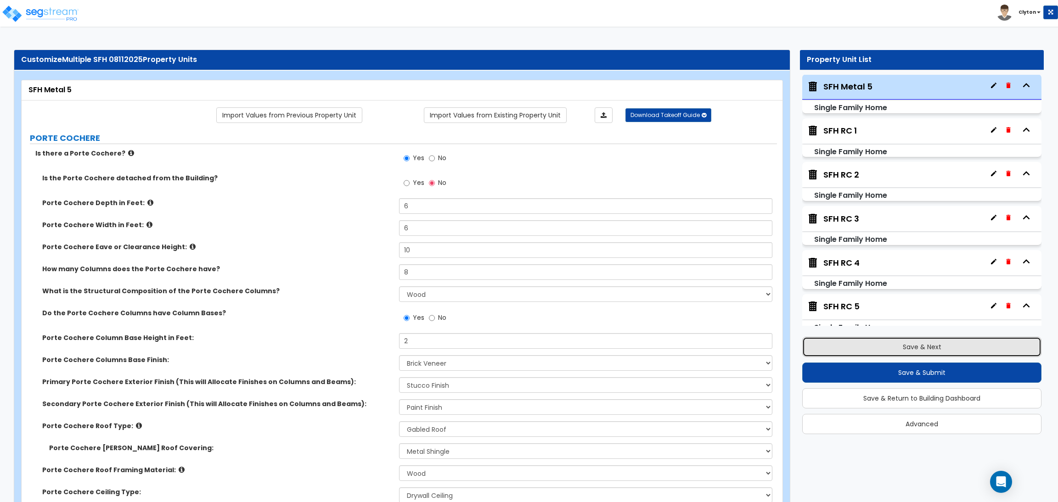
click at [902, 349] on button "Save & Next" at bounding box center [921, 347] width 239 height 20
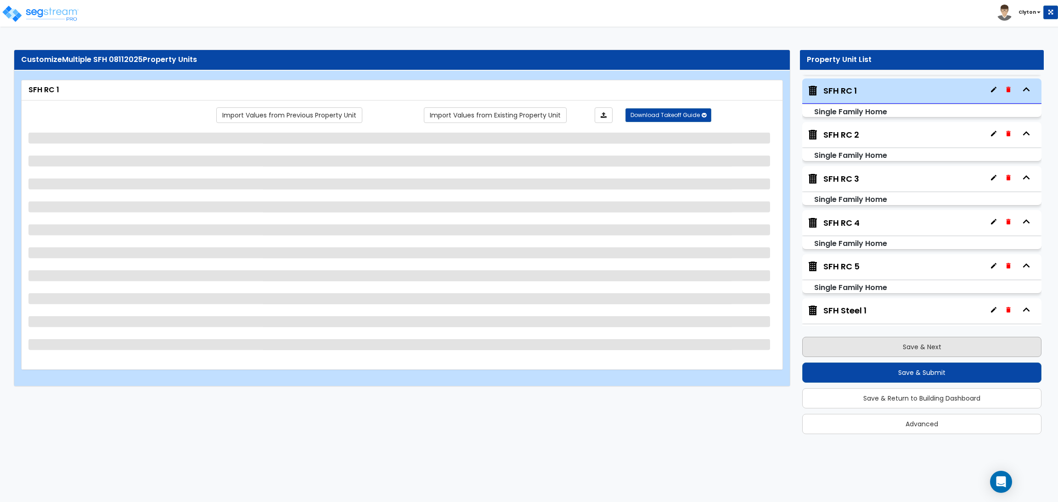
scroll to position [707, 0]
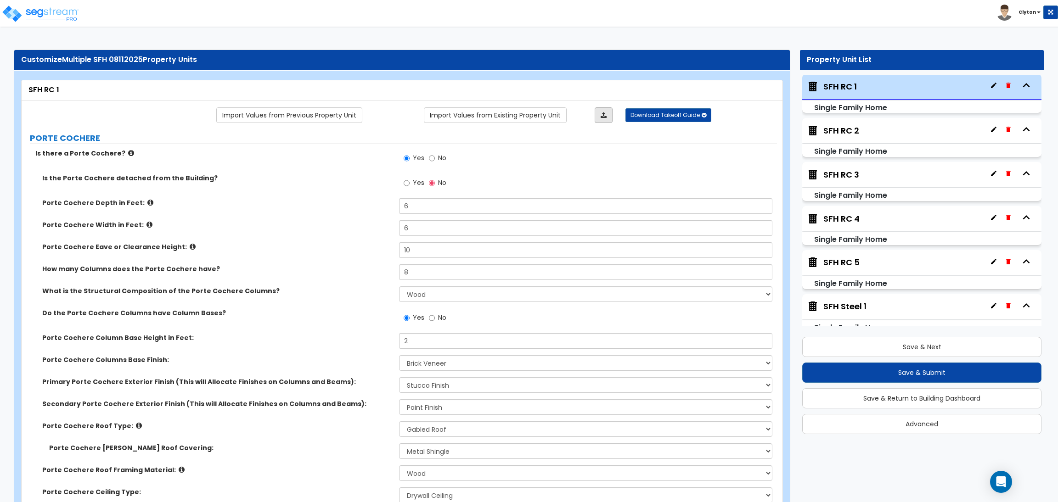
click at [602, 112] on icon at bounding box center [603, 115] width 6 height 6
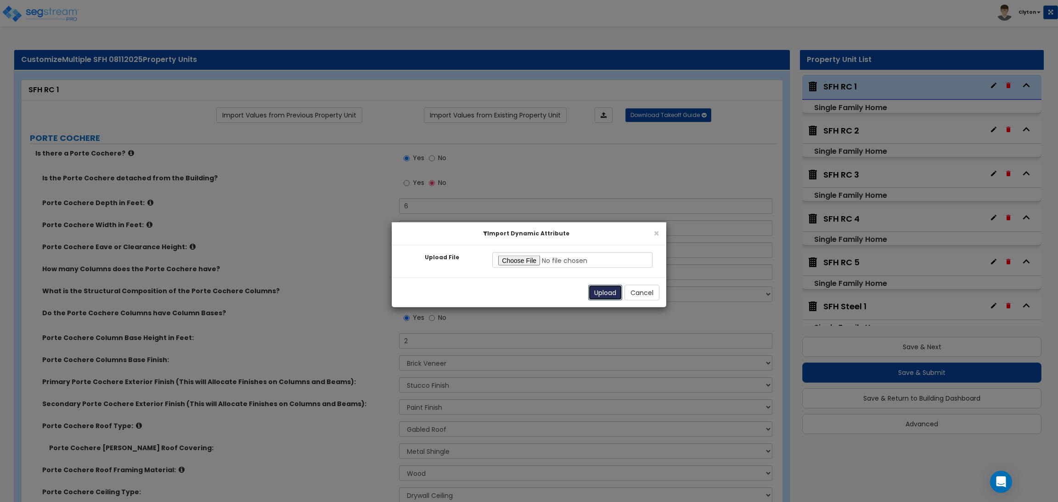
click at [592, 286] on button "Upload" at bounding box center [605, 293] width 34 height 16
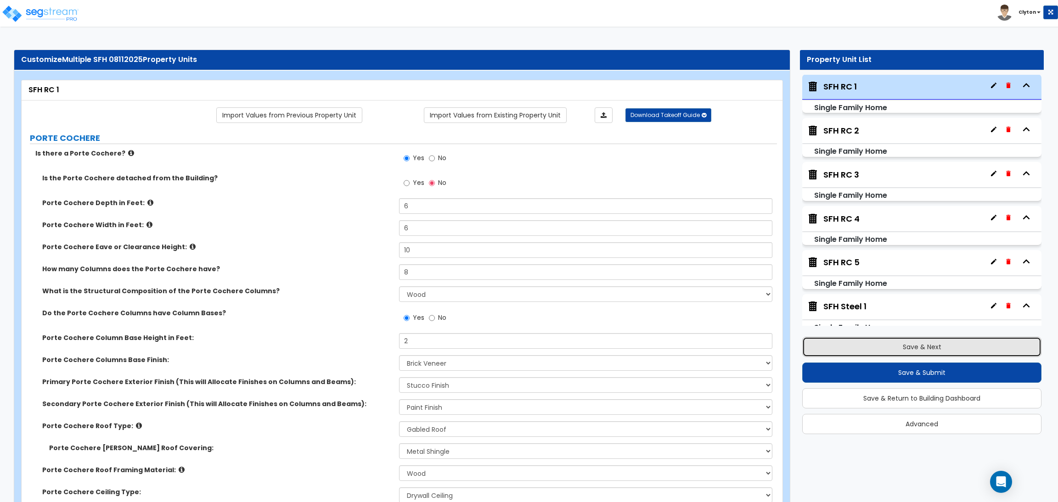
click at [869, 342] on button "Save & Next" at bounding box center [921, 347] width 239 height 20
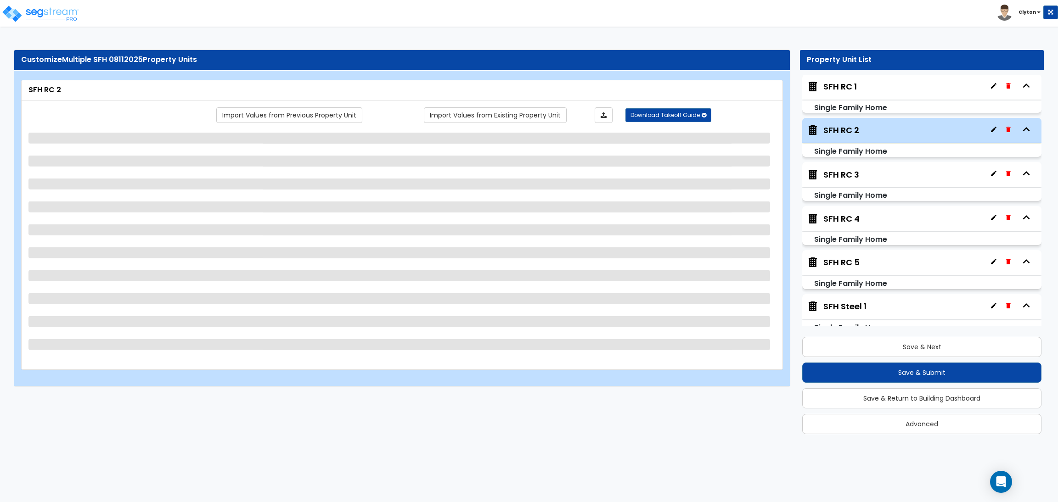
scroll to position [751, 0]
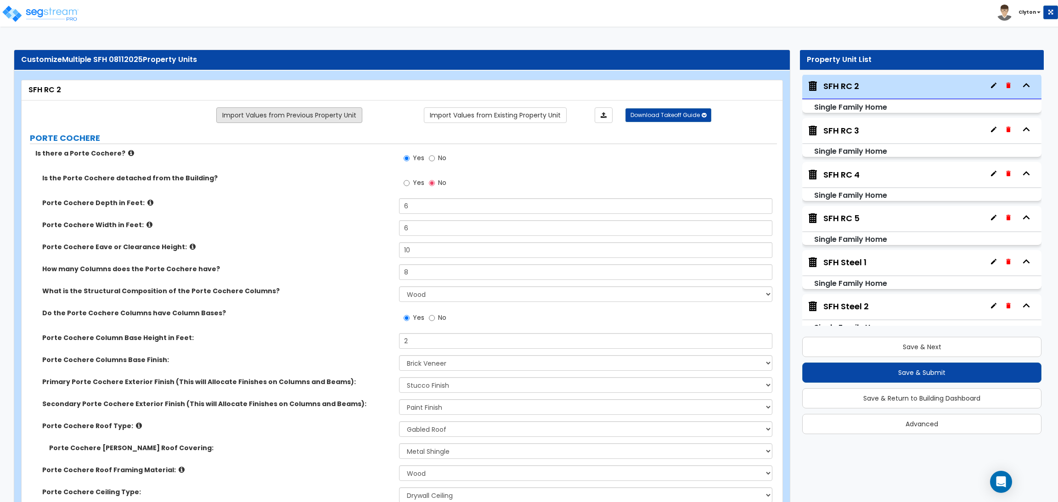
click at [318, 112] on link "Import Values from Previous Property Unit" at bounding box center [289, 115] width 146 height 16
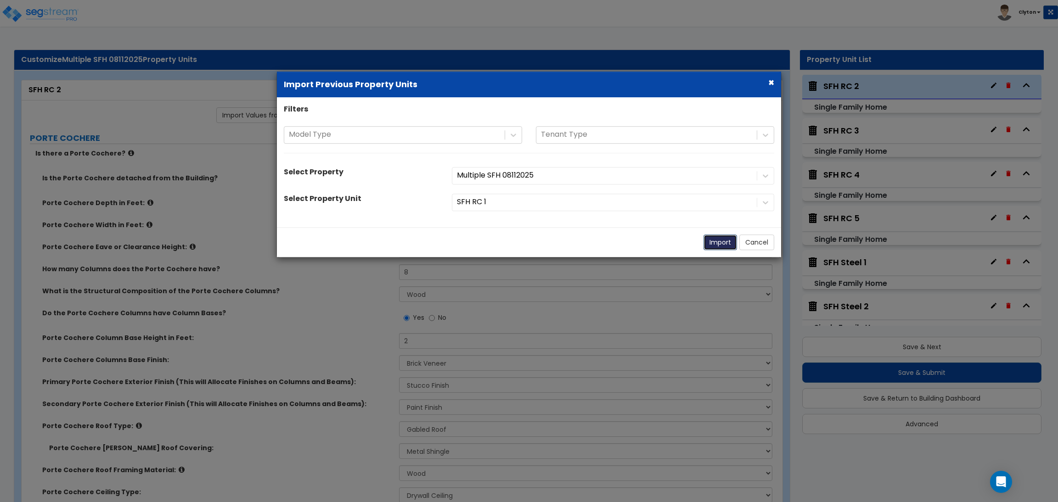
click at [717, 243] on button "Import" at bounding box center [720, 243] width 34 height 16
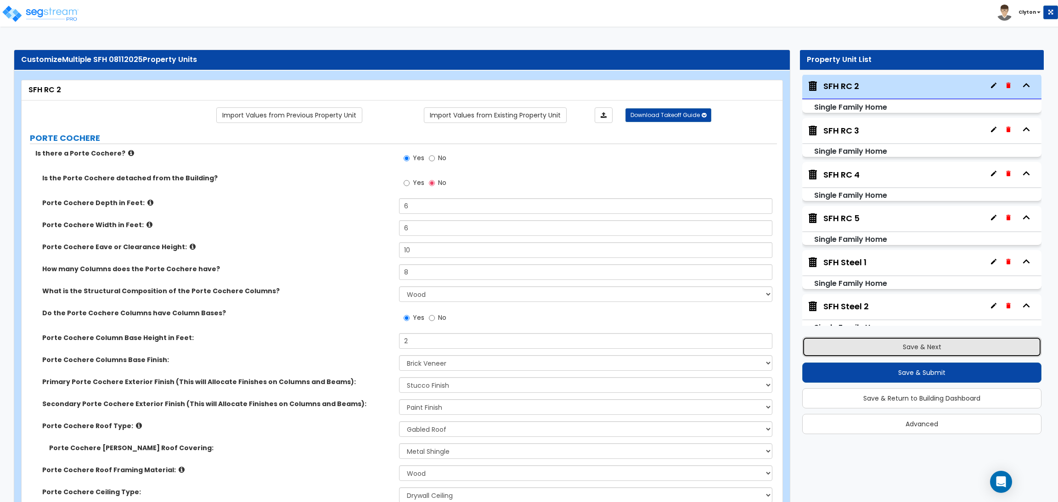
click at [874, 348] on button "Save & Next" at bounding box center [921, 347] width 239 height 20
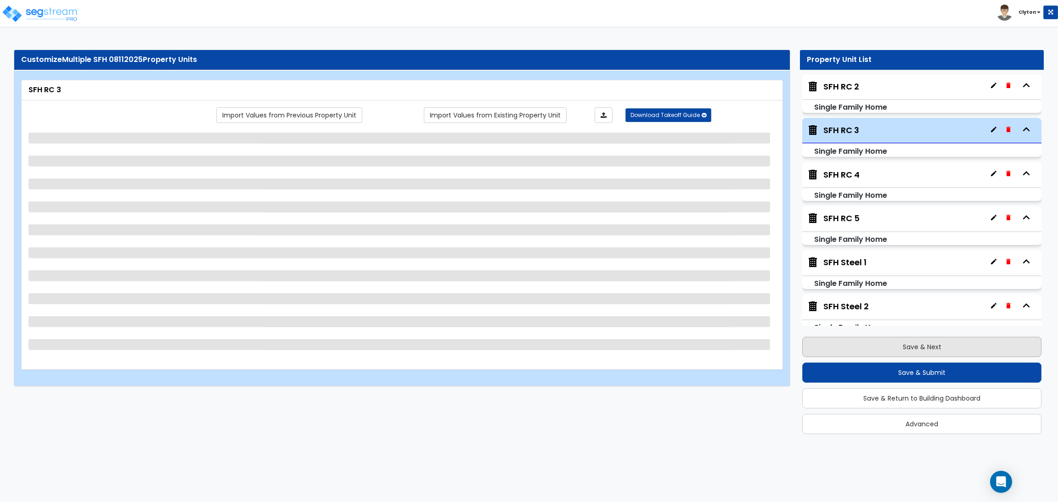
scroll to position [796, 0]
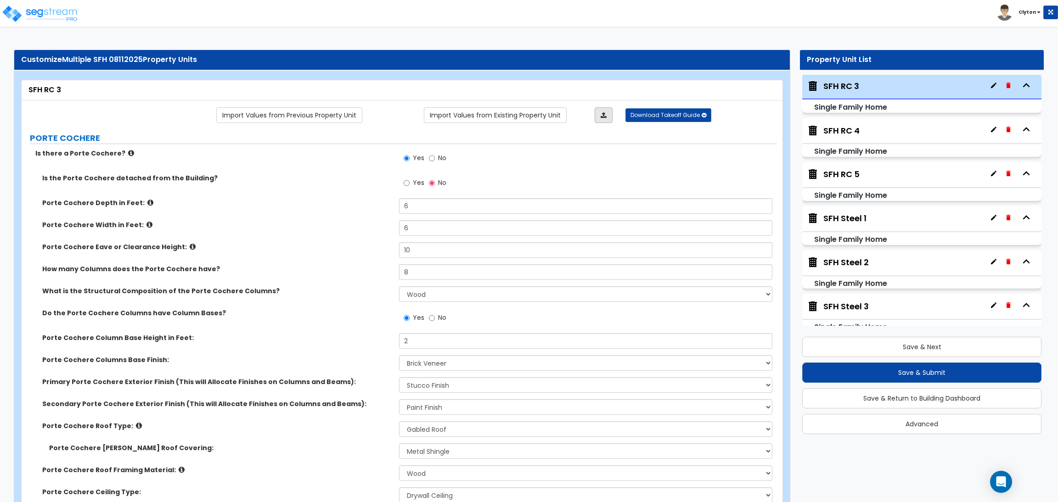
click at [605, 116] on icon at bounding box center [603, 115] width 6 height 6
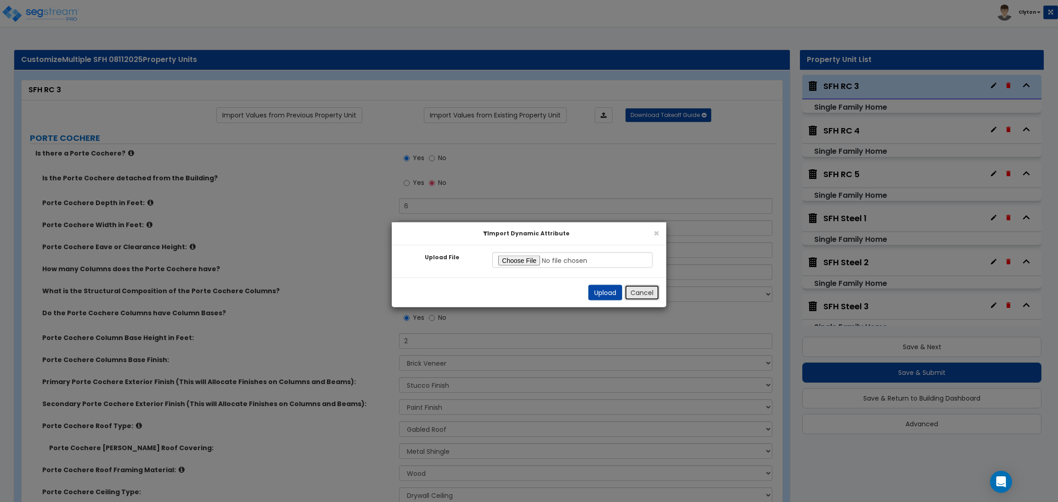
click at [654, 297] on button "Cancel" at bounding box center [641, 293] width 35 height 16
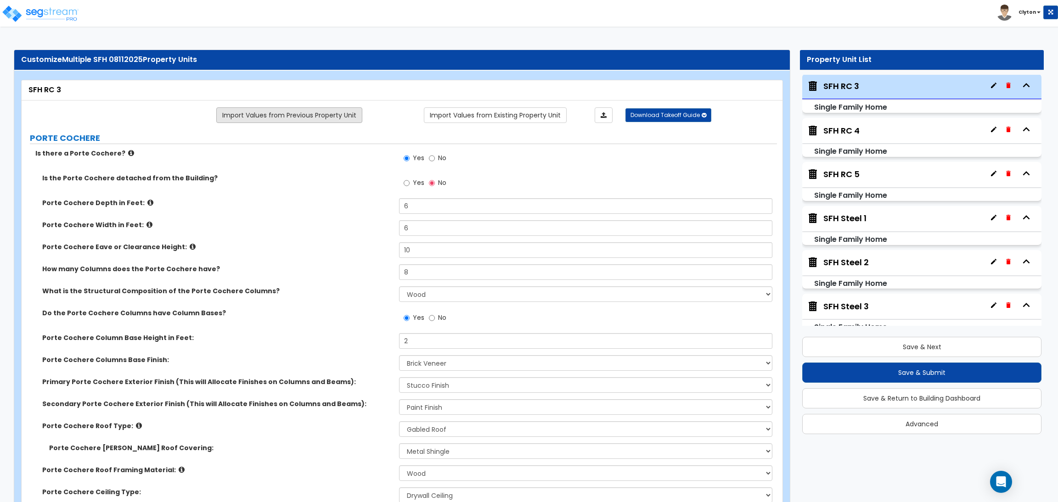
click at [315, 116] on link "Import Values from Previous Property Unit" at bounding box center [289, 115] width 146 height 16
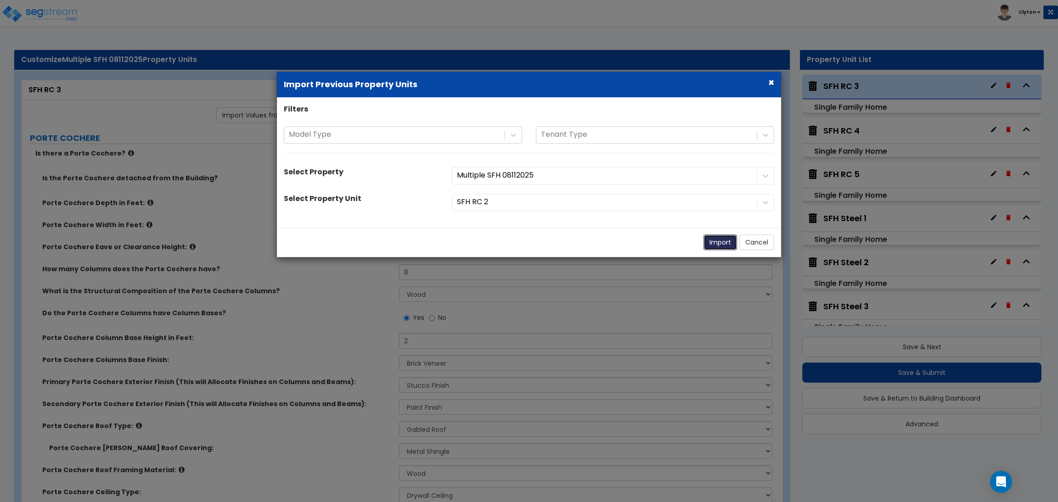
click at [717, 244] on button "Import" at bounding box center [720, 243] width 34 height 16
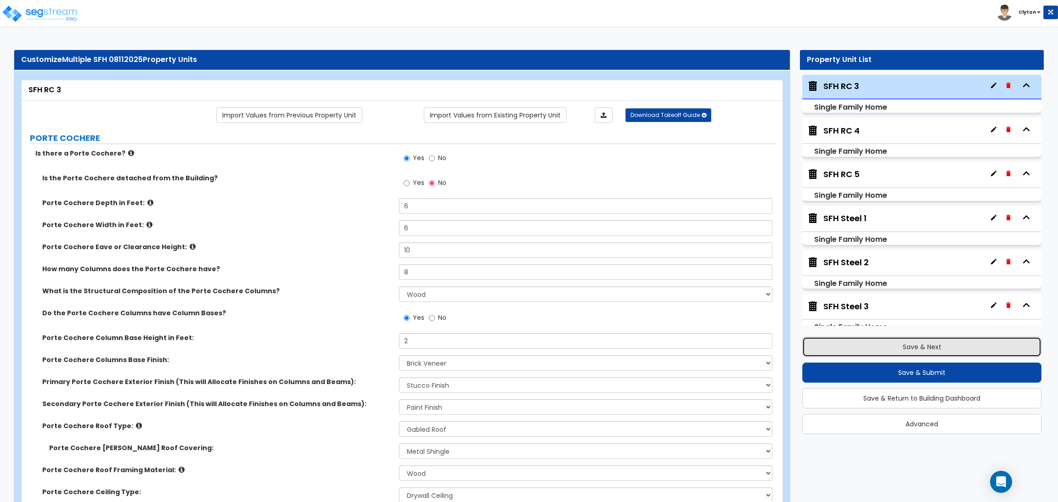
click at [856, 345] on button "Save & Next" at bounding box center [921, 347] width 239 height 20
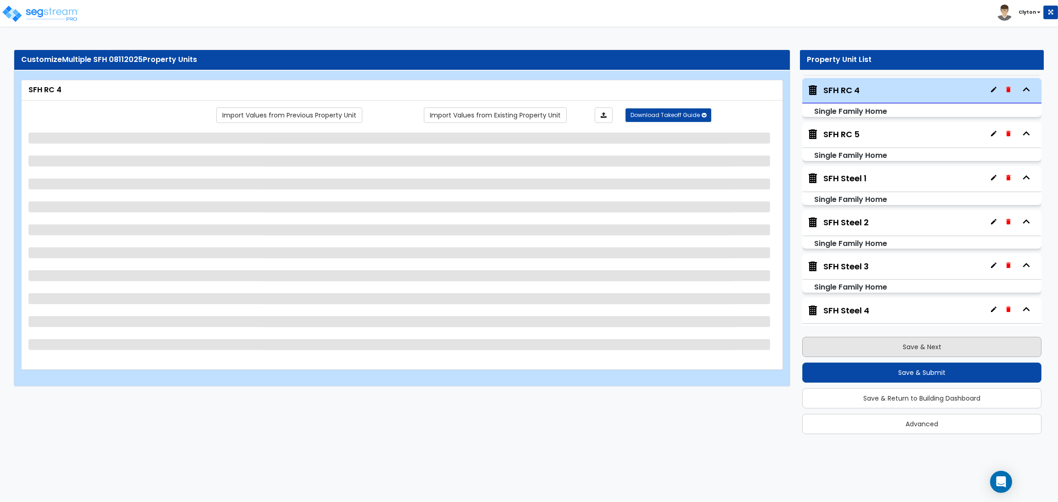
scroll to position [840, 0]
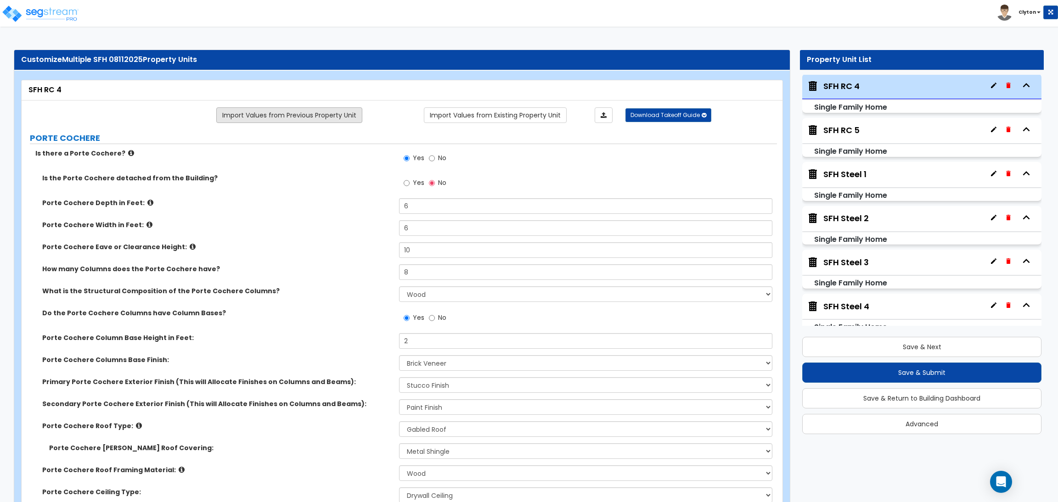
click at [298, 119] on link "Import Values from Previous Property Unit" at bounding box center [289, 115] width 146 height 16
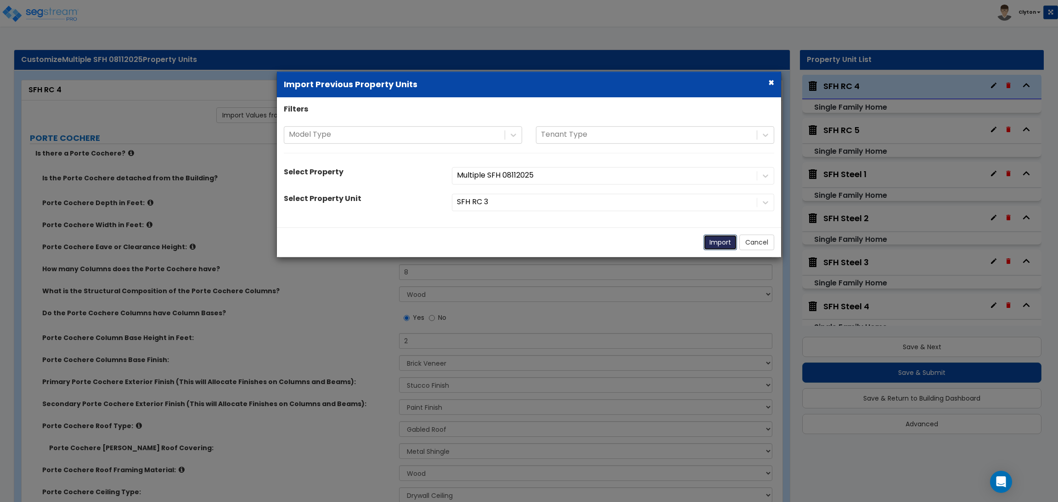
click at [707, 243] on button "Import" at bounding box center [720, 243] width 34 height 16
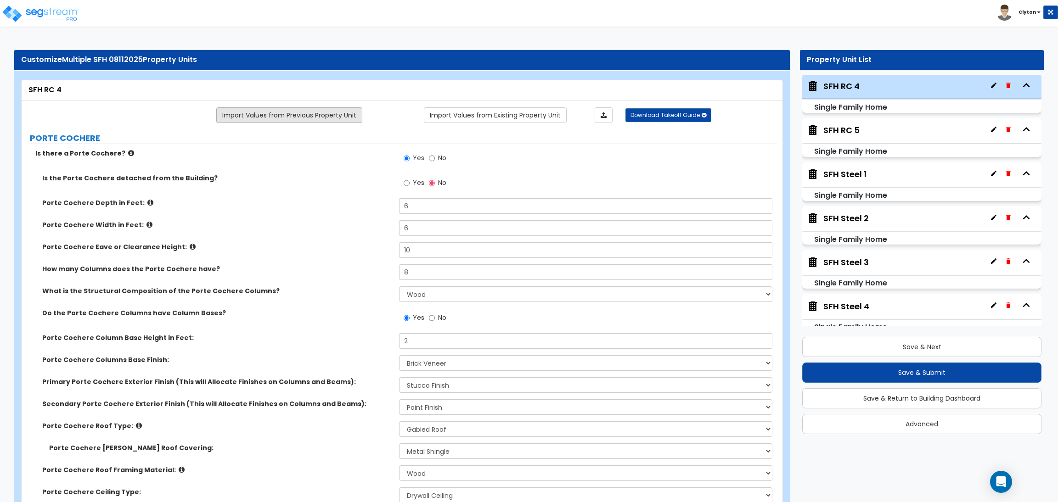
click at [329, 113] on link "Import Values from Previous Property Unit" at bounding box center [289, 115] width 146 height 16
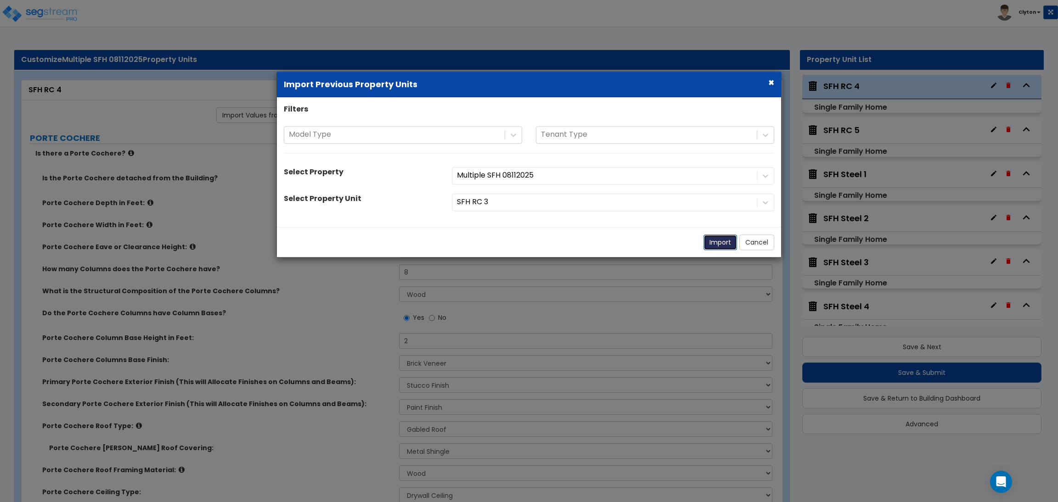
click at [720, 248] on button "Import" at bounding box center [720, 243] width 34 height 16
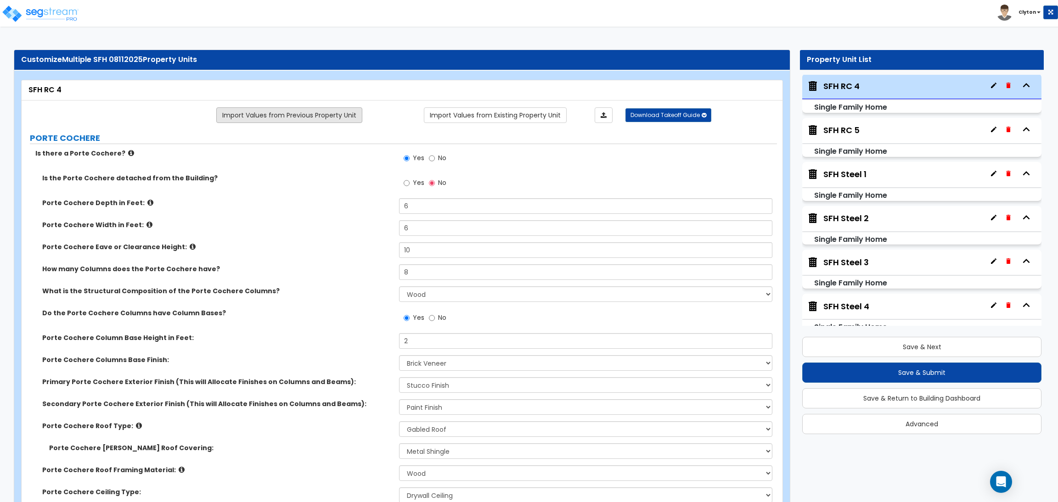
click at [334, 113] on link "Import Values from Previous Property Unit" at bounding box center [289, 115] width 146 height 16
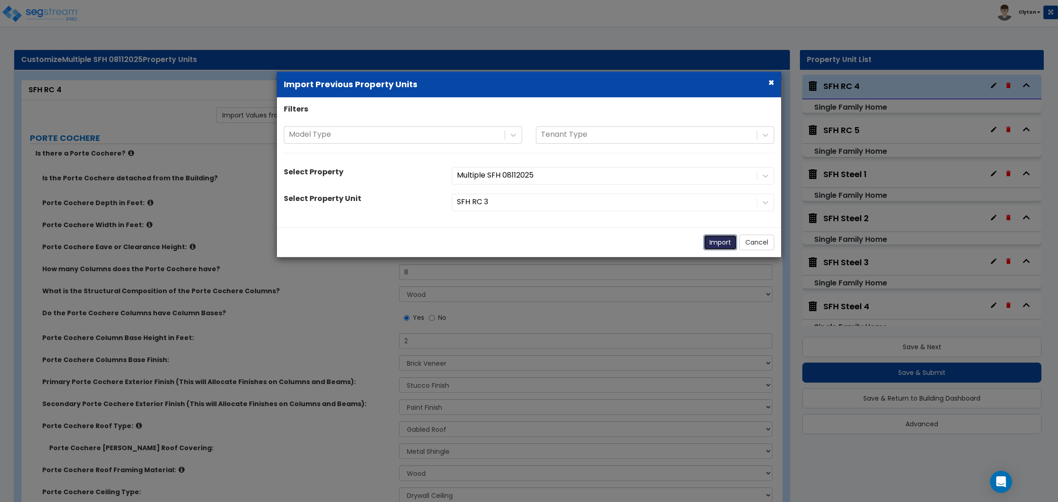
click at [723, 242] on button "Import" at bounding box center [720, 243] width 34 height 16
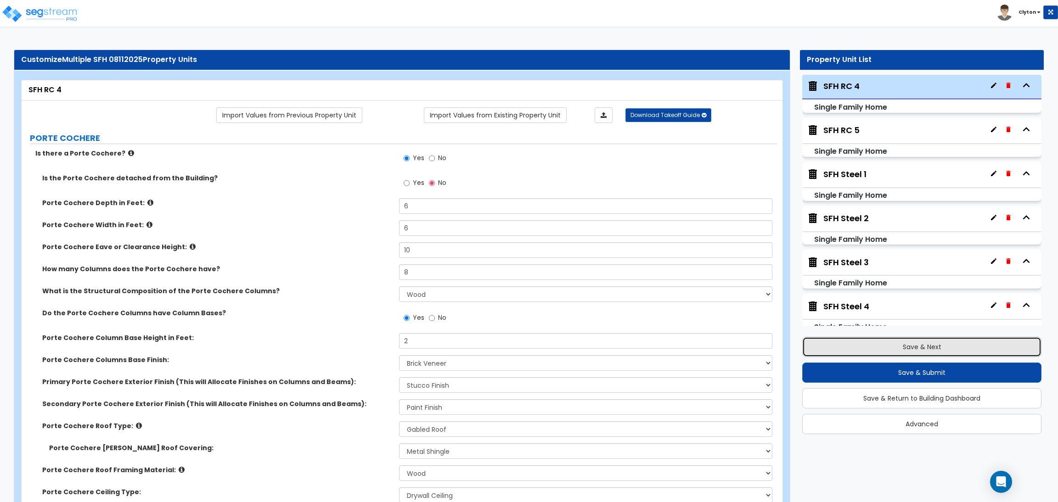
click at [875, 350] on button "Save & Next" at bounding box center [921, 347] width 239 height 20
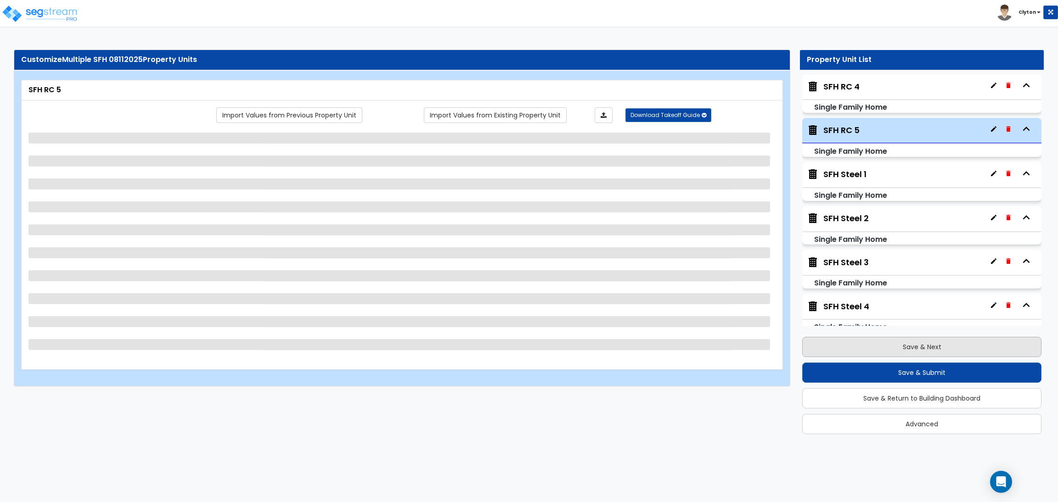
scroll to position [884, 0]
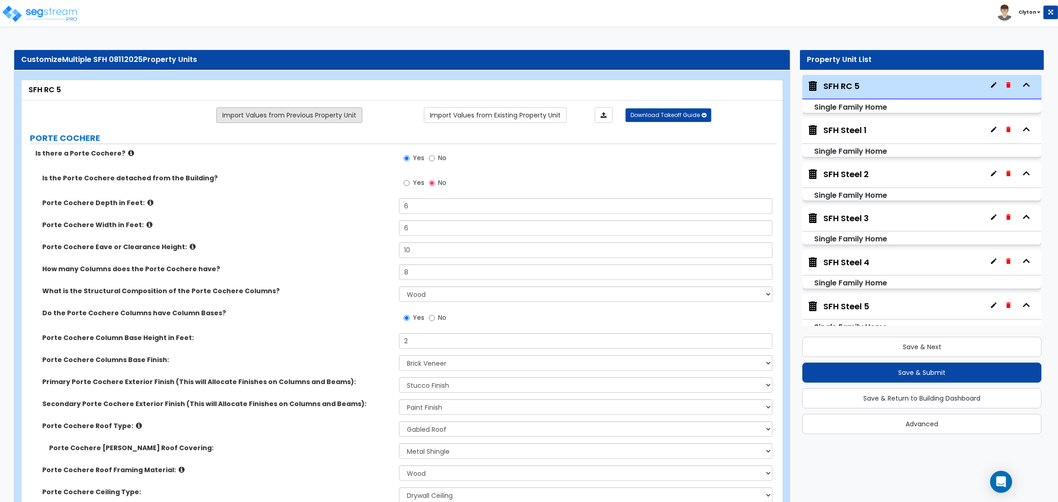
click at [291, 117] on link "Import Values from Previous Property Unit" at bounding box center [289, 115] width 146 height 16
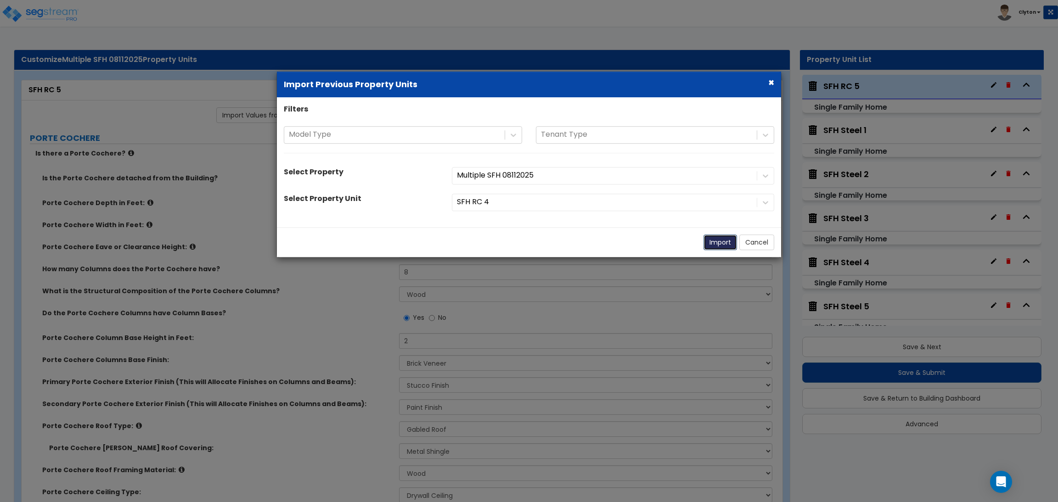
click at [720, 246] on button "Import" at bounding box center [720, 243] width 34 height 16
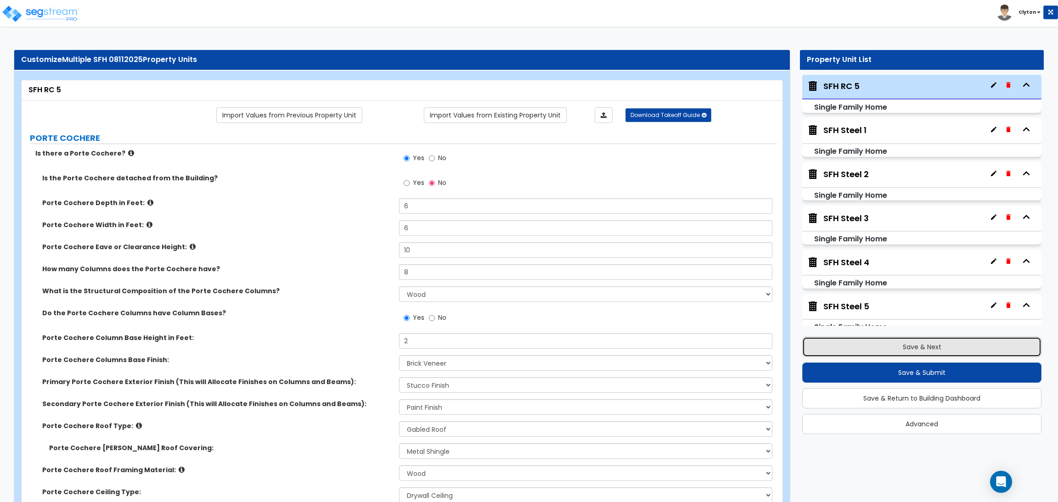
click at [918, 350] on button "Save & Next" at bounding box center [921, 347] width 239 height 20
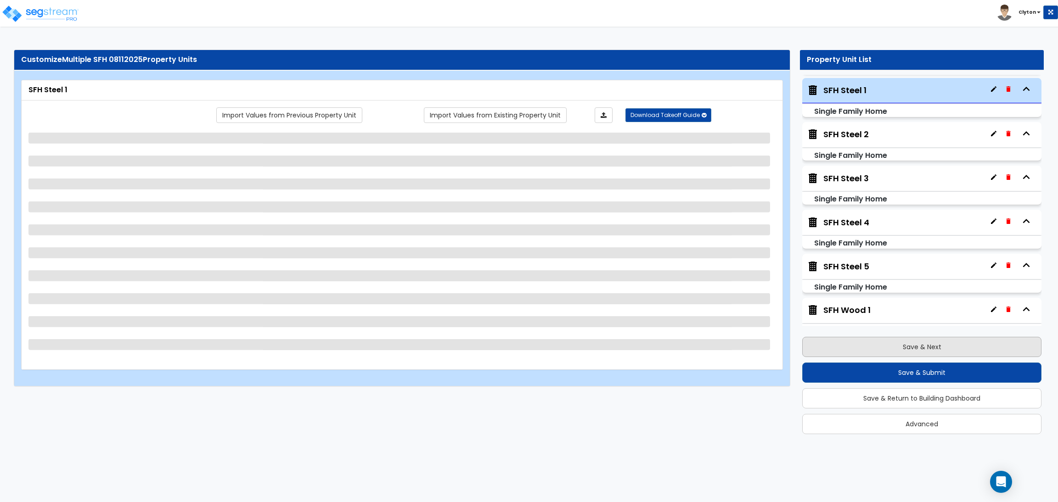
scroll to position [928, 0]
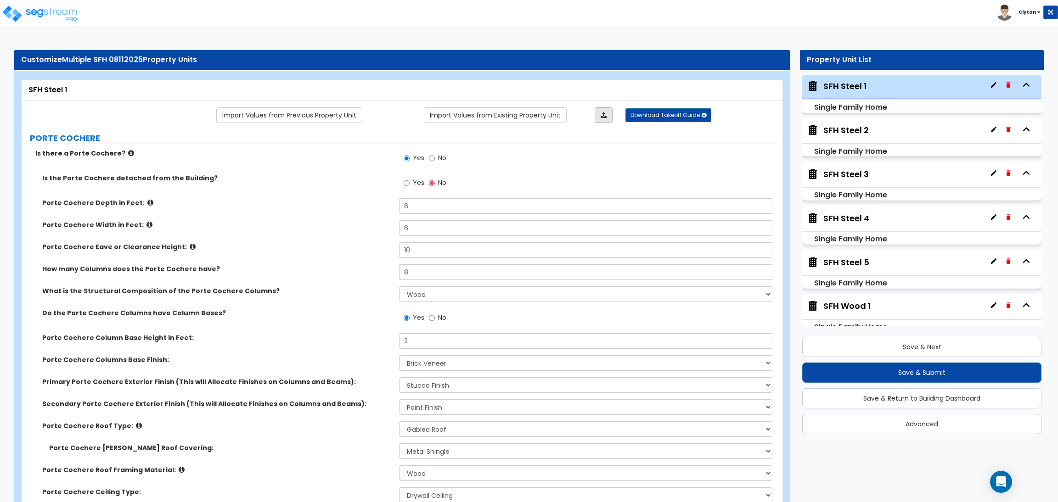
click at [605, 113] on icon at bounding box center [603, 115] width 6 height 6
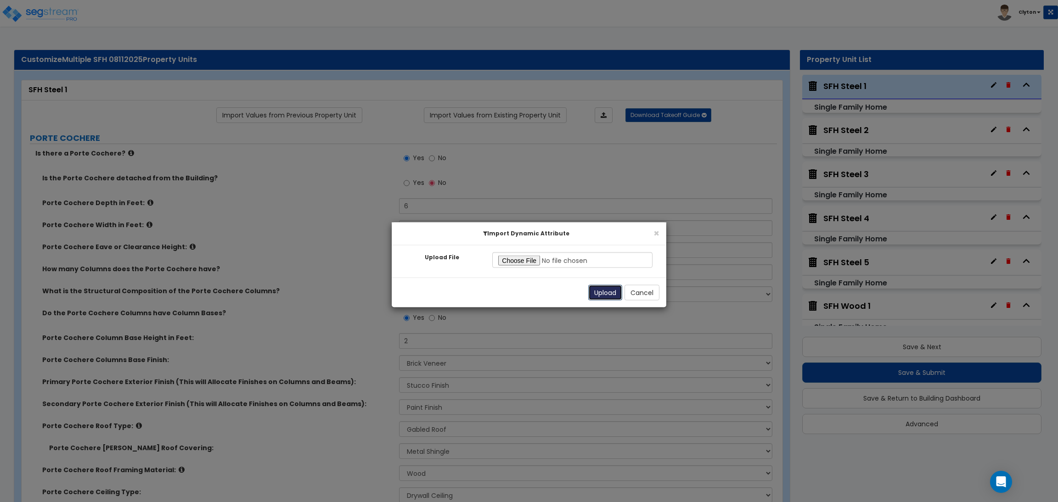
click at [596, 290] on button "Upload" at bounding box center [605, 293] width 34 height 16
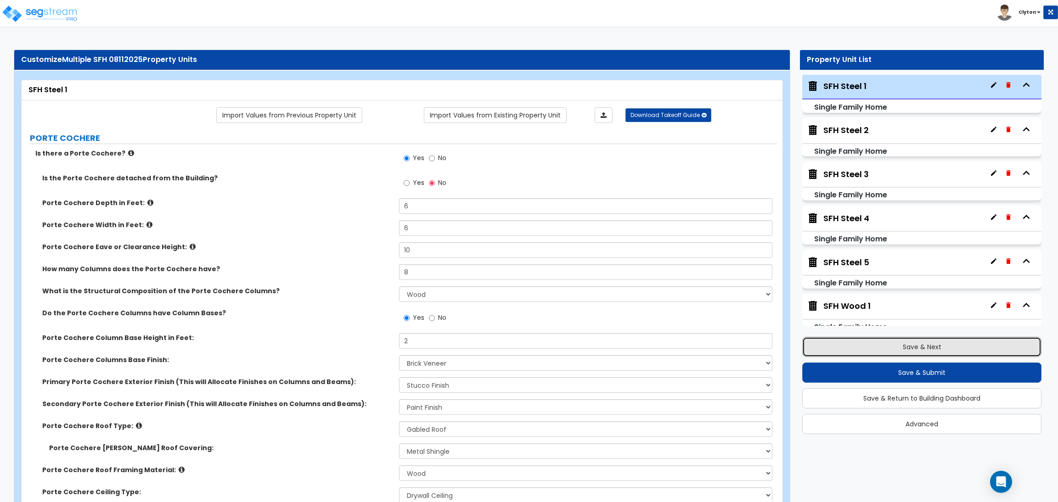
click at [914, 352] on button "Save & Next" at bounding box center [921, 347] width 239 height 20
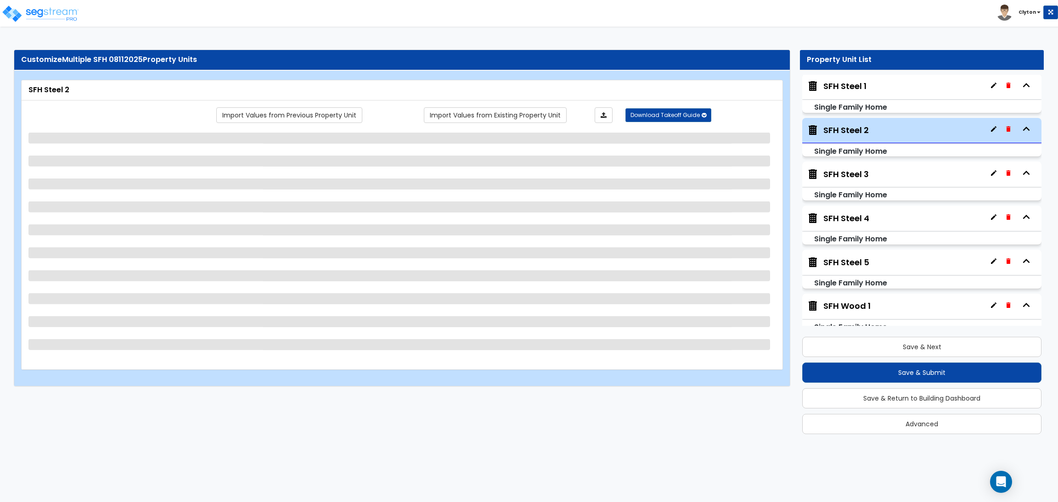
scroll to position [972, 0]
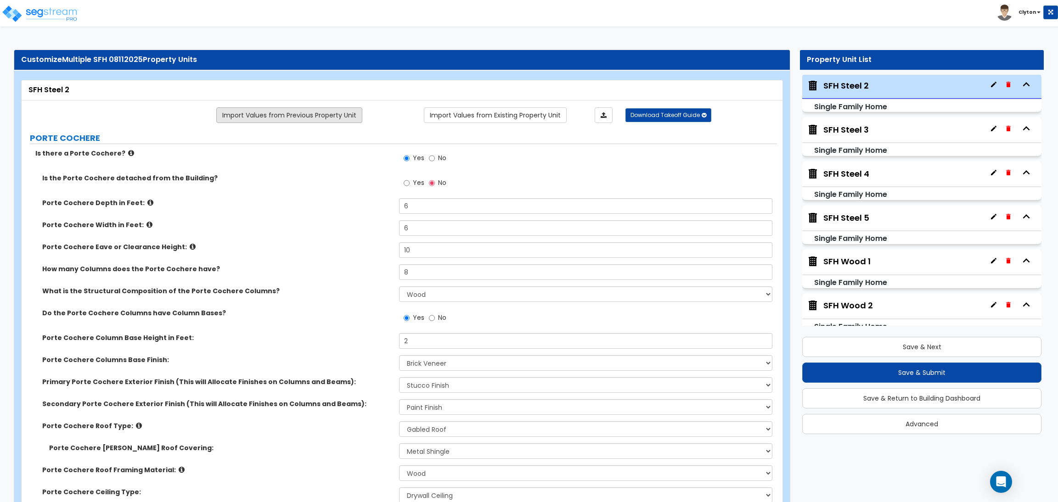
click at [262, 121] on link "Import Values from Previous Property Unit" at bounding box center [289, 115] width 146 height 16
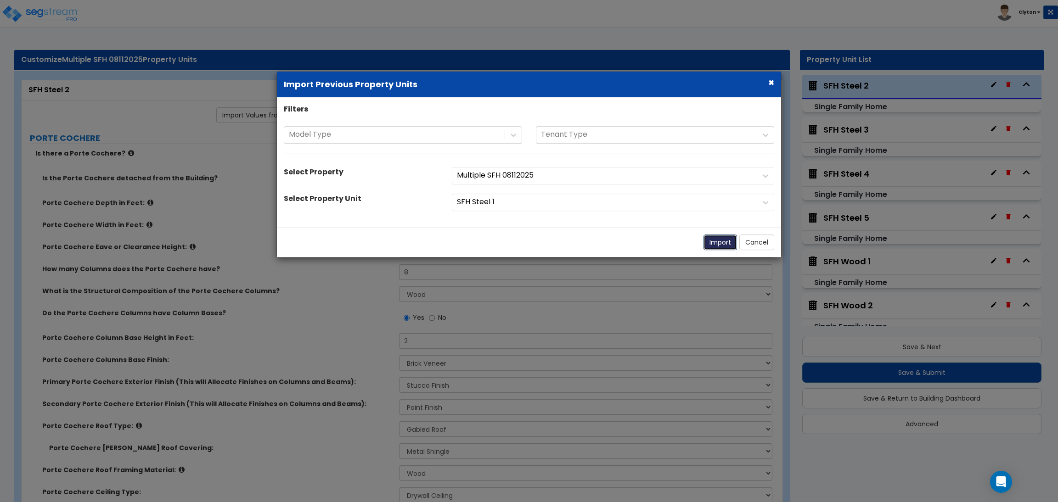
click at [722, 243] on button "Import" at bounding box center [720, 243] width 34 height 16
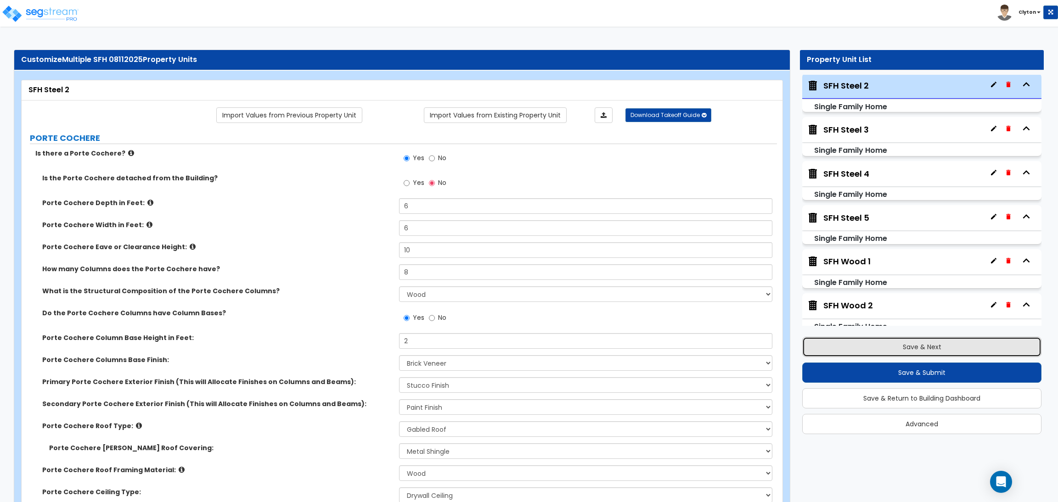
click at [895, 350] on button "Save & Next" at bounding box center [921, 347] width 239 height 20
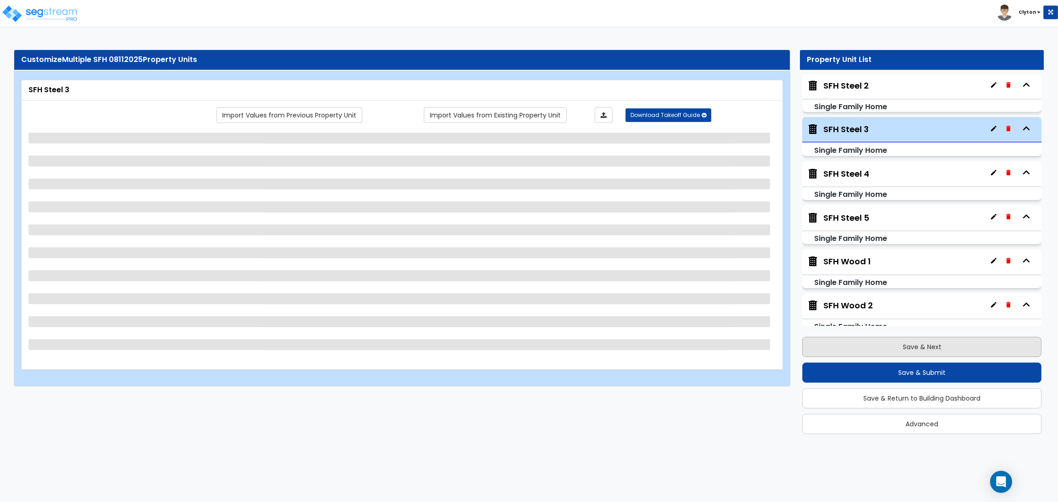
scroll to position [1016, 0]
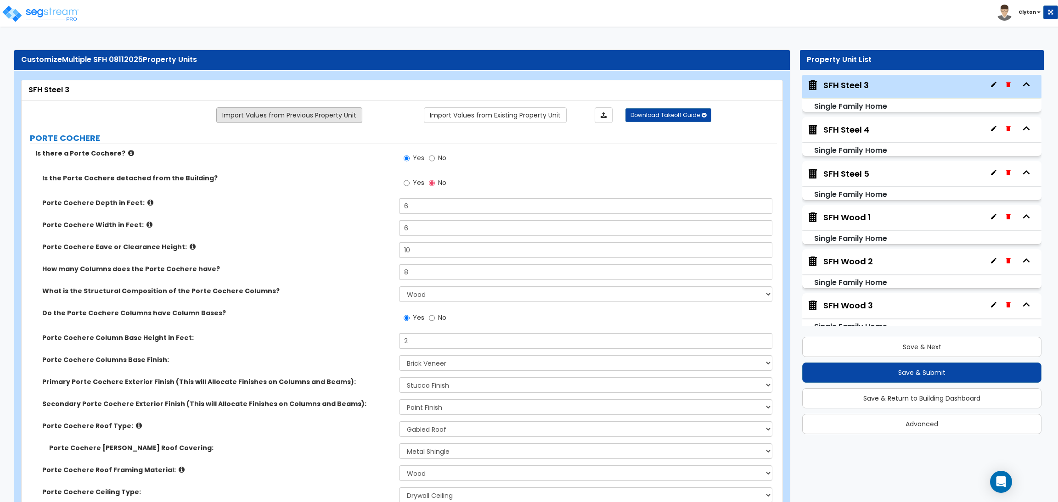
click at [315, 118] on link "Import Values from Previous Property Unit" at bounding box center [289, 115] width 146 height 16
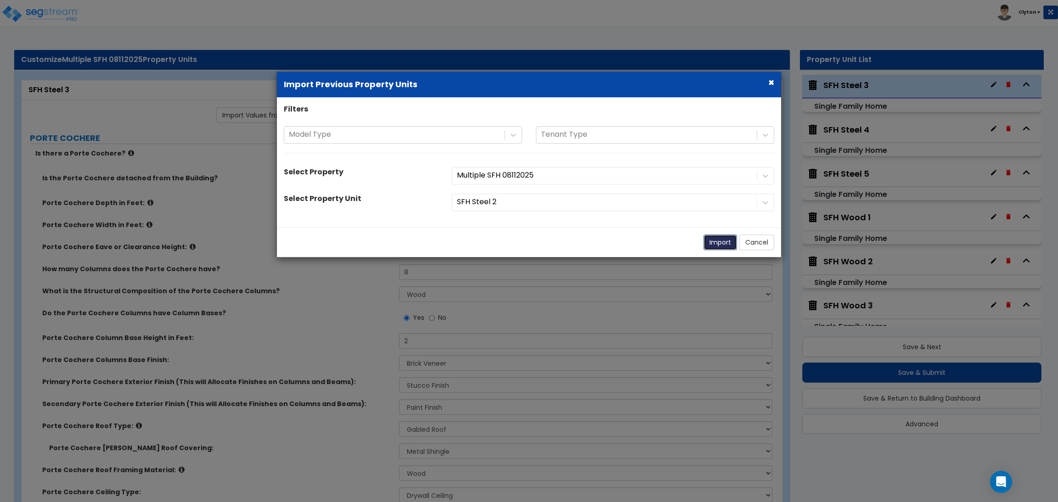
click at [712, 240] on button "Import" at bounding box center [720, 243] width 34 height 16
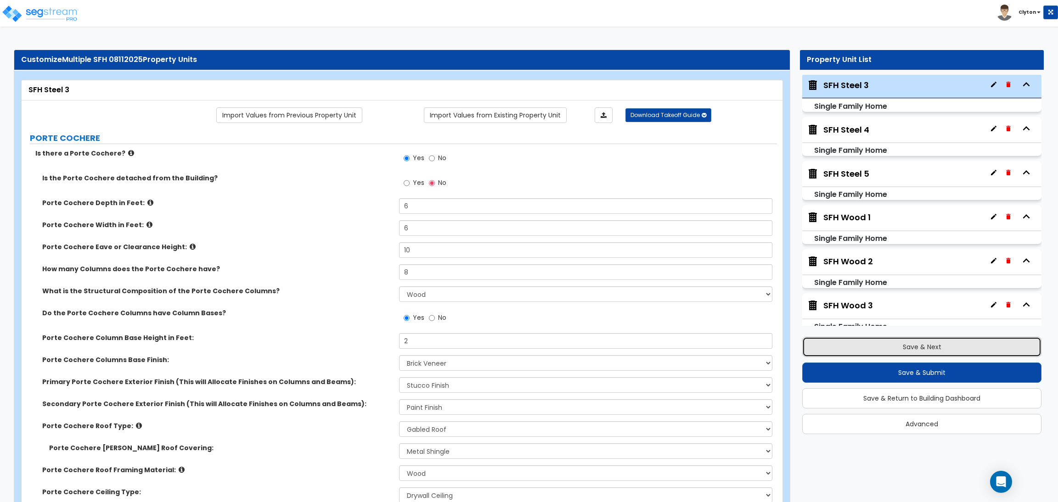
click at [908, 348] on button "Save & Next" at bounding box center [921, 347] width 239 height 20
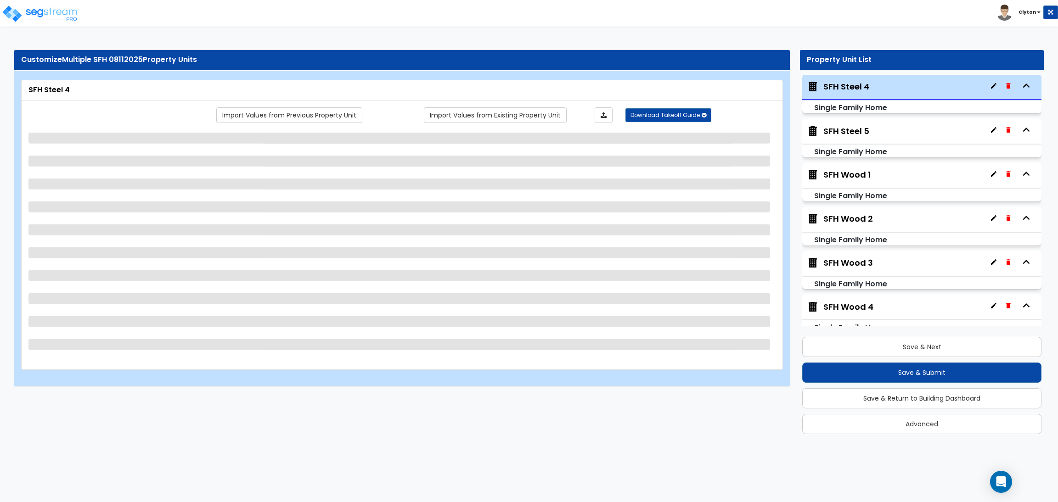
scroll to position [1060, 0]
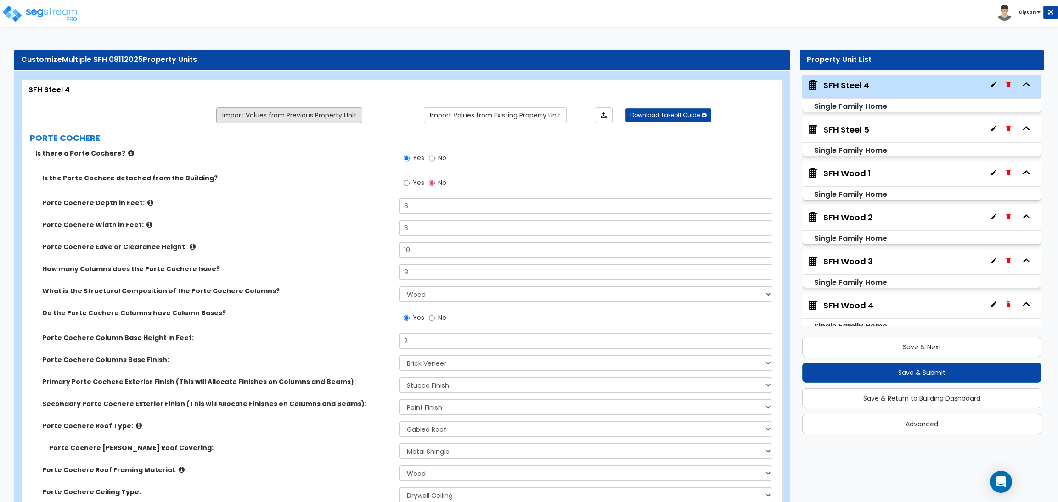
click at [275, 114] on link "Import Values from Previous Property Unit" at bounding box center [289, 115] width 146 height 16
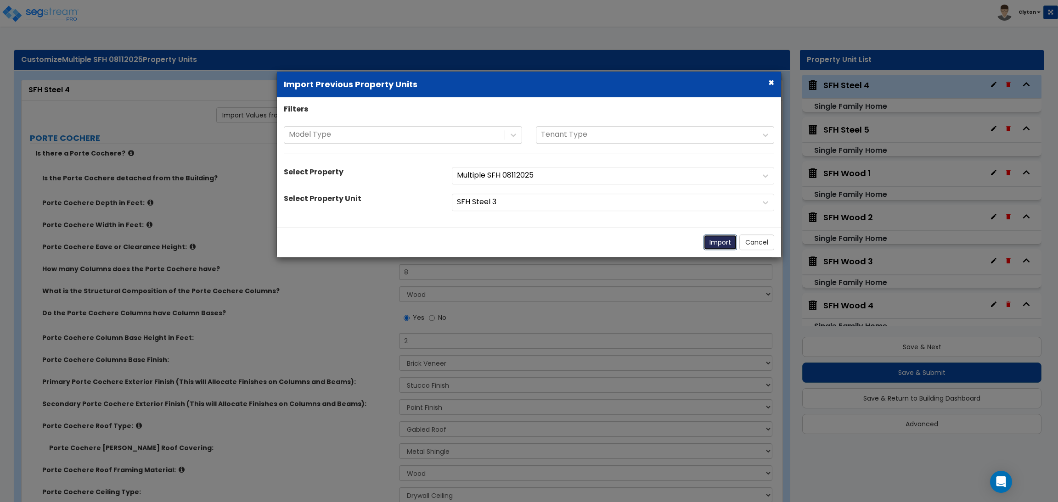
click at [713, 240] on button "Import" at bounding box center [720, 243] width 34 height 16
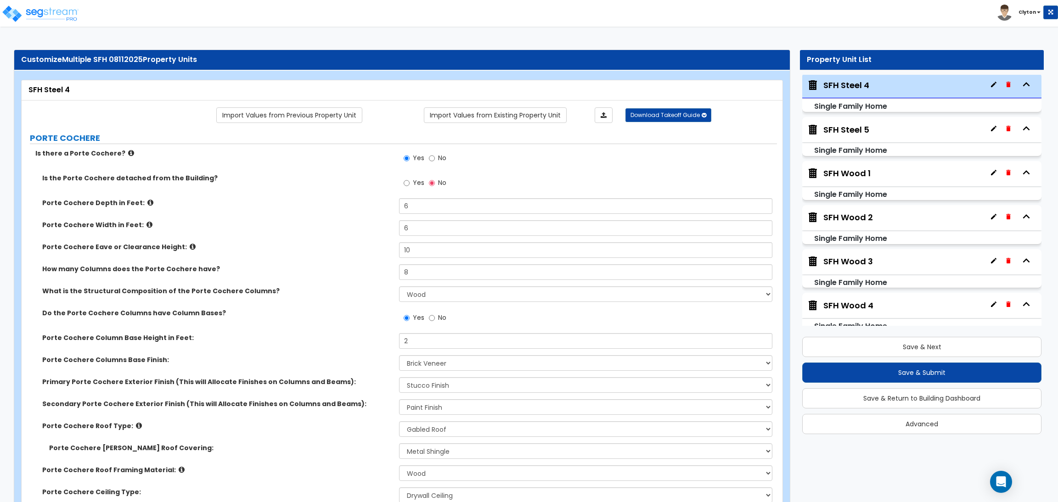
click at [287, 268] on label "How many Columns does the Porte Cochere have?" at bounding box center [217, 268] width 350 height 9
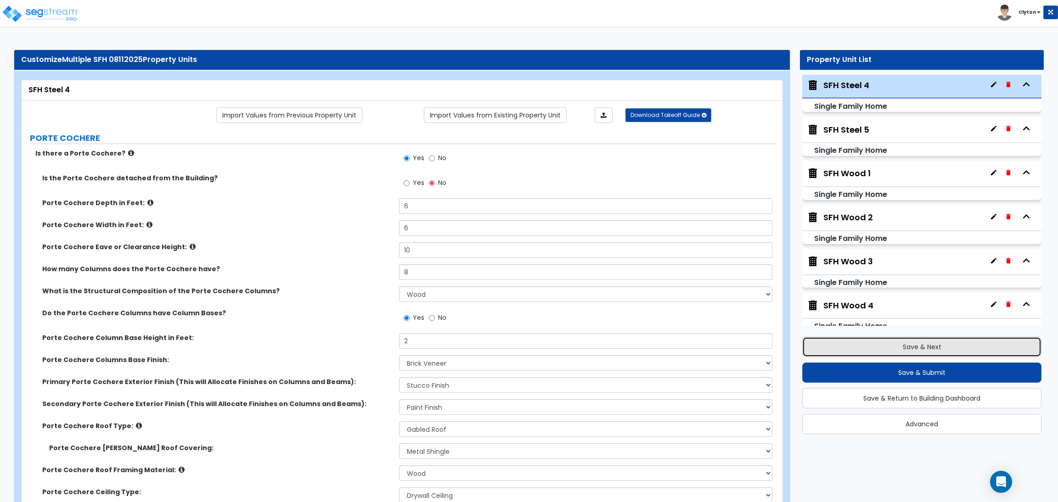
click at [935, 351] on button "Save & Next" at bounding box center [921, 347] width 239 height 20
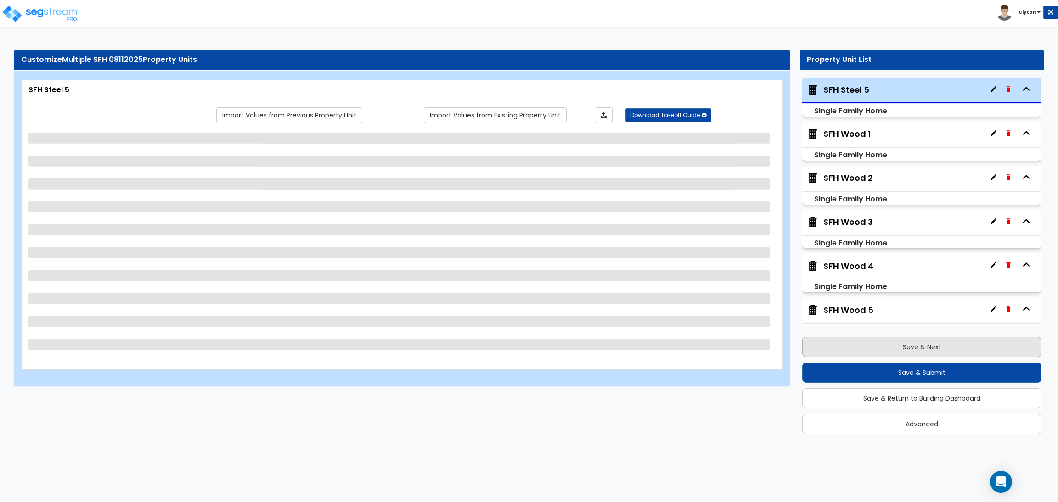
scroll to position [1104, 0]
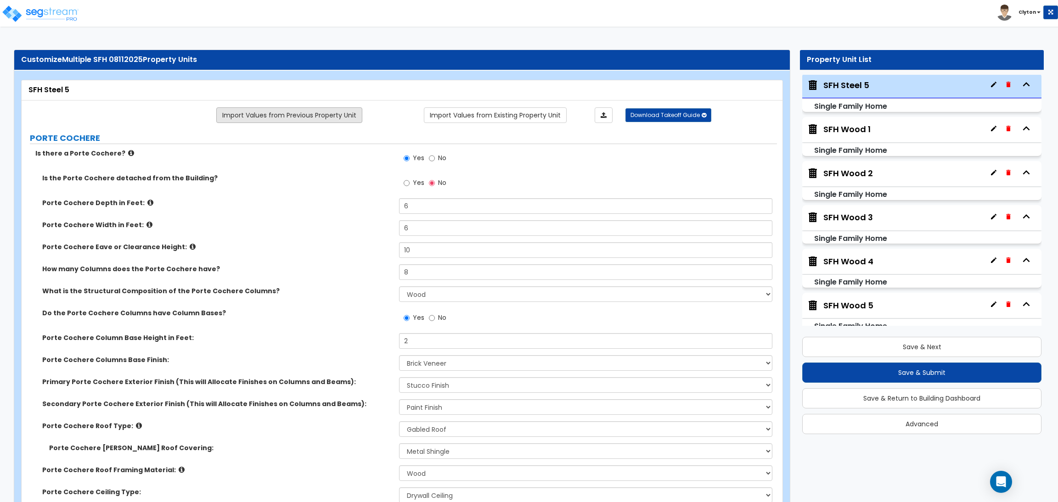
click at [277, 113] on link "Import Values from Previous Property Unit" at bounding box center [289, 115] width 146 height 16
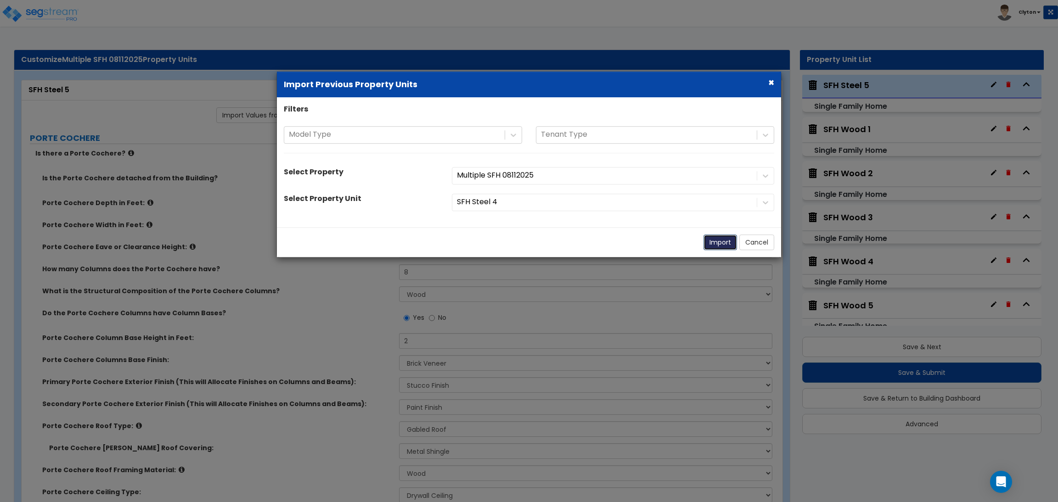
click at [717, 239] on button "Import" at bounding box center [720, 243] width 34 height 16
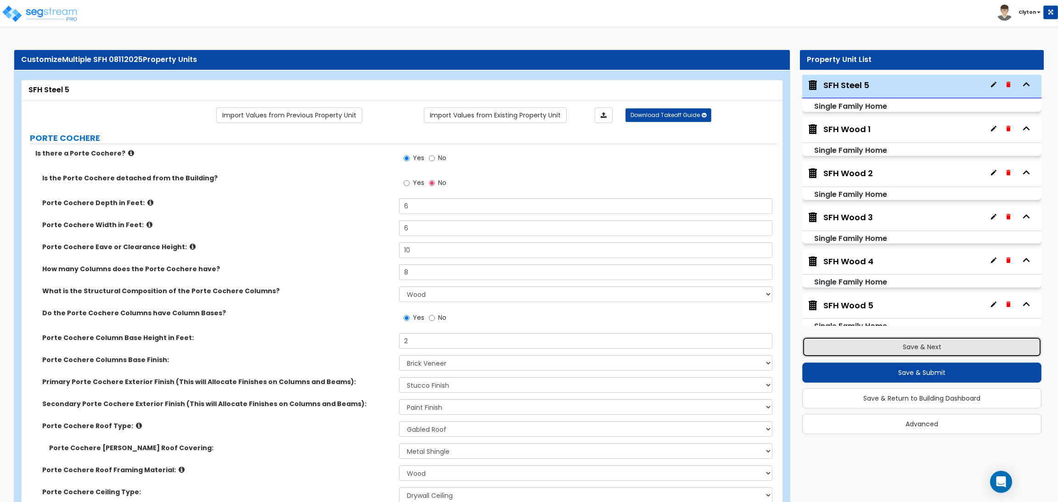
click at [914, 353] on button "Save & Next" at bounding box center [921, 347] width 239 height 20
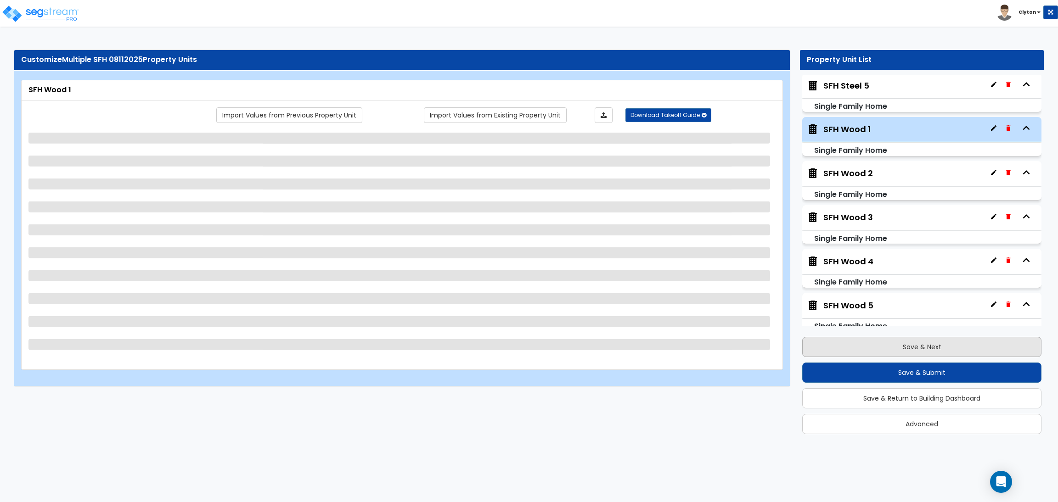
scroll to position [1117, 0]
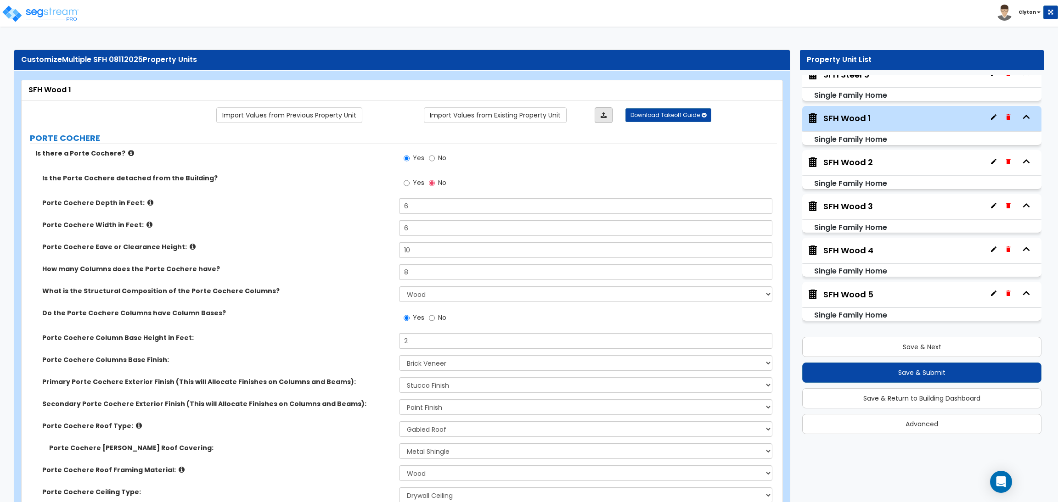
click at [599, 121] on link at bounding box center [603, 115] width 18 height 16
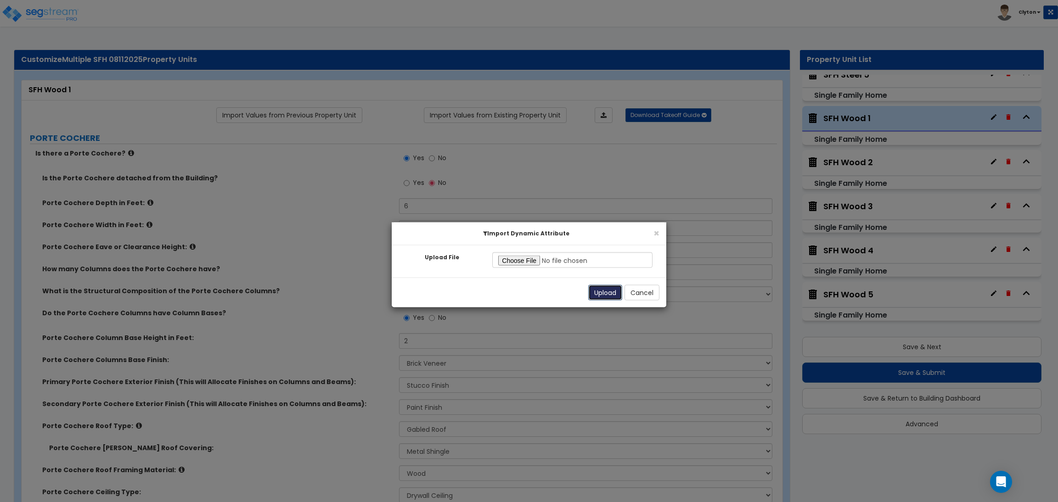
click at [597, 296] on button "Upload" at bounding box center [605, 293] width 34 height 16
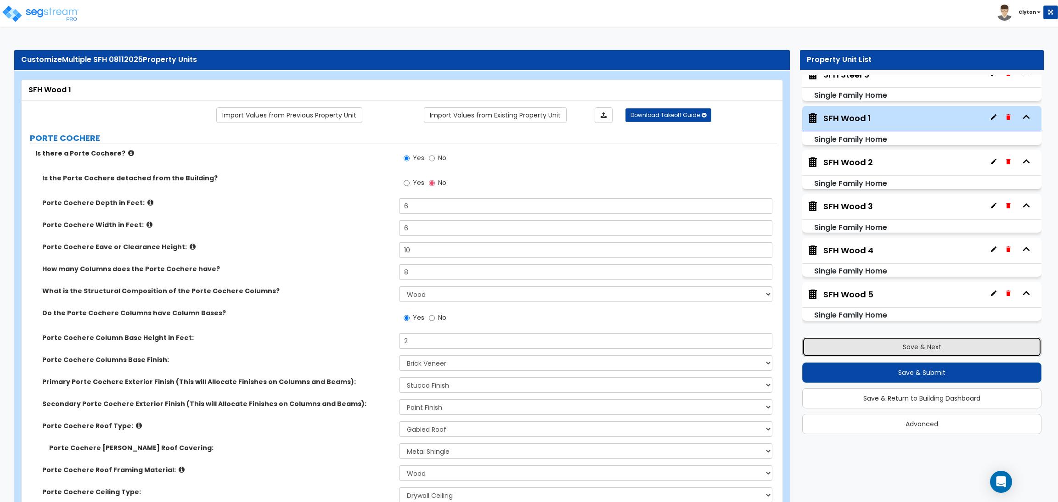
click at [884, 349] on button "Save & Next" at bounding box center [921, 347] width 239 height 20
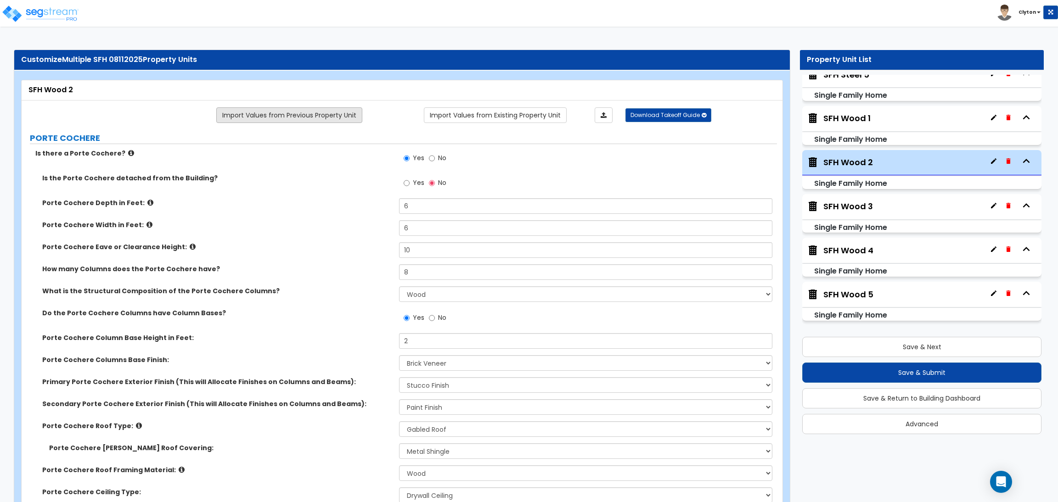
click at [304, 118] on link "Import Values from Previous Property Unit" at bounding box center [289, 115] width 146 height 16
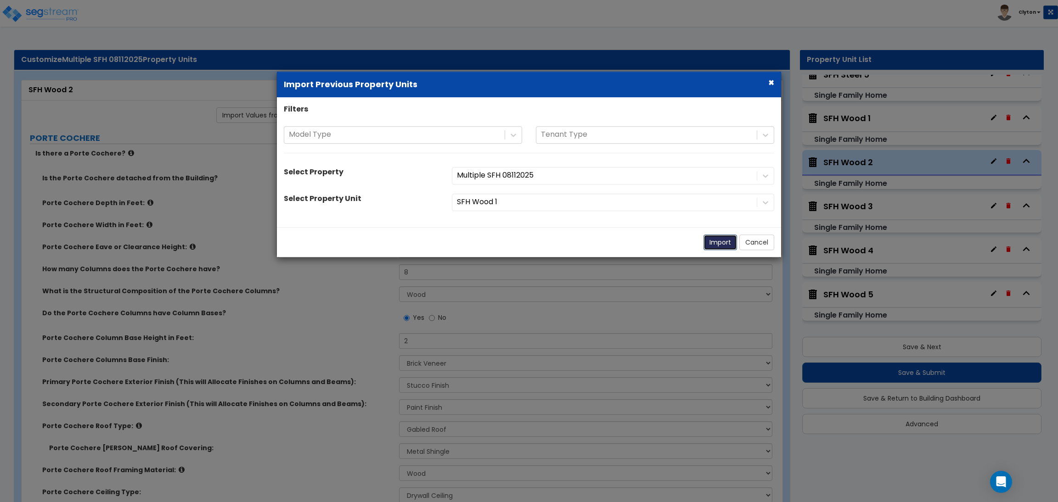
click at [717, 243] on button "Import" at bounding box center [720, 243] width 34 height 16
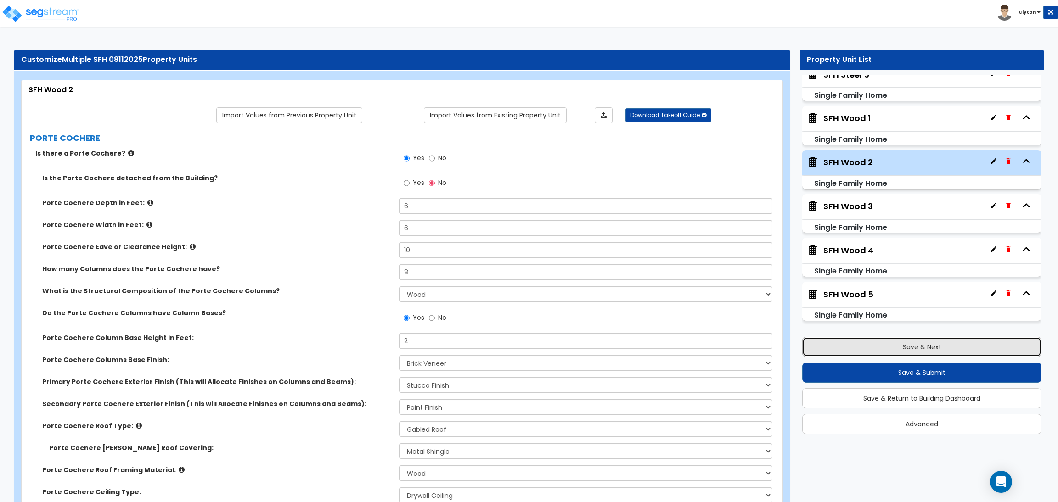
click at [878, 345] on button "Save & Next" at bounding box center [921, 347] width 239 height 20
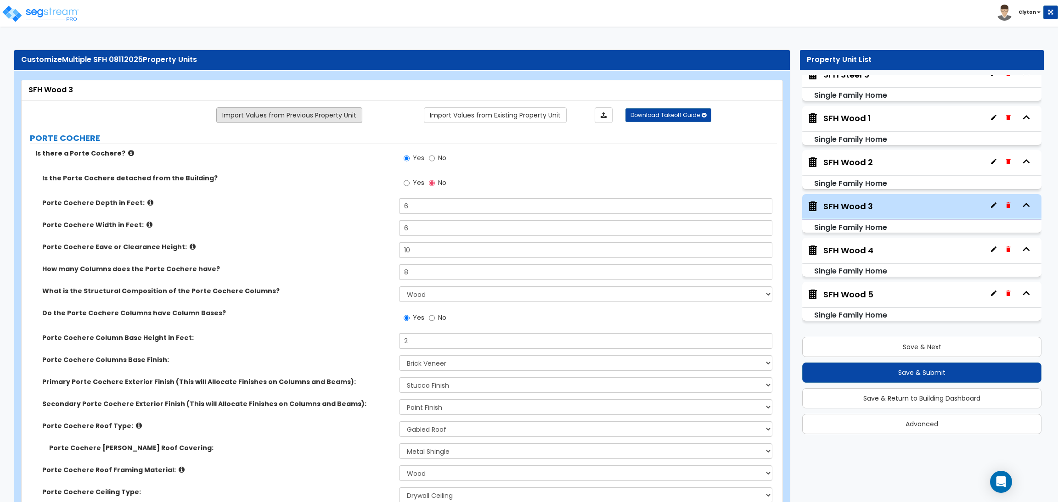
click at [316, 119] on link "Import Values from Previous Property Unit" at bounding box center [289, 115] width 146 height 16
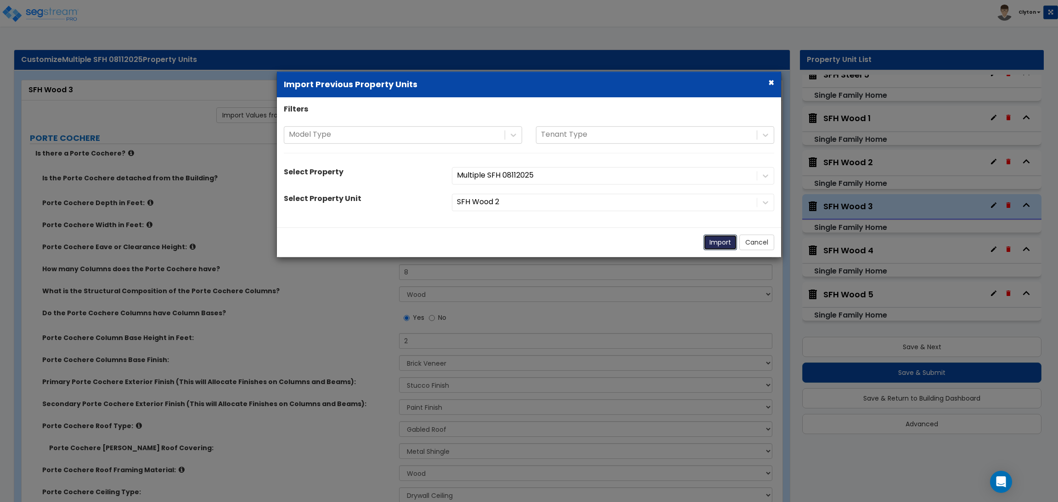
click at [712, 241] on button "Import" at bounding box center [720, 243] width 34 height 16
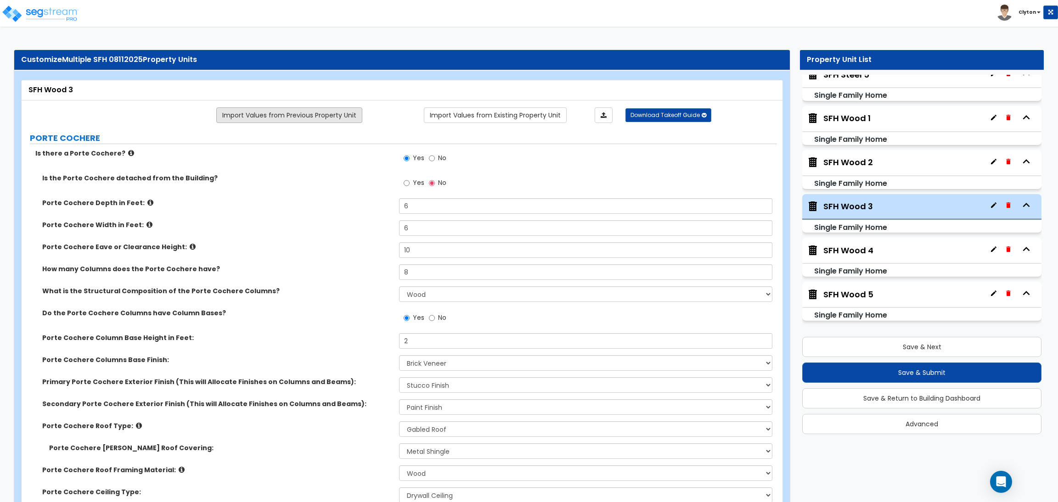
click at [326, 114] on link "Import Values from Previous Property Unit" at bounding box center [289, 115] width 146 height 16
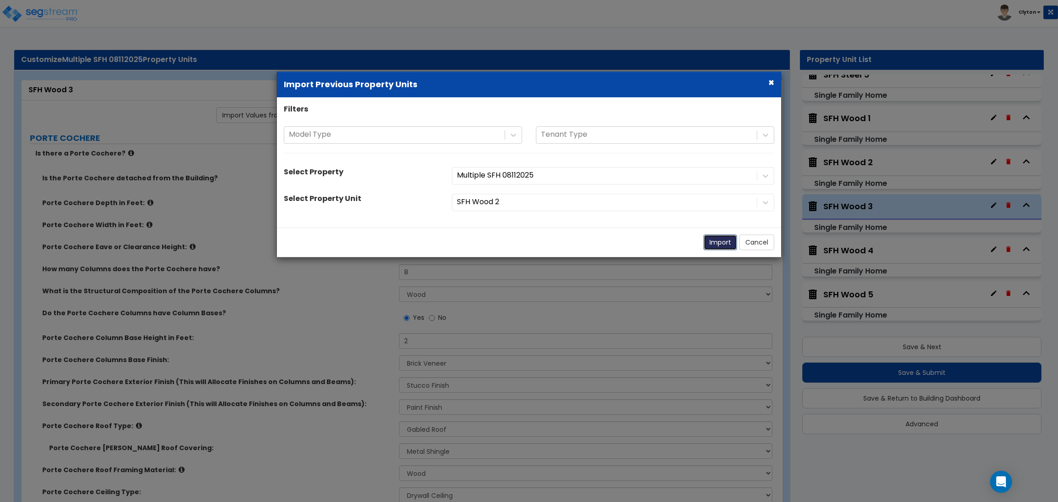
click at [707, 242] on button "Import" at bounding box center [720, 243] width 34 height 16
click at [714, 239] on button "Import" at bounding box center [720, 243] width 34 height 16
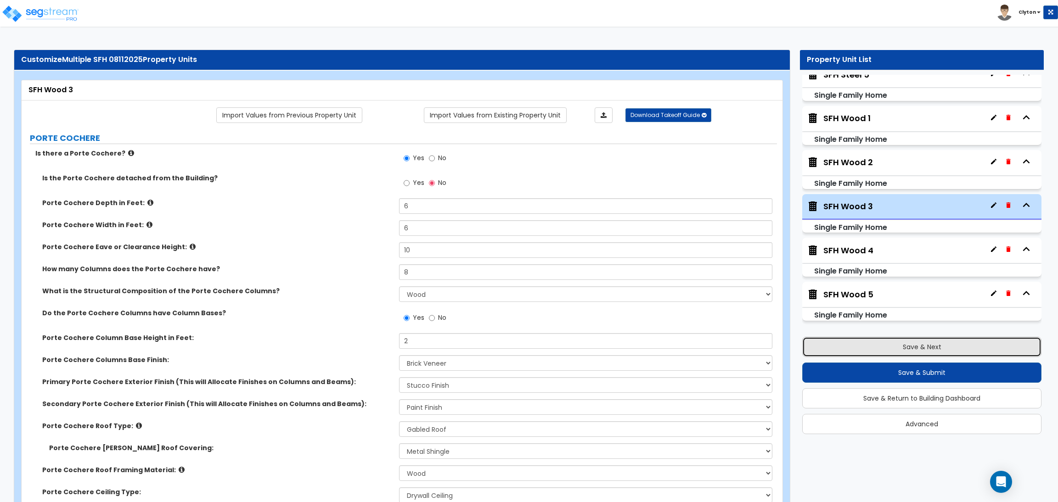
click at [888, 348] on button "Save & Next" at bounding box center [921, 347] width 239 height 20
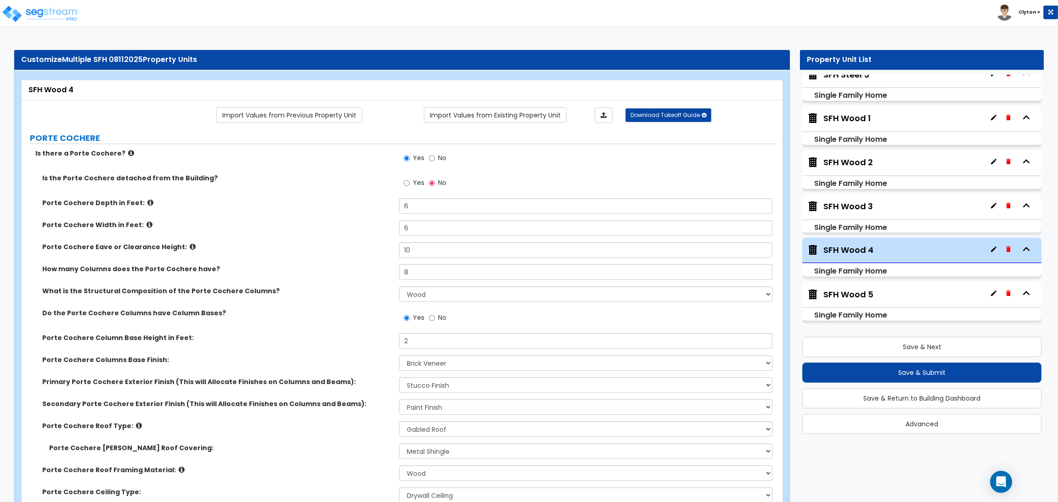
click at [346, 246] on label "Porte Cochere Eave or Clearance Height:" at bounding box center [217, 246] width 350 height 9
click at [324, 122] on link "Import Values from Previous Property Unit" at bounding box center [289, 115] width 146 height 16
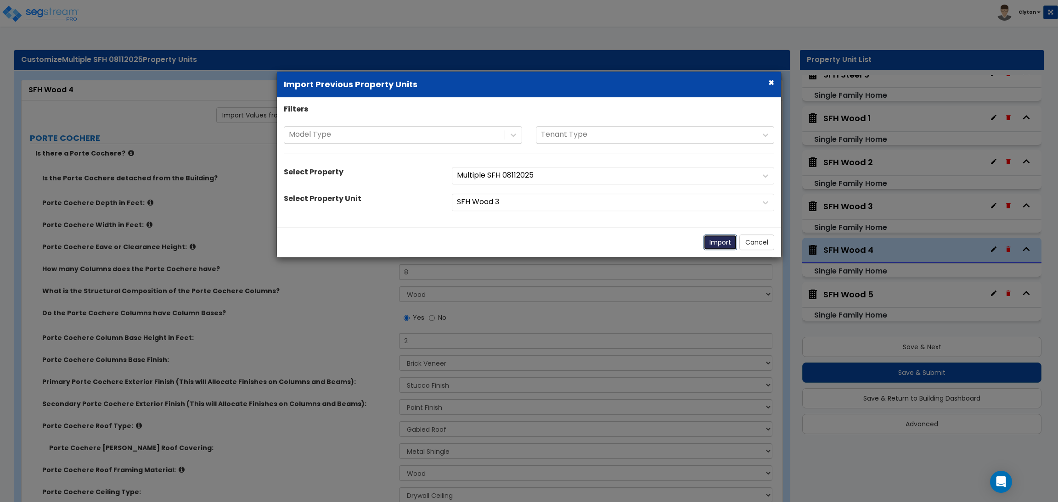
click at [710, 247] on button "Import" at bounding box center [720, 243] width 34 height 16
click at [714, 242] on button "Import" at bounding box center [720, 243] width 34 height 16
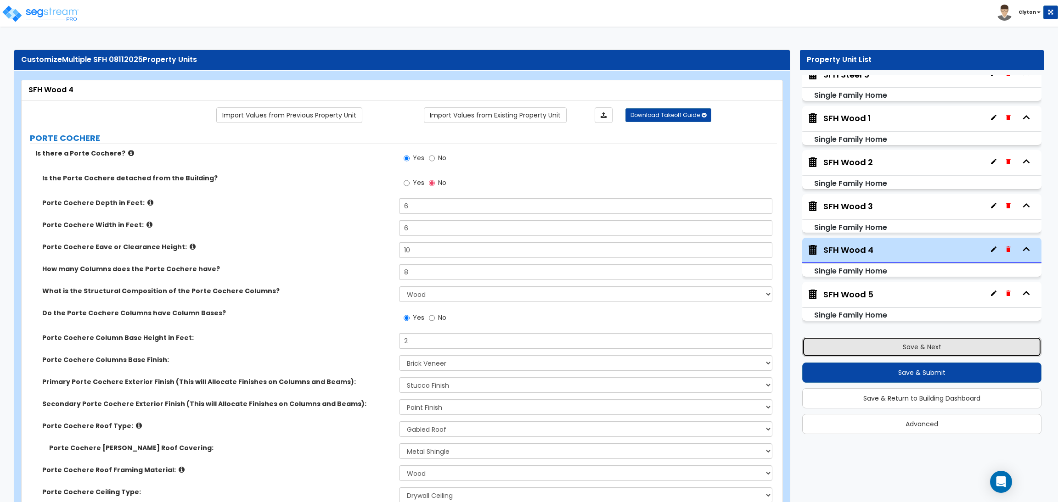
click at [930, 346] on button "Save & Next" at bounding box center [921, 347] width 239 height 20
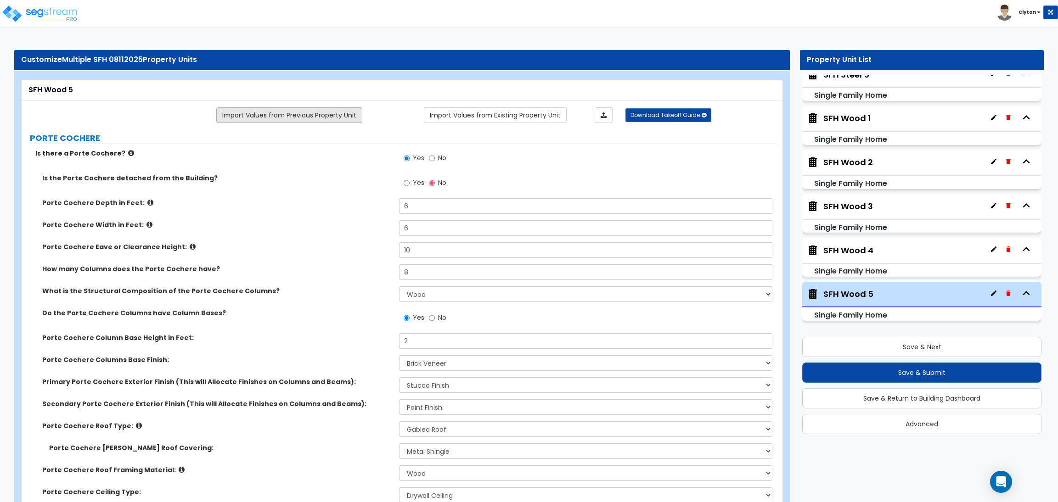
click at [316, 116] on link "Import Values from Previous Property Unit" at bounding box center [289, 115] width 146 height 16
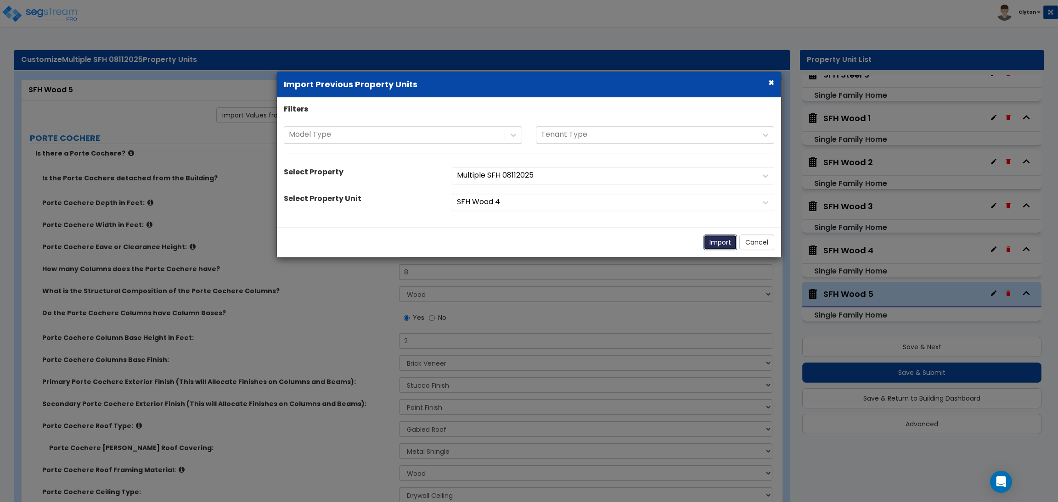
click at [711, 240] on button "Import" at bounding box center [720, 243] width 34 height 16
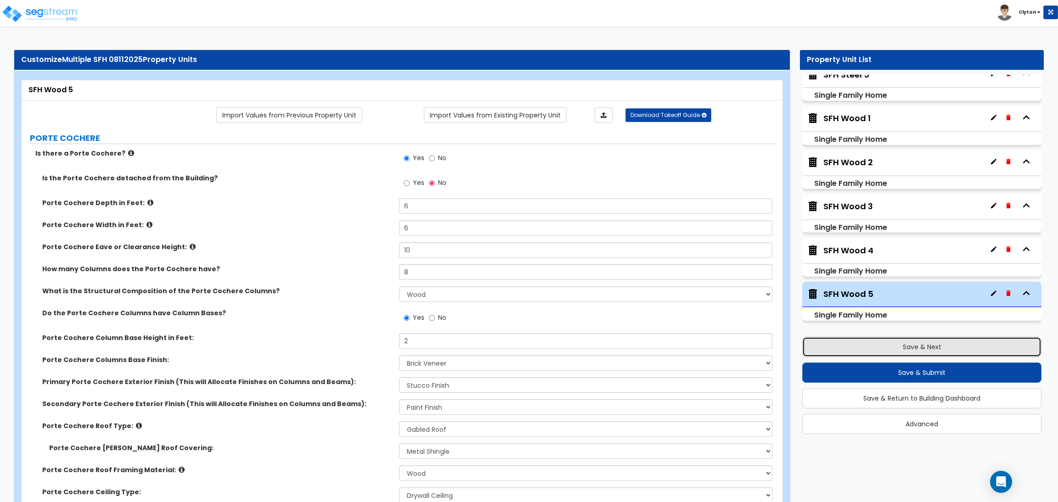
click at [877, 347] on button "Save & Next" at bounding box center [921, 347] width 239 height 20
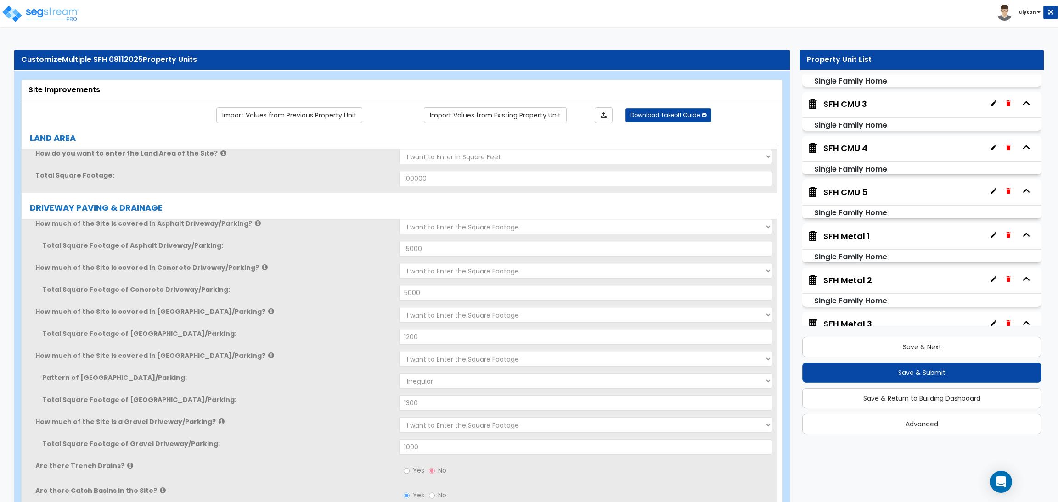
scroll to position [0, 0]
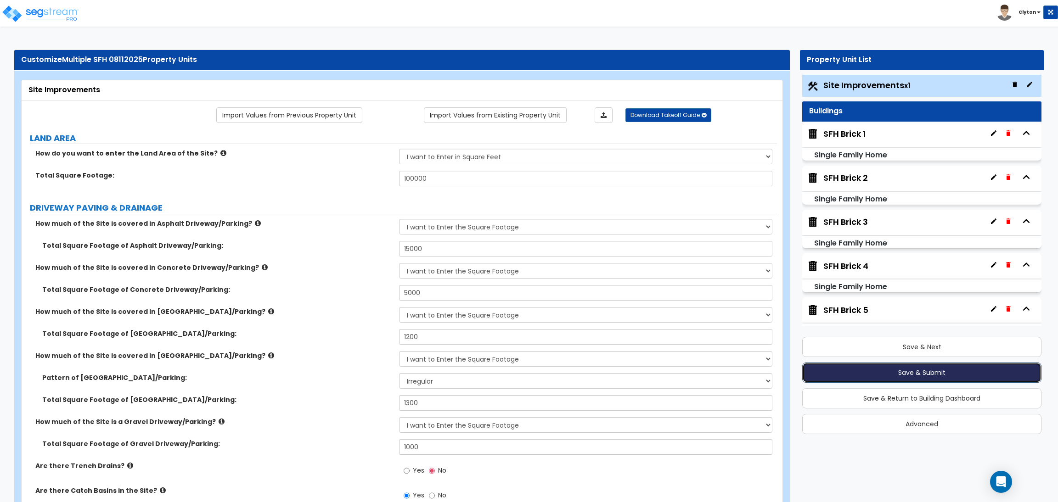
click at [895, 372] on button "Save & Submit" at bounding box center [921, 373] width 239 height 20
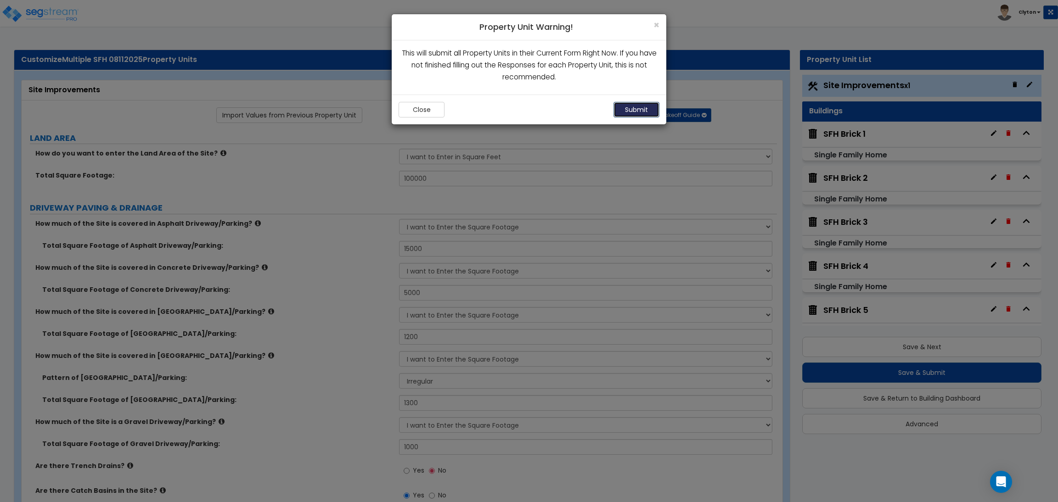
click at [651, 112] on button "Submit" at bounding box center [636, 110] width 46 height 16
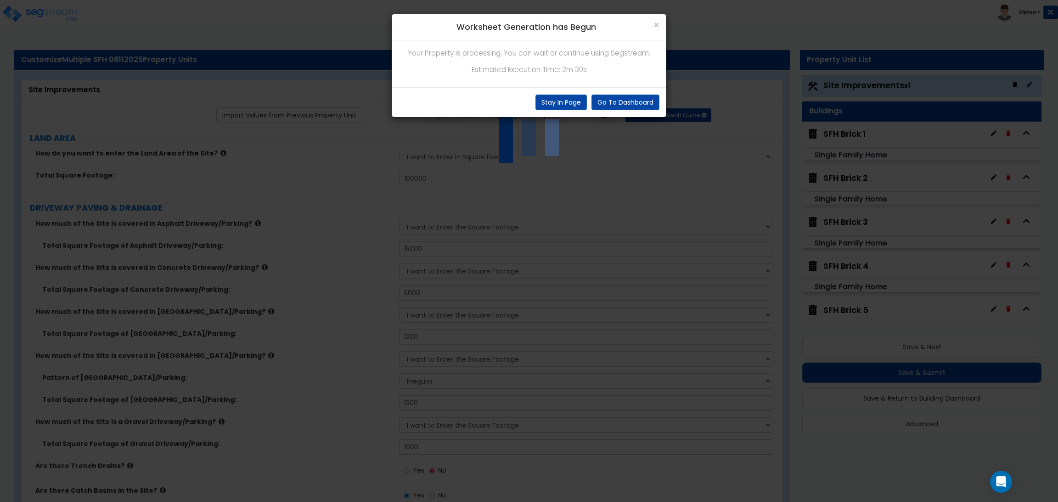
click at [748, 416] on div "× Worksheet Generation has Begun Your Property is processing. You can wait or c…" at bounding box center [529, 251] width 1058 height 502
click at [251, 307] on div "× Worksheet Generation has Begun Your Property is processing. You can wait or c…" at bounding box center [529, 251] width 1058 height 502
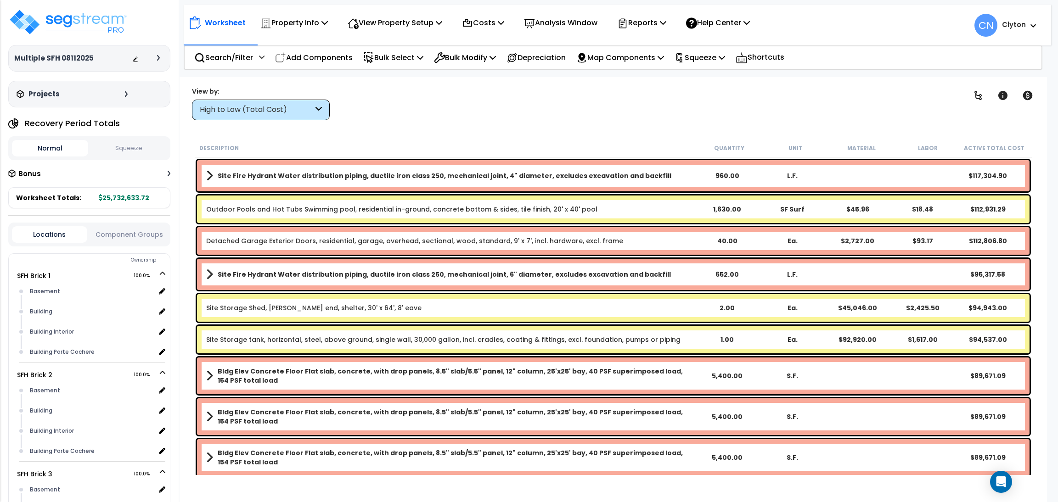
click at [159, 58] on icon at bounding box center [158, 58] width 3 height 6
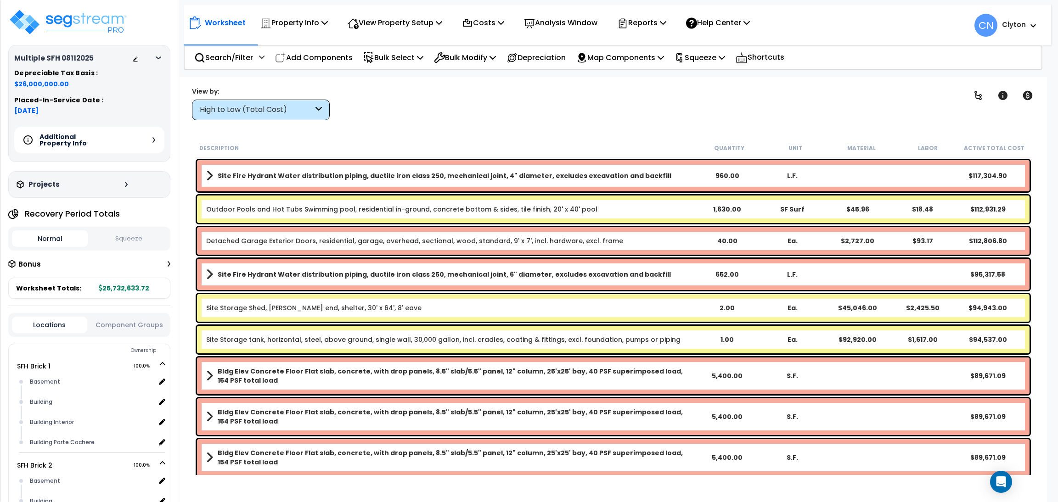
click at [151, 140] on div "Additional Property Info" at bounding box center [89, 140] width 150 height 27
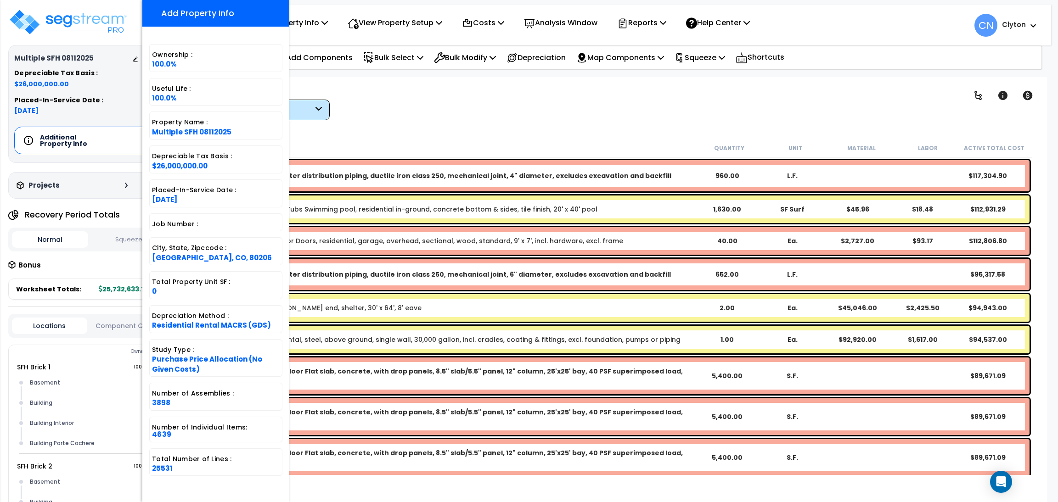
scroll to position [1, 0]
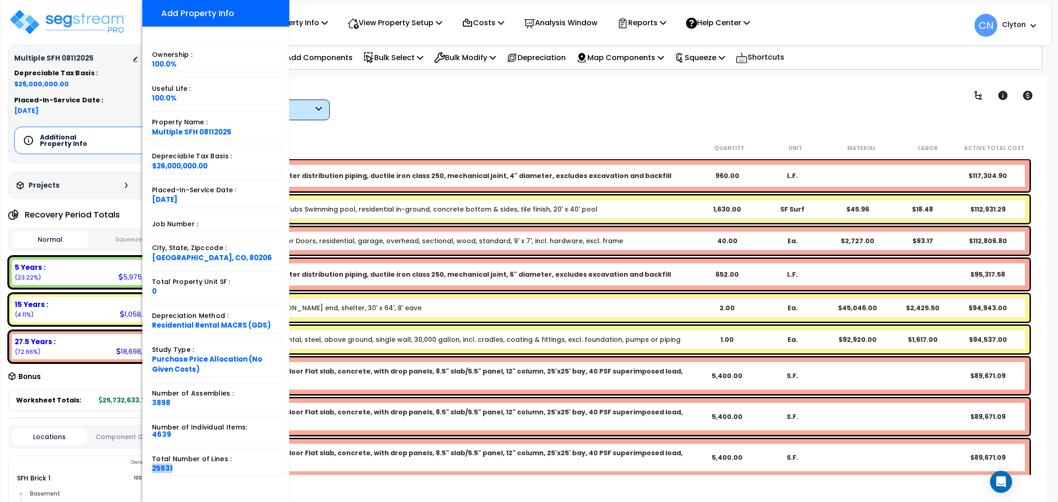
drag, startPoint x: 174, startPoint y: 472, endPoint x: 153, endPoint y: 471, distance: 20.7
click at [153, 471] on div "Total Number of Lines : 25531" at bounding box center [215, 462] width 133 height 28
click at [665, 25] on p "Reports" at bounding box center [641, 23] width 49 height 12
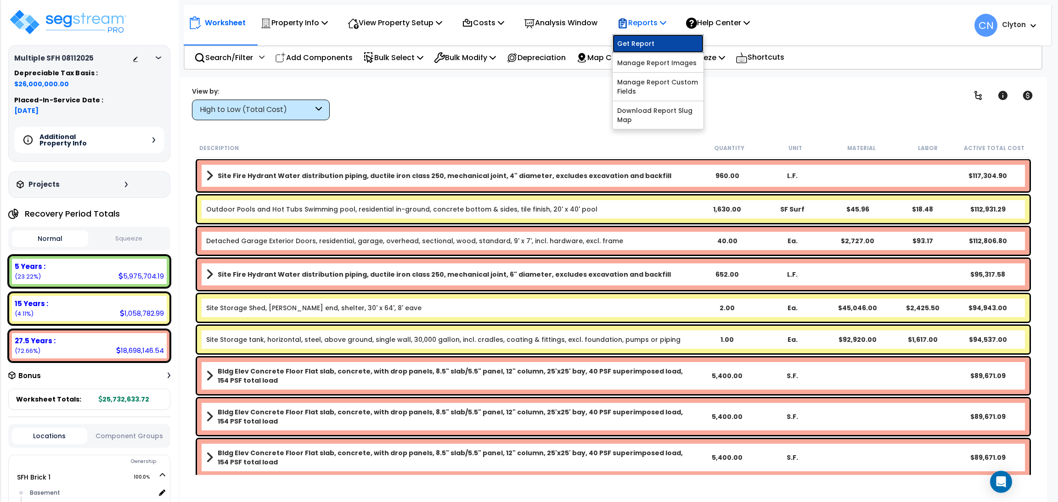
click at [668, 44] on link "Get Report" at bounding box center [657, 43] width 91 height 18
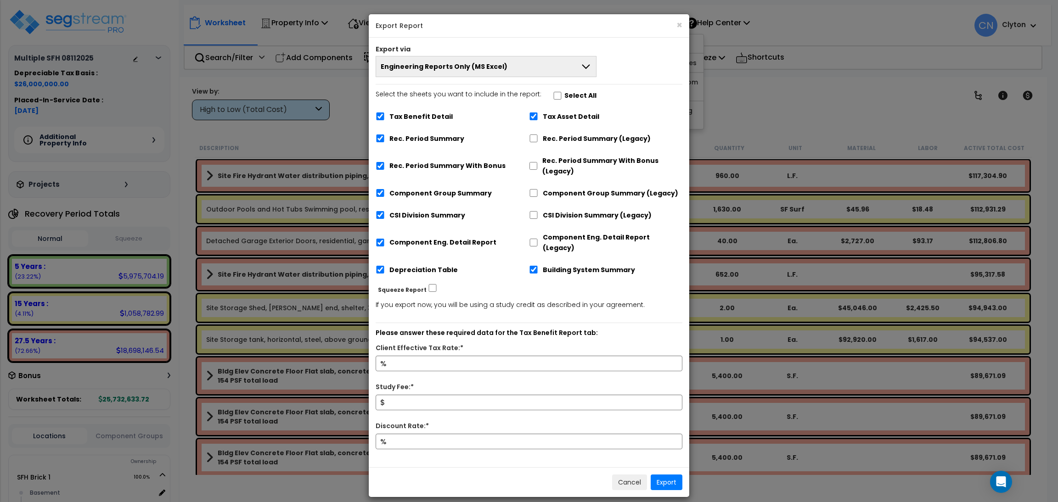
click at [503, 67] on button "Engineering Reports Only (MS Excel)" at bounding box center [486, 66] width 221 height 21
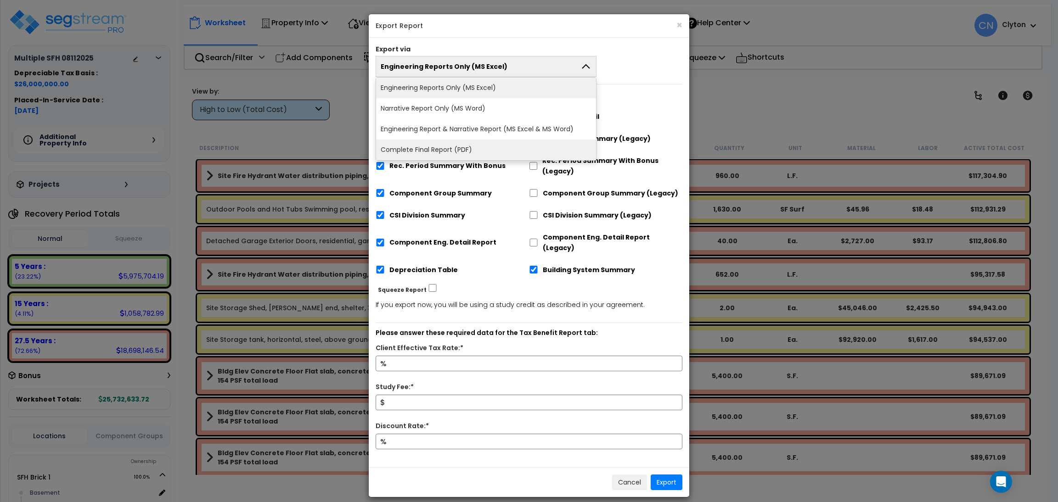
click at [472, 142] on li "Complete Final Report (PDF)" at bounding box center [486, 150] width 220 height 21
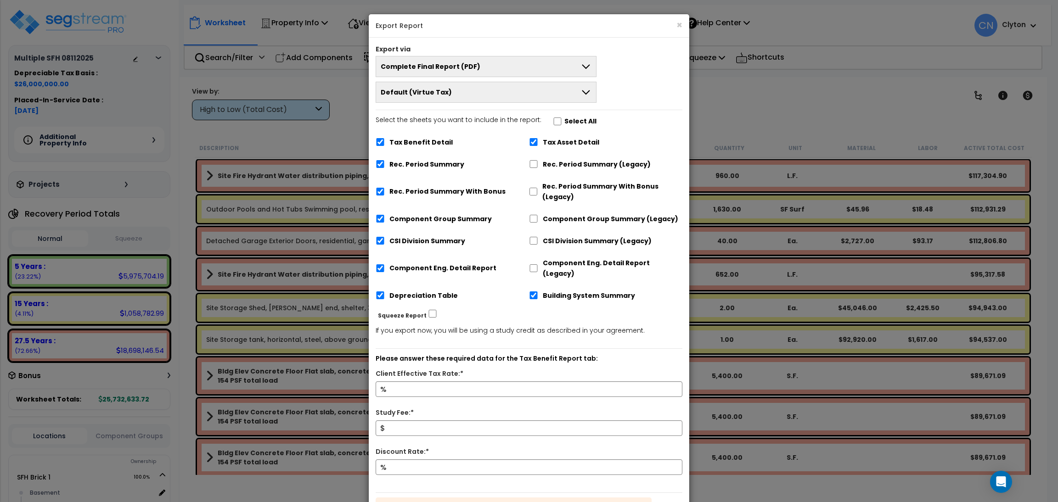
scroll to position [69, 0]
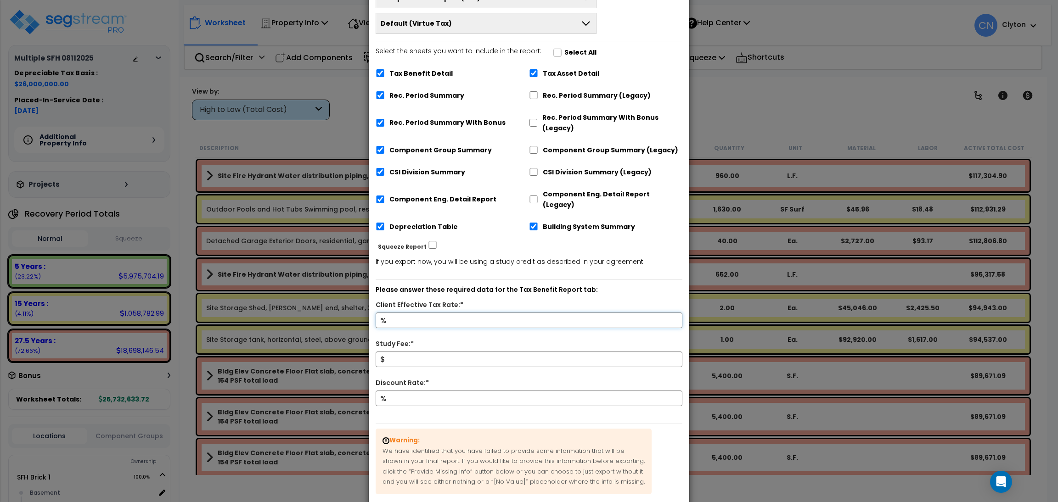
click at [422, 313] on input "Client Effective Tax Rate:*" at bounding box center [529, 321] width 307 height 16
type input "2"
click at [427, 353] on input "Study Fee:*" at bounding box center [529, 360] width 307 height 16
type input "27,000,000"
click at [412, 391] on input "Discount Rate:*" at bounding box center [529, 399] width 307 height 16
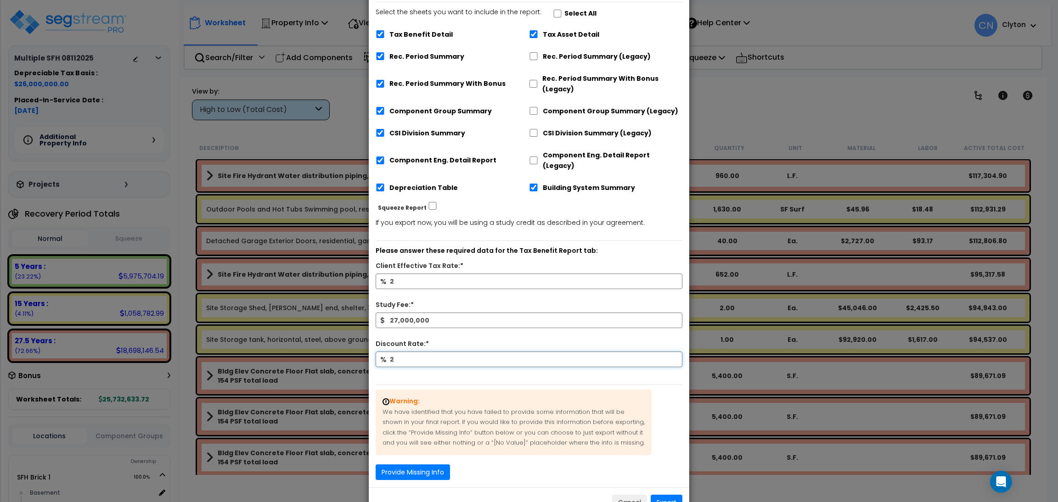
scroll to position [127, 0]
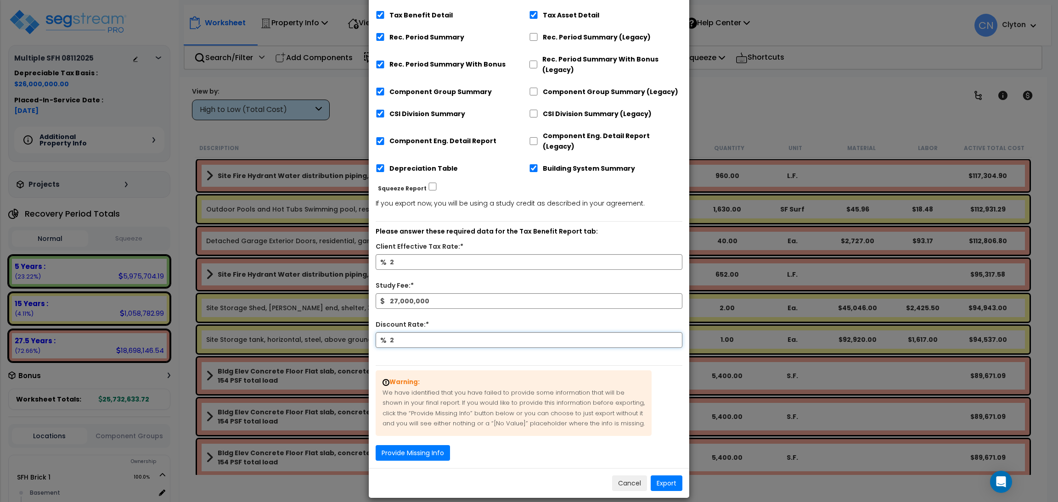
type input "2"
click at [655, 476] on button "Export" at bounding box center [666, 484] width 32 height 16
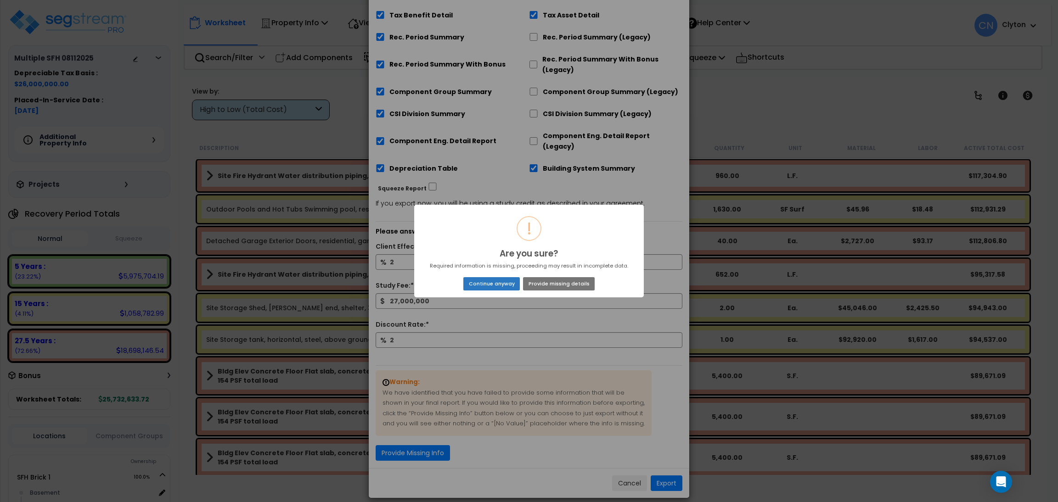
click at [497, 281] on button "Continue anyway" at bounding box center [491, 283] width 56 height 13
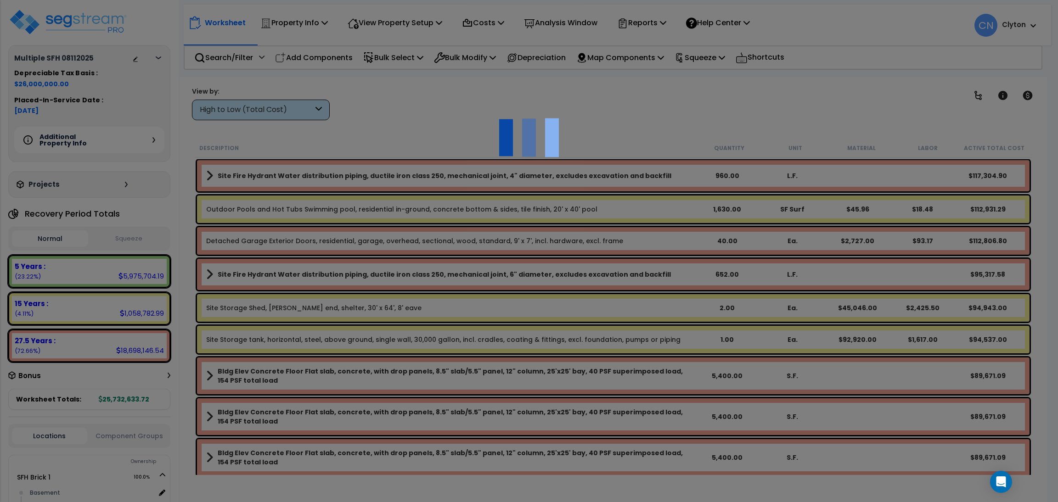
click at [542, 196] on div at bounding box center [529, 251] width 1058 height 502
click at [560, 119] on img at bounding box center [529, 138] width 92 height 92
drag, startPoint x: 538, startPoint y: 295, endPoint x: 534, endPoint y: 303, distance: 9.2
click at [538, 295] on div at bounding box center [529, 251] width 1058 height 502
click at [586, 128] on div at bounding box center [529, 251] width 1058 height 502
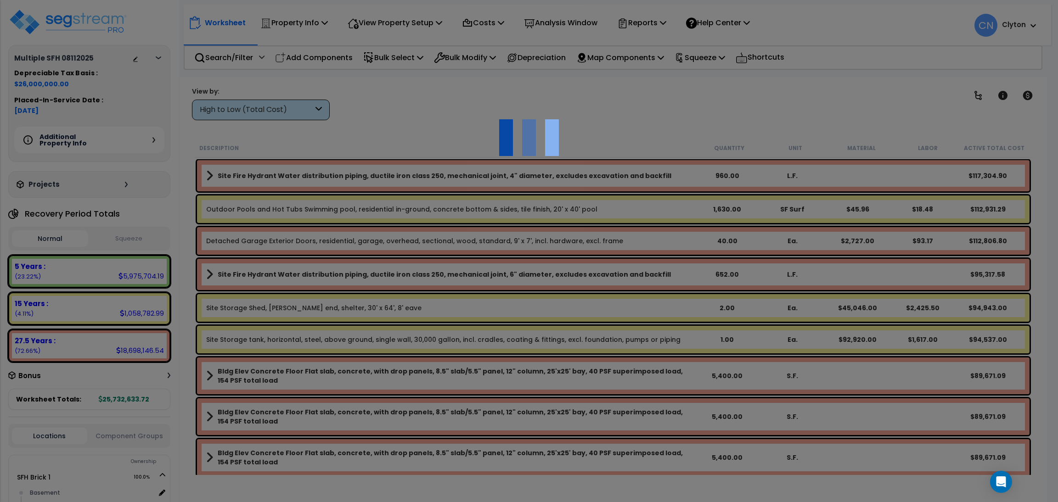
click at [545, 168] on img at bounding box center [529, 138] width 92 height 92
click at [585, 238] on div at bounding box center [529, 251] width 1058 height 502
click at [442, 150] on div at bounding box center [529, 251] width 1058 height 502
click at [528, 200] on div at bounding box center [529, 251] width 1058 height 502
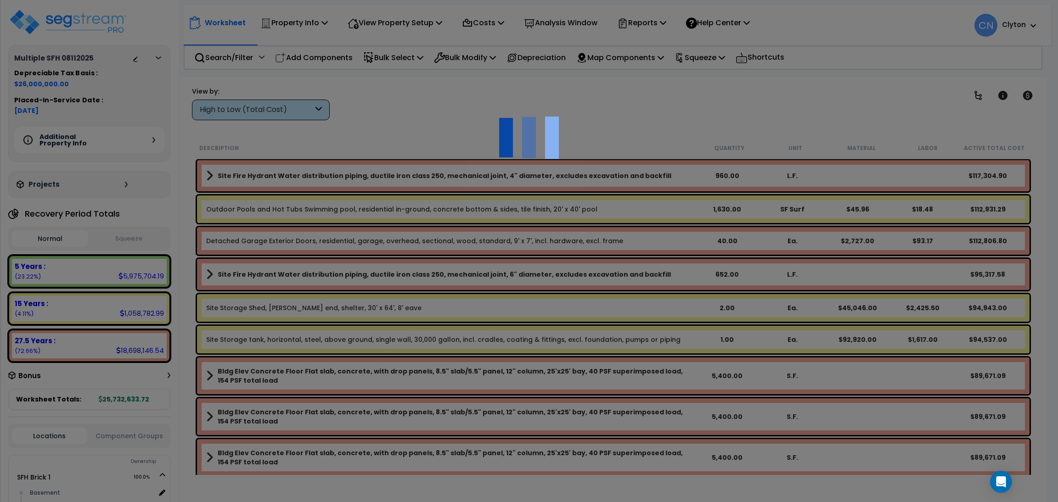
click at [707, 119] on div at bounding box center [529, 251] width 1058 height 502
click at [717, 106] on div at bounding box center [529, 251] width 1058 height 502
click at [586, 103] on div at bounding box center [529, 251] width 1058 height 502
click at [767, 112] on div at bounding box center [529, 251] width 1058 height 502
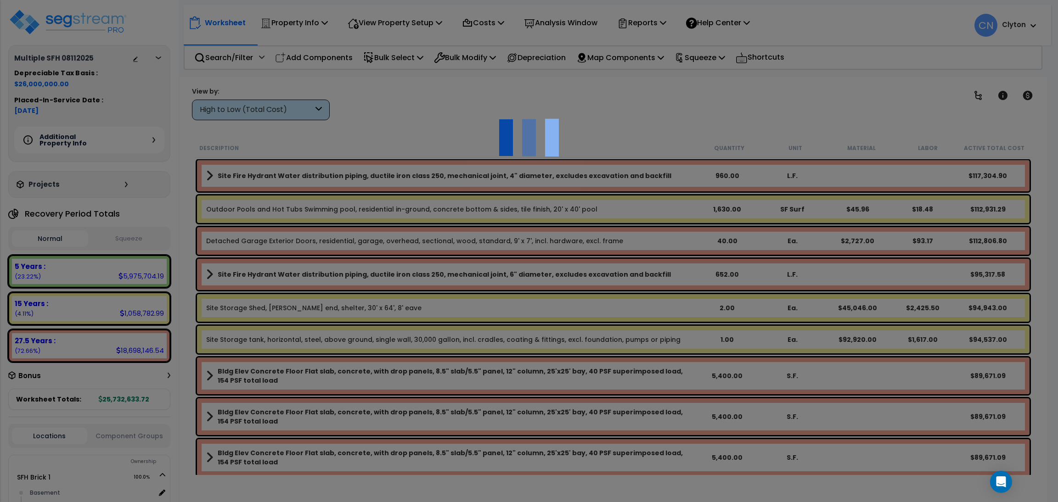
click at [523, 92] on img at bounding box center [529, 138] width 92 height 92
